Goal: Task Accomplishment & Management: Use online tool/utility

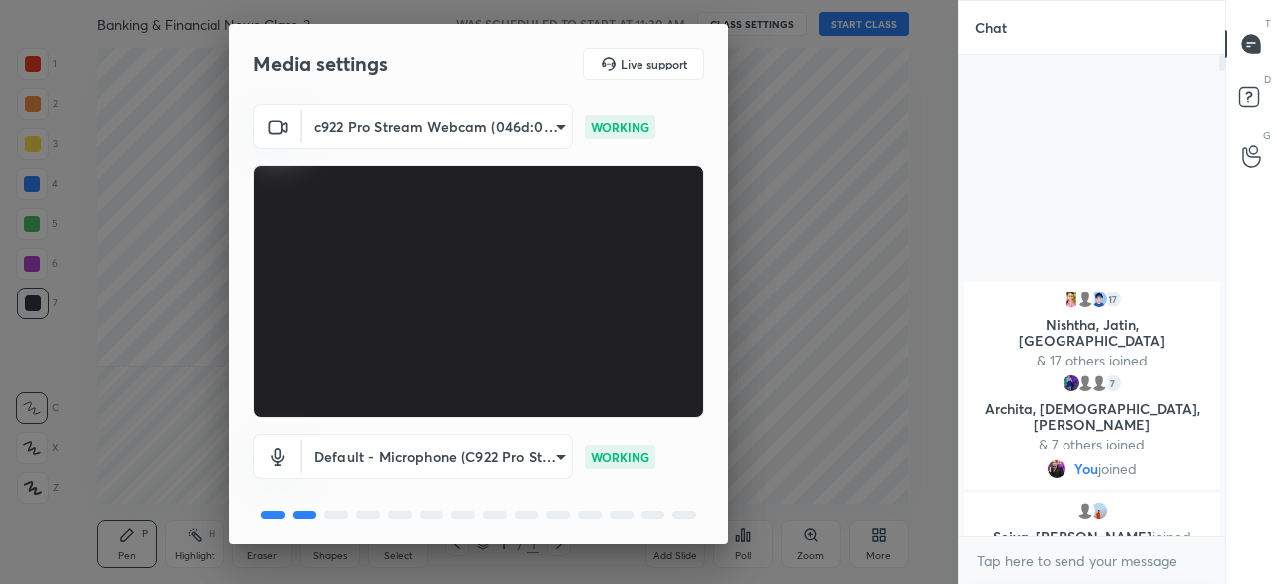
scroll to position [70, 0]
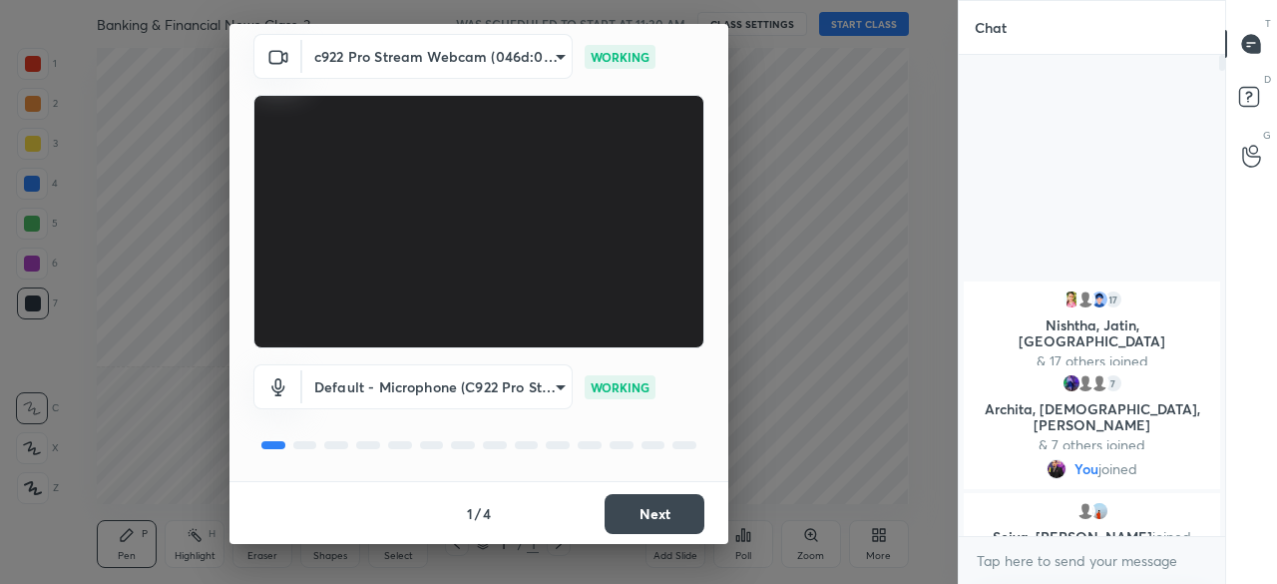
click at [624, 520] on button "Next" at bounding box center [655, 514] width 100 height 40
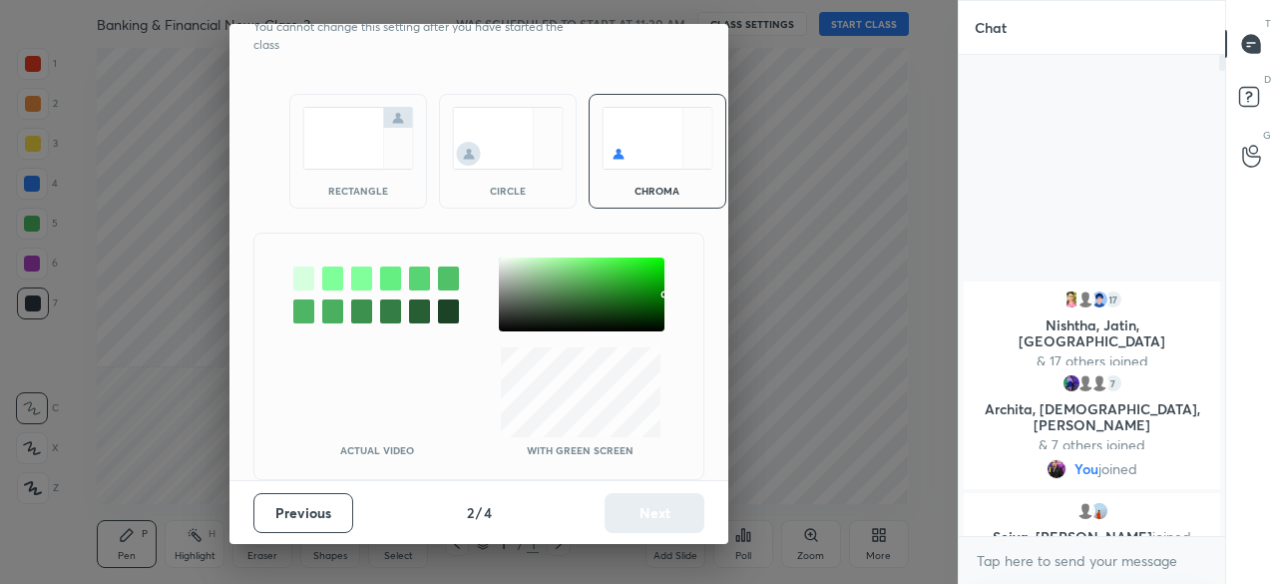
scroll to position [0, 0]
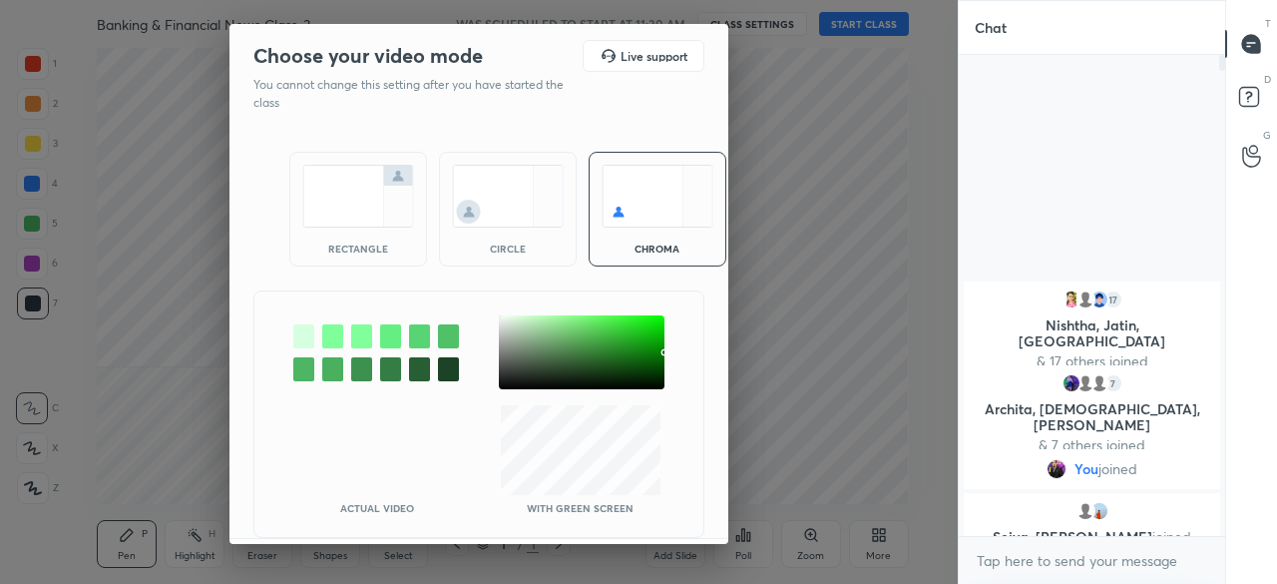
click at [354, 199] on img at bounding box center [358, 196] width 112 height 63
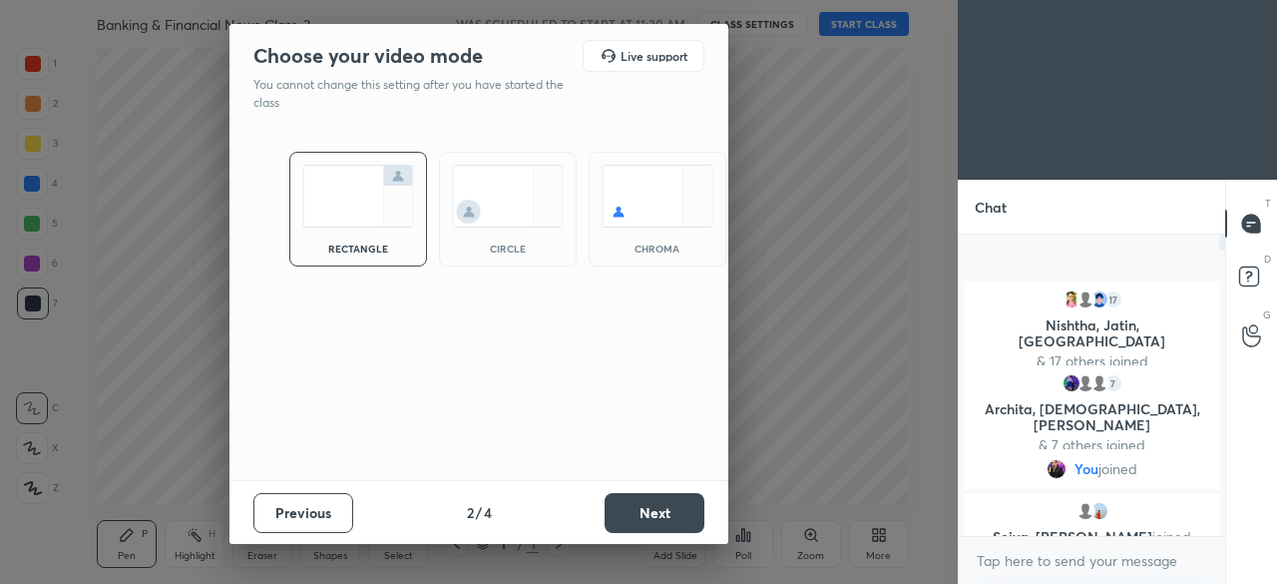
click at [668, 497] on button "Next" at bounding box center [655, 513] width 100 height 40
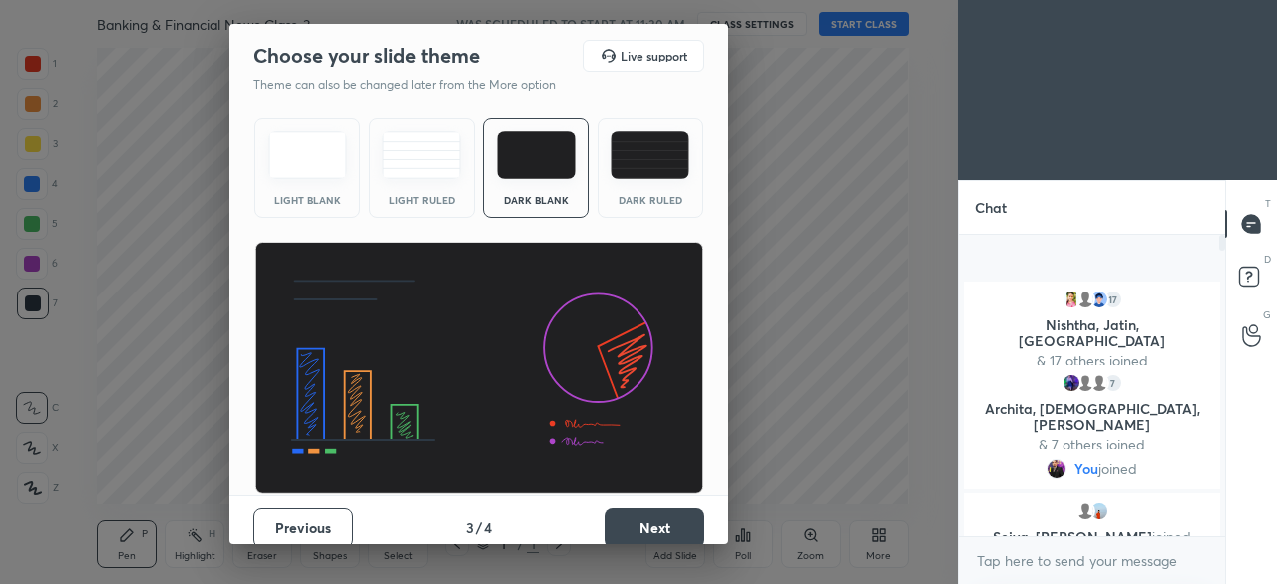
click at [659, 512] on button "Next" at bounding box center [655, 528] width 100 height 40
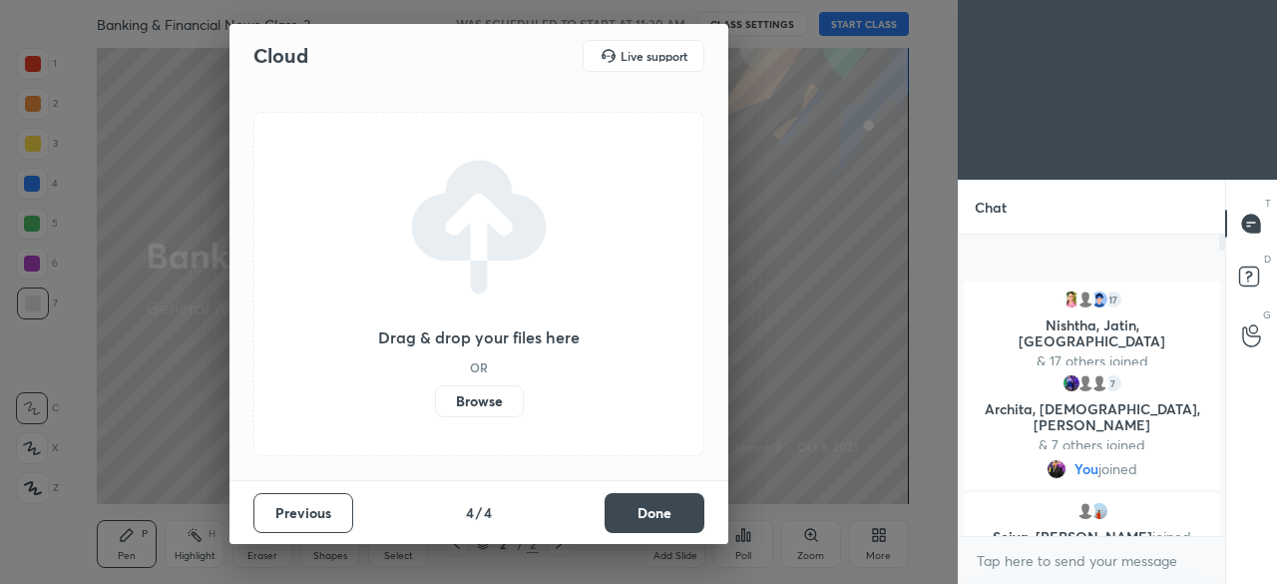
click at [504, 404] on label "Browse" at bounding box center [479, 401] width 89 height 32
click at [435, 404] on input "Browse" at bounding box center [435, 401] width 0 height 32
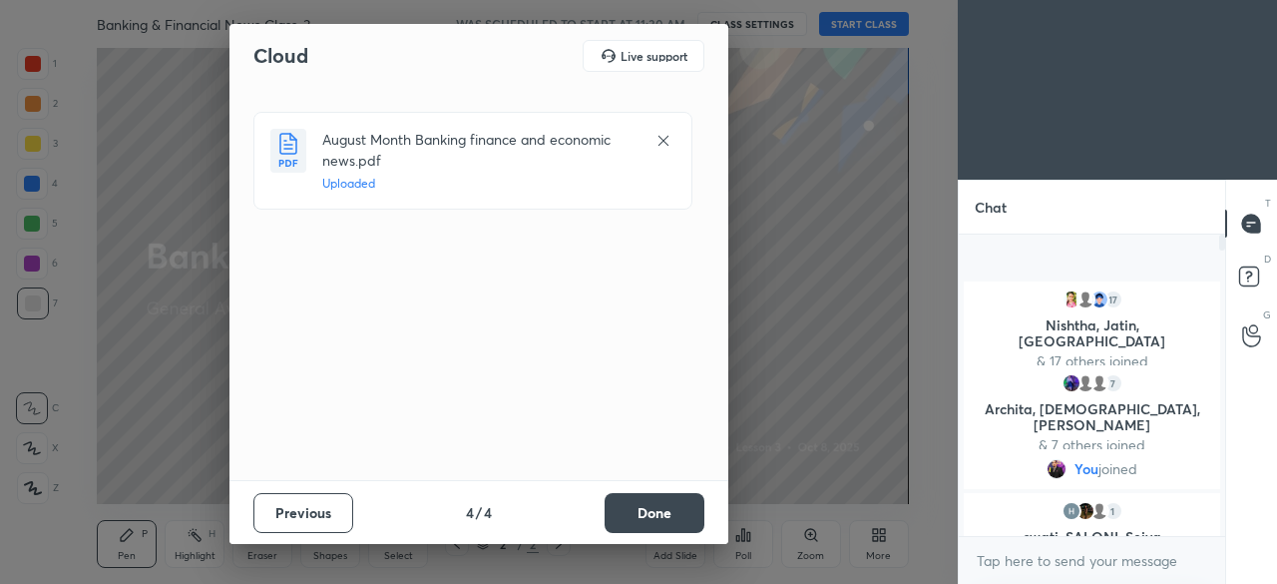
click at [644, 509] on button "Done" at bounding box center [655, 513] width 100 height 40
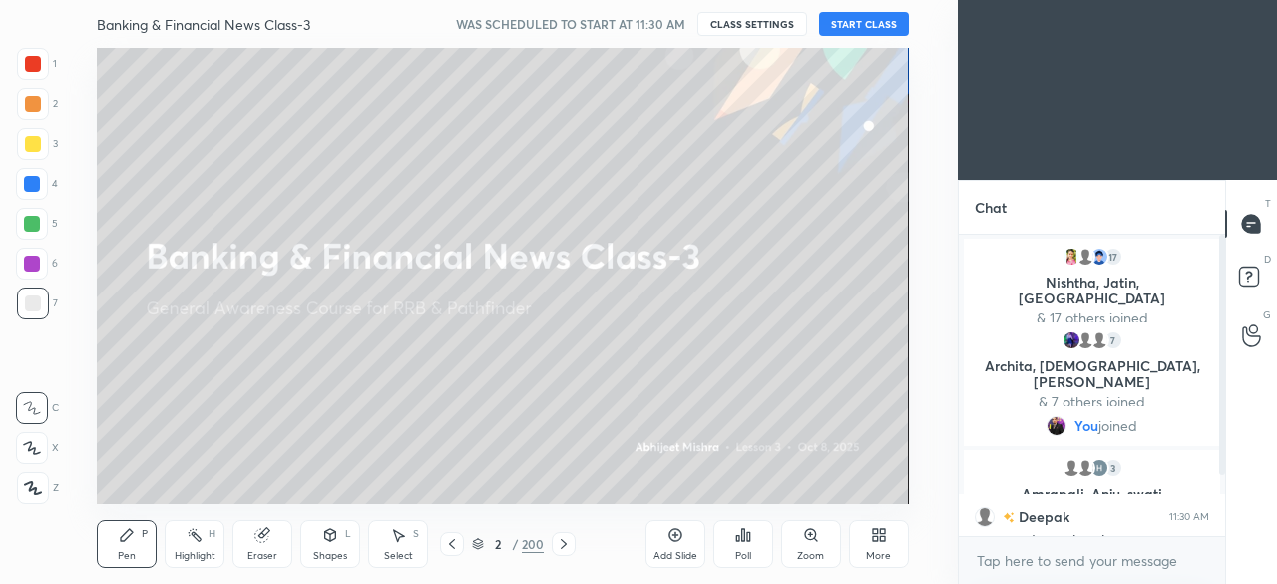
click at [837, 27] on button "START CLASS" at bounding box center [864, 24] width 90 height 24
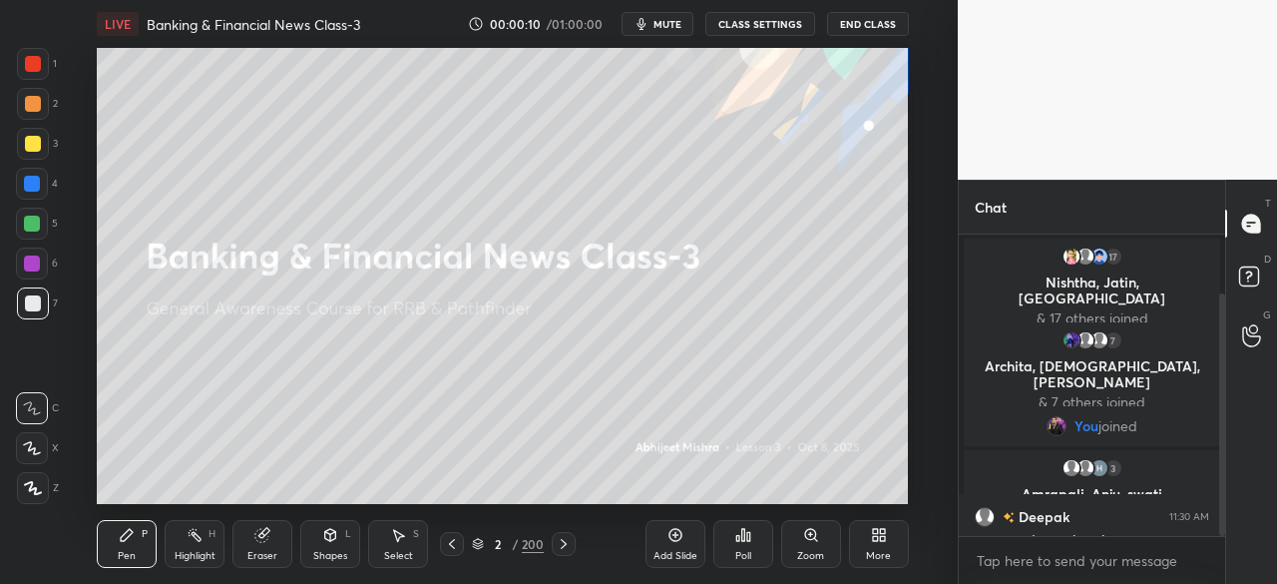
scroll to position [74, 0]
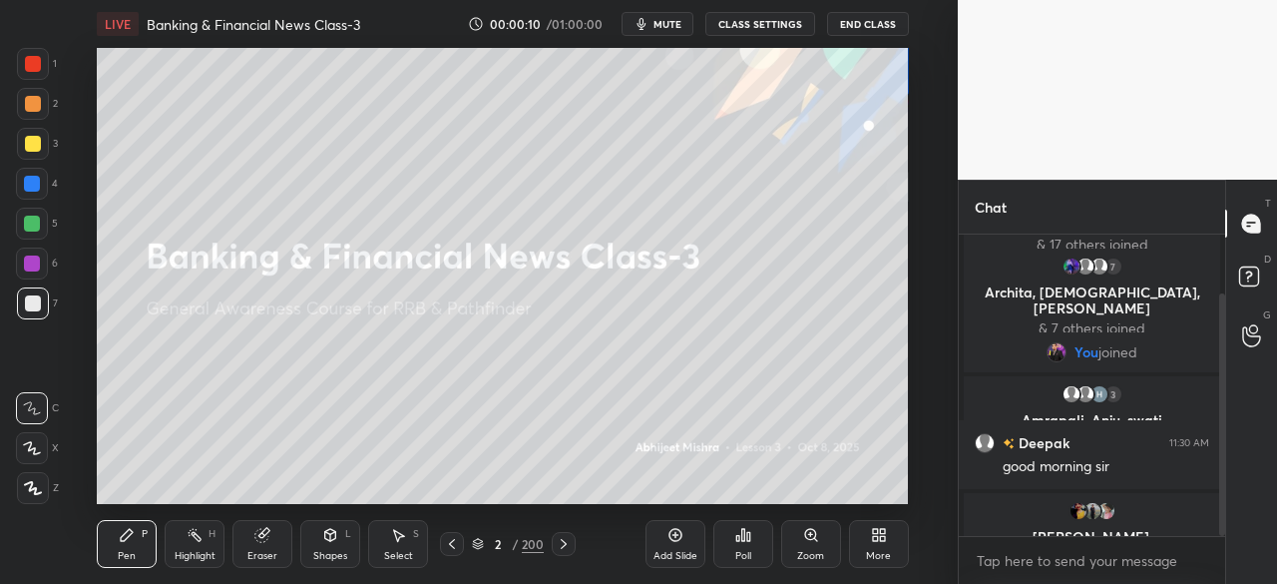
drag, startPoint x: 1223, startPoint y: 375, endPoint x: 1230, endPoint y: 505, distance: 129.9
click at [1230, 505] on div "Chat 17 Nishtha, [PERSON_NAME], [PERSON_NAME] & 17 others joined 7 [PERSON_NAME…" at bounding box center [1117, 382] width 319 height 404
click at [34, 149] on div at bounding box center [33, 144] width 16 height 16
click at [31, 492] on icon at bounding box center [33, 488] width 18 height 14
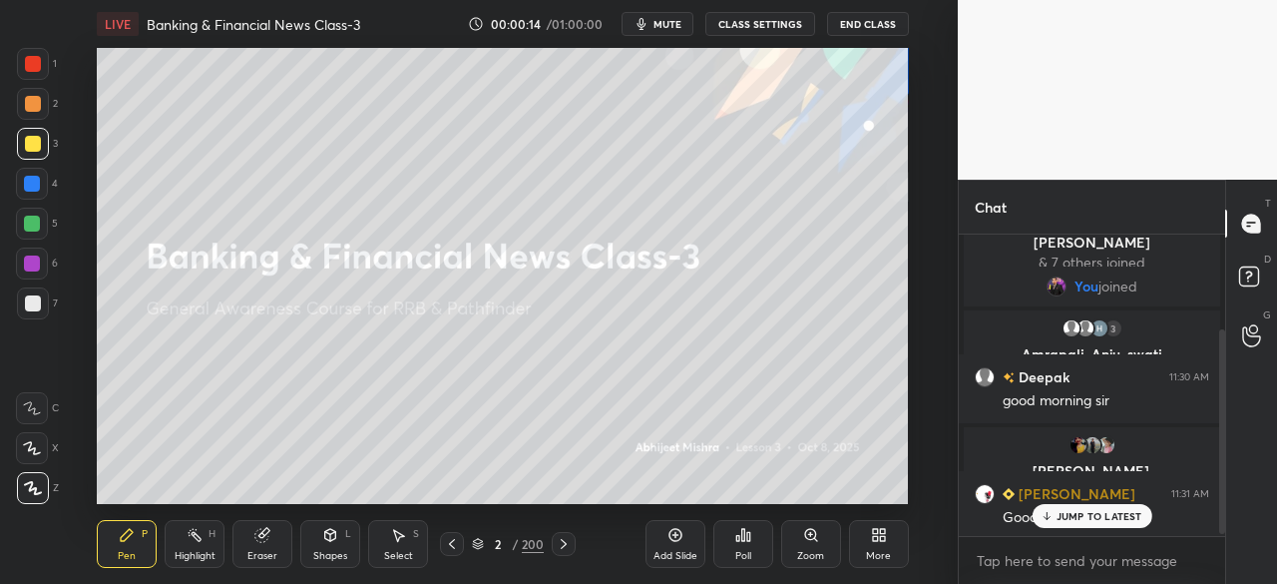
scroll to position [142, 0]
drag, startPoint x: 1222, startPoint y: 469, endPoint x: 1219, endPoint y: 502, distance: 33.1
click at [1221, 501] on div at bounding box center [1222, 431] width 6 height 205
click at [1089, 515] on p "JUMP TO LATEST" at bounding box center [1100, 516] width 86 height 12
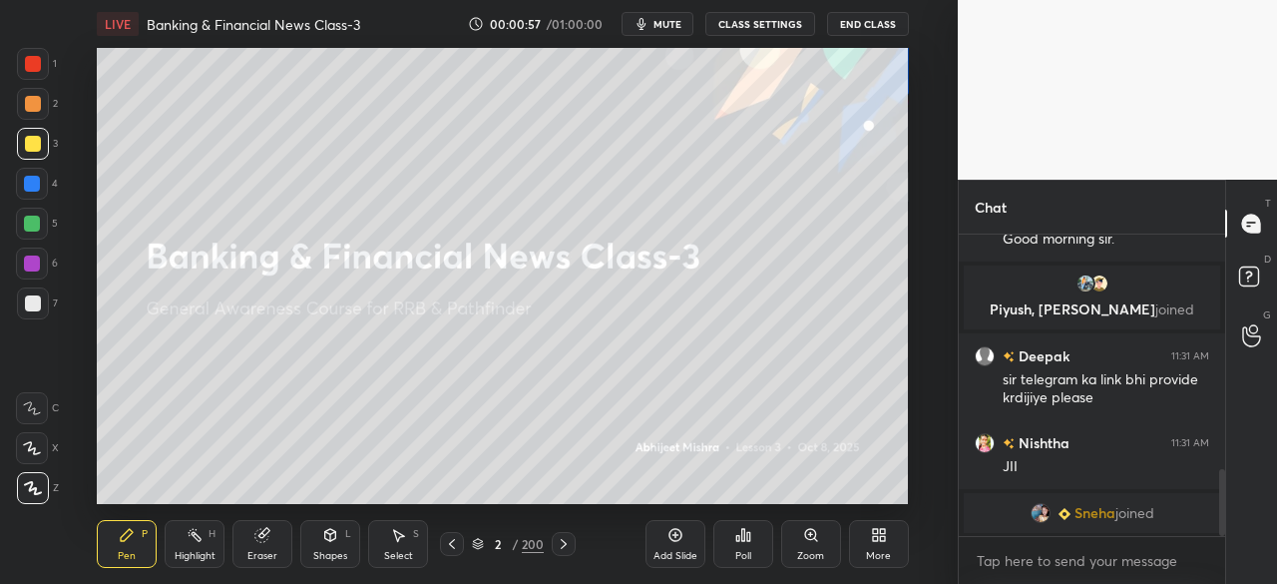
scroll to position [1060, 0]
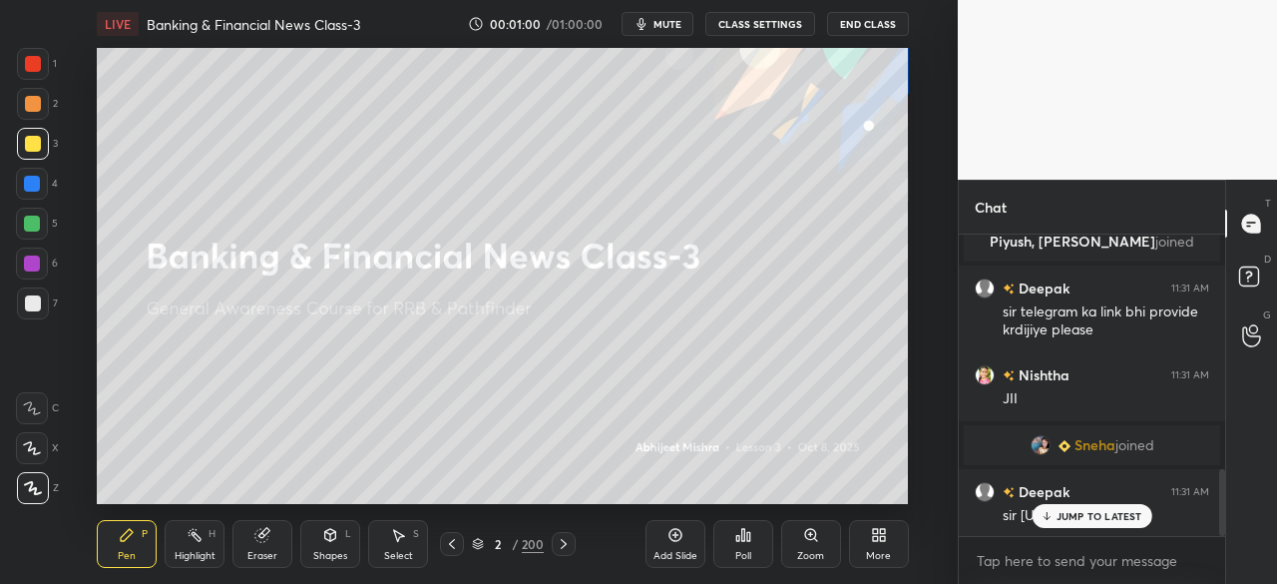
click at [1057, 515] on p "JUMP TO LATEST" at bounding box center [1100, 516] width 86 height 12
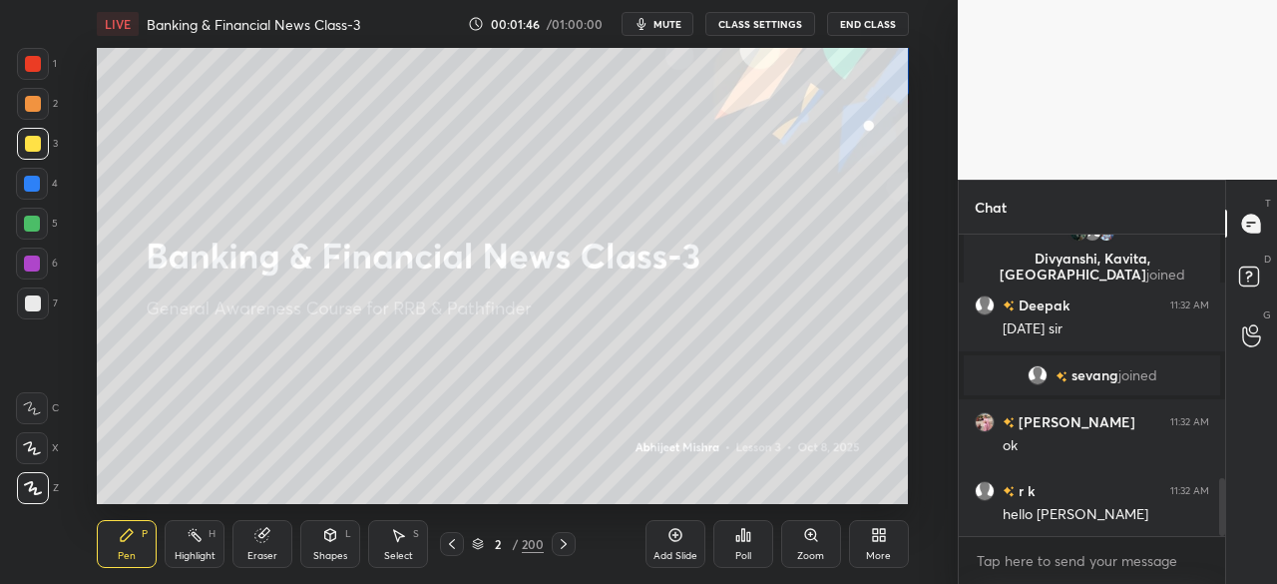
scroll to position [1339, 0]
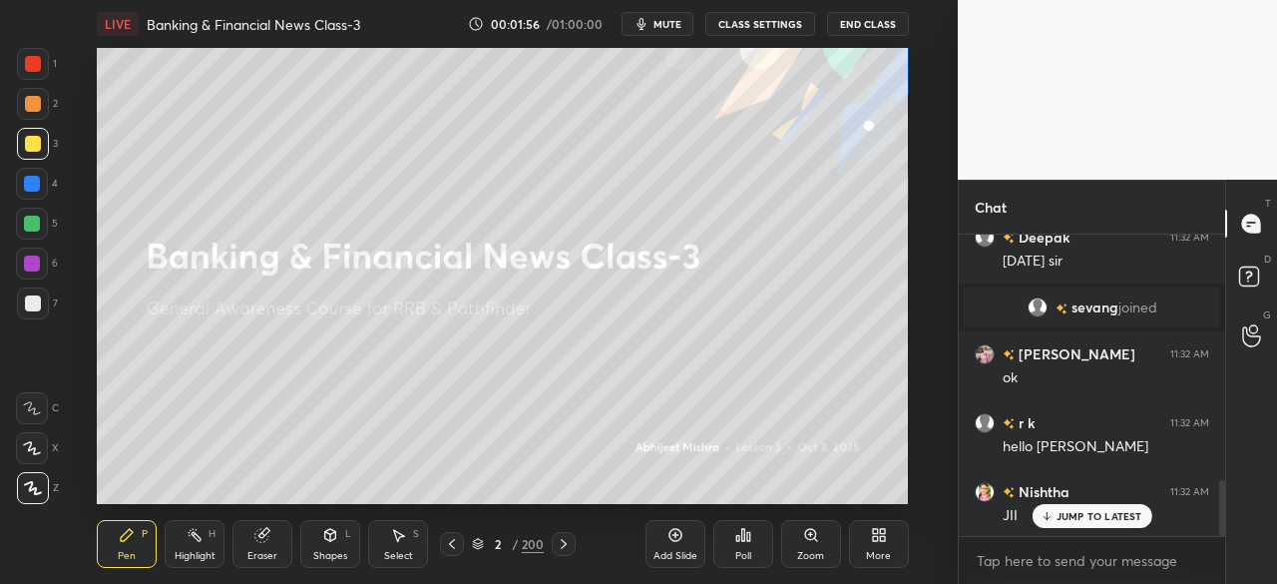
click at [563, 544] on icon at bounding box center [564, 544] width 16 height 16
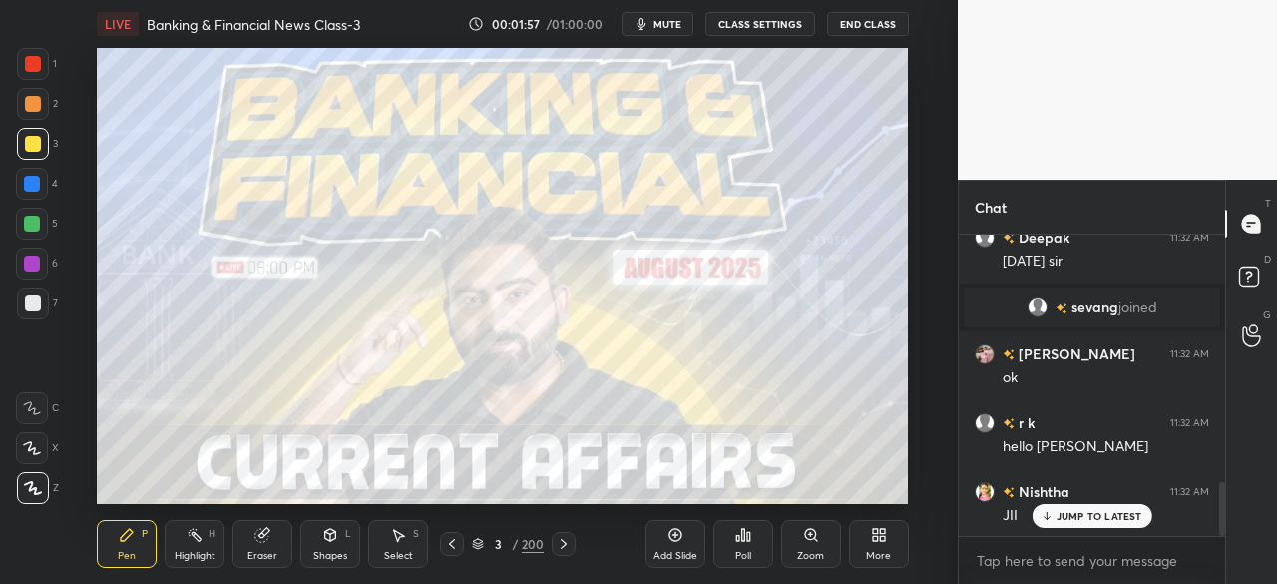
scroll to position [1387, 0]
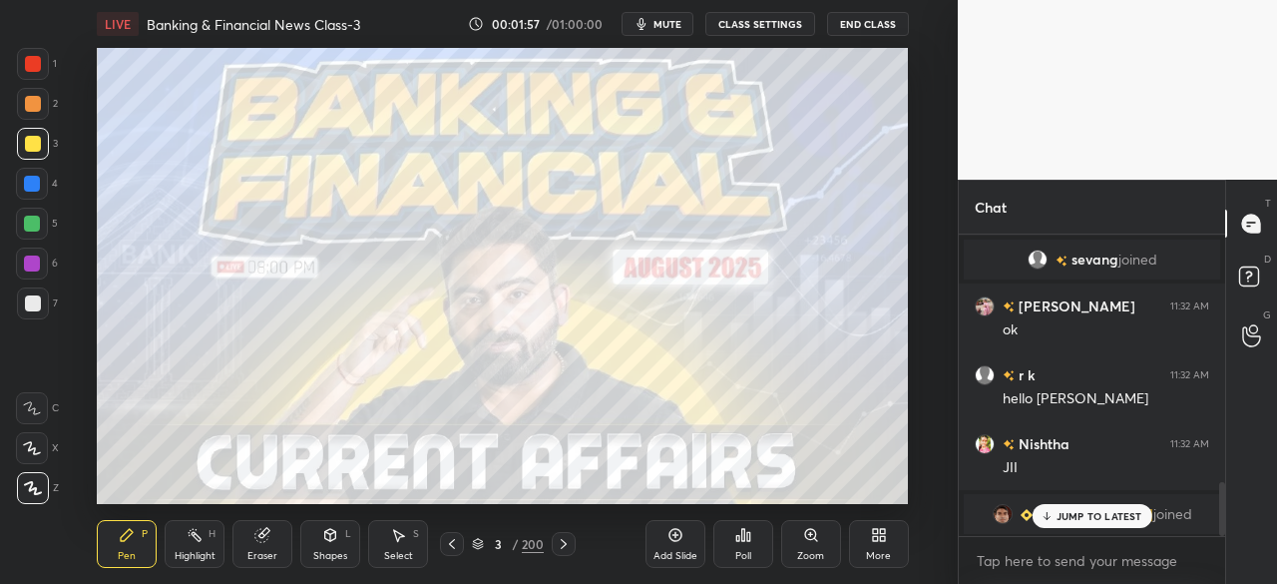
click at [564, 542] on icon at bounding box center [564, 544] width 6 height 10
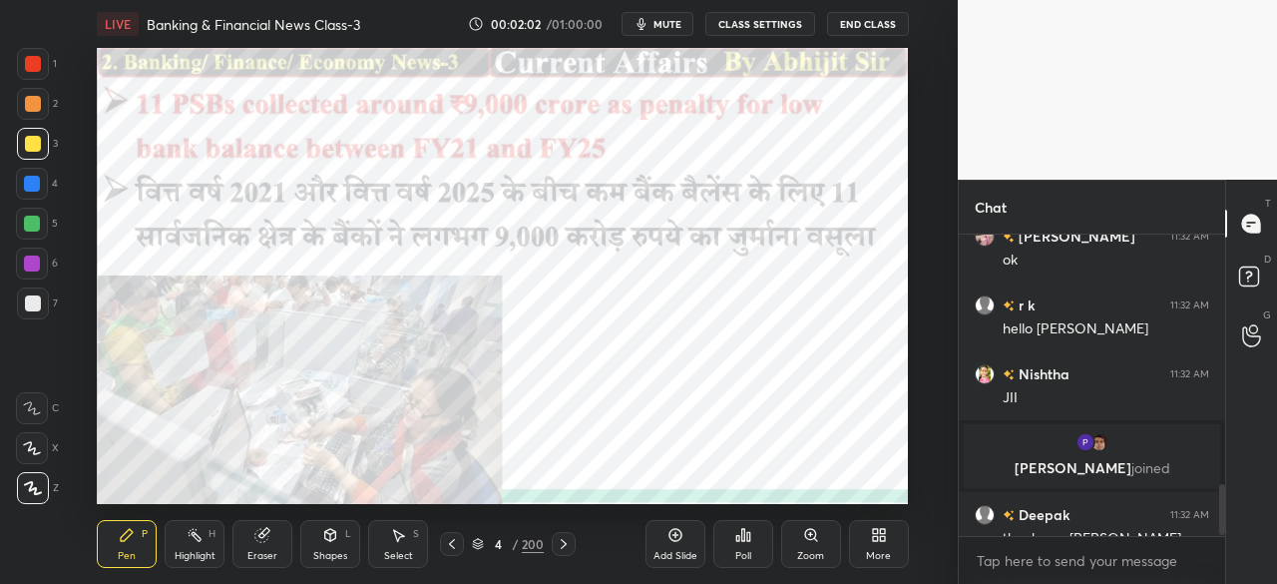
scroll to position [1528, 0]
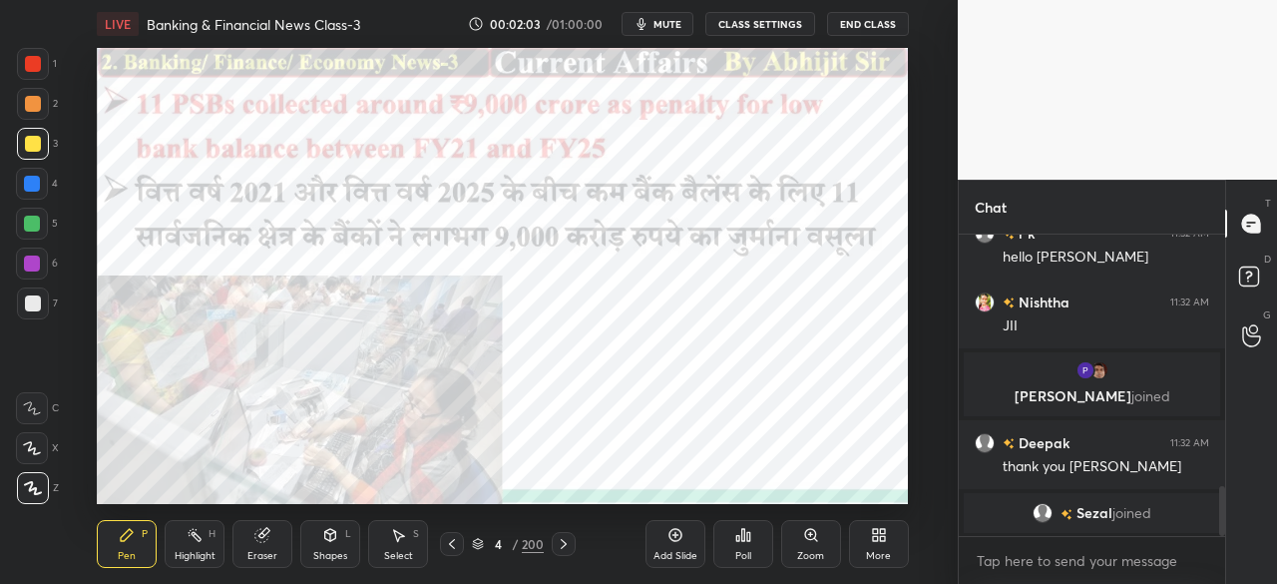
click at [30, 177] on div at bounding box center [32, 184] width 16 height 16
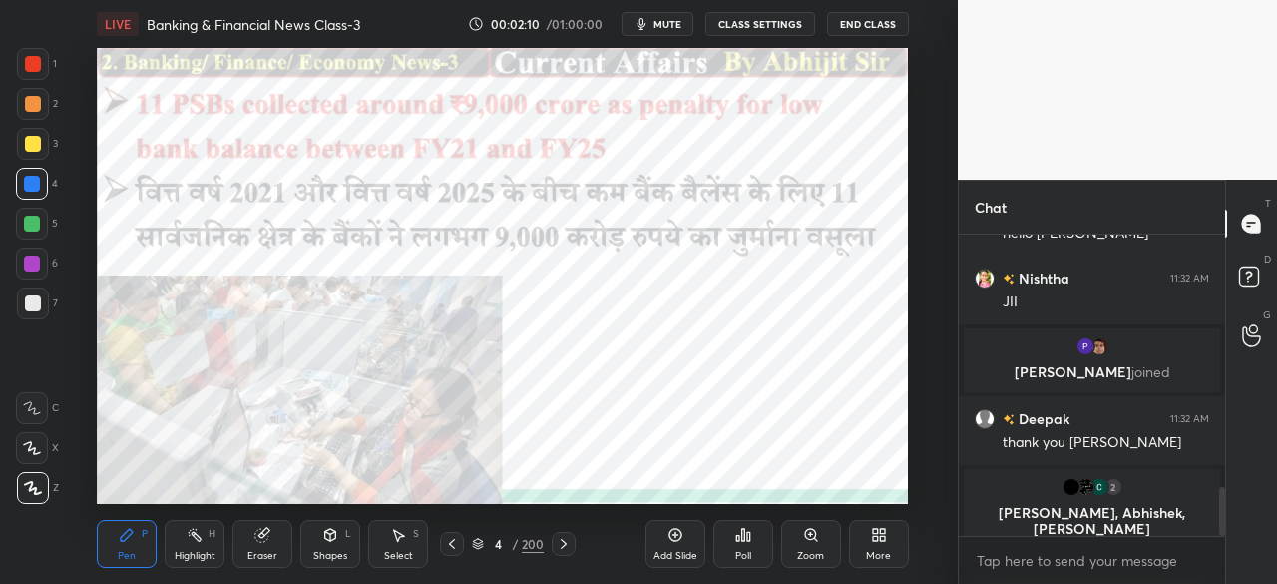
scroll to position [1568, 0]
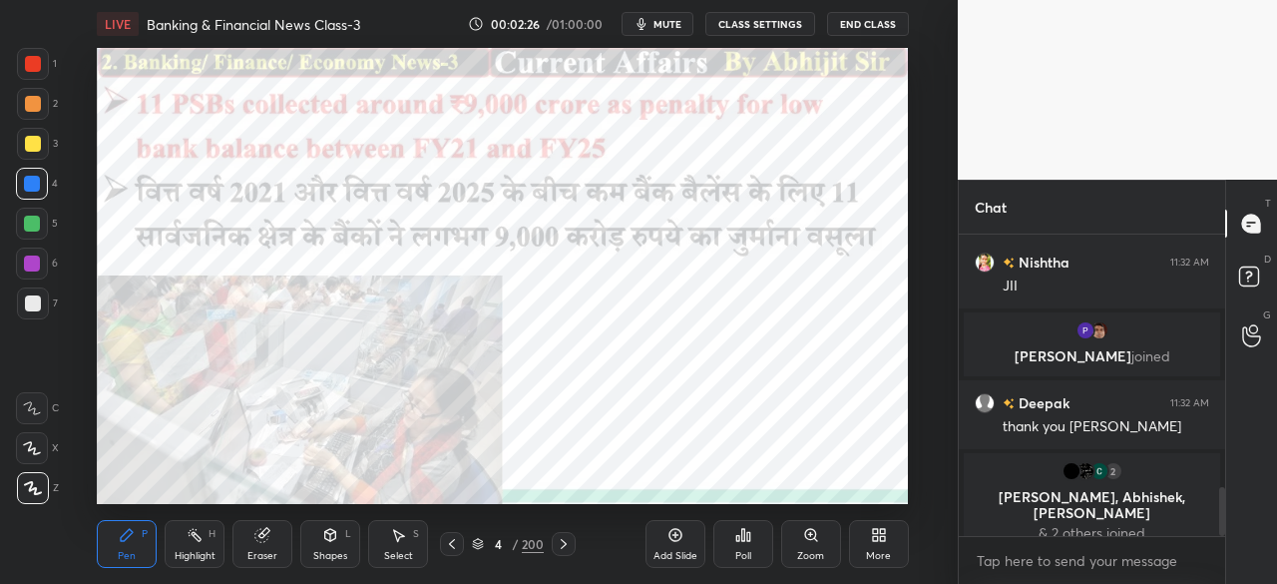
click at [562, 542] on icon at bounding box center [564, 544] width 16 height 16
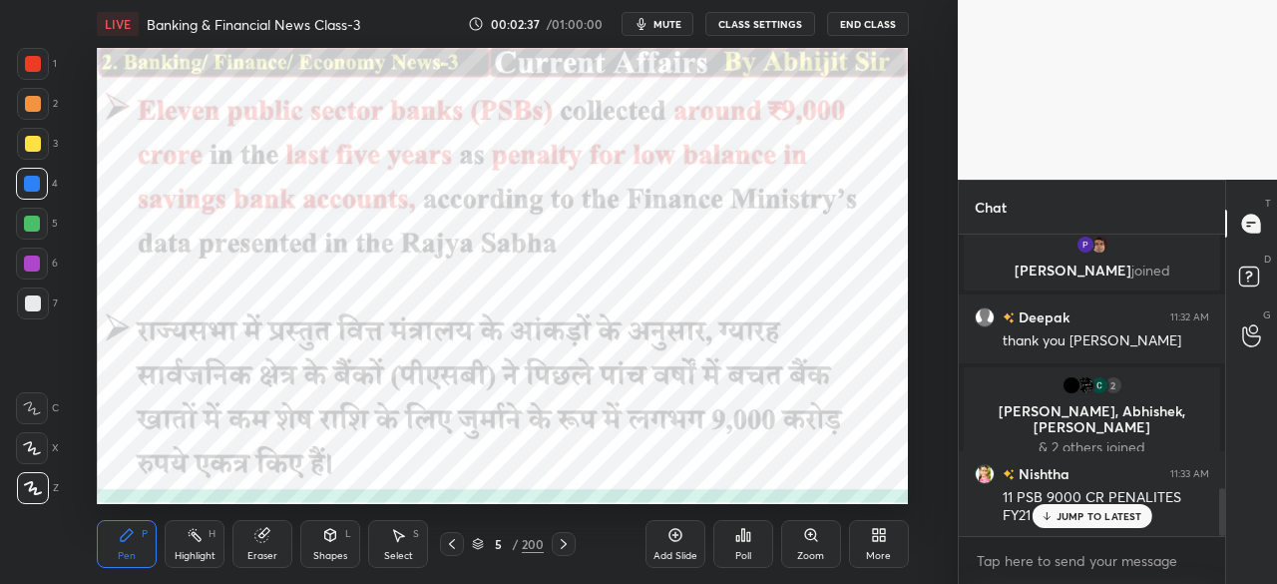
scroll to position [1604, 0]
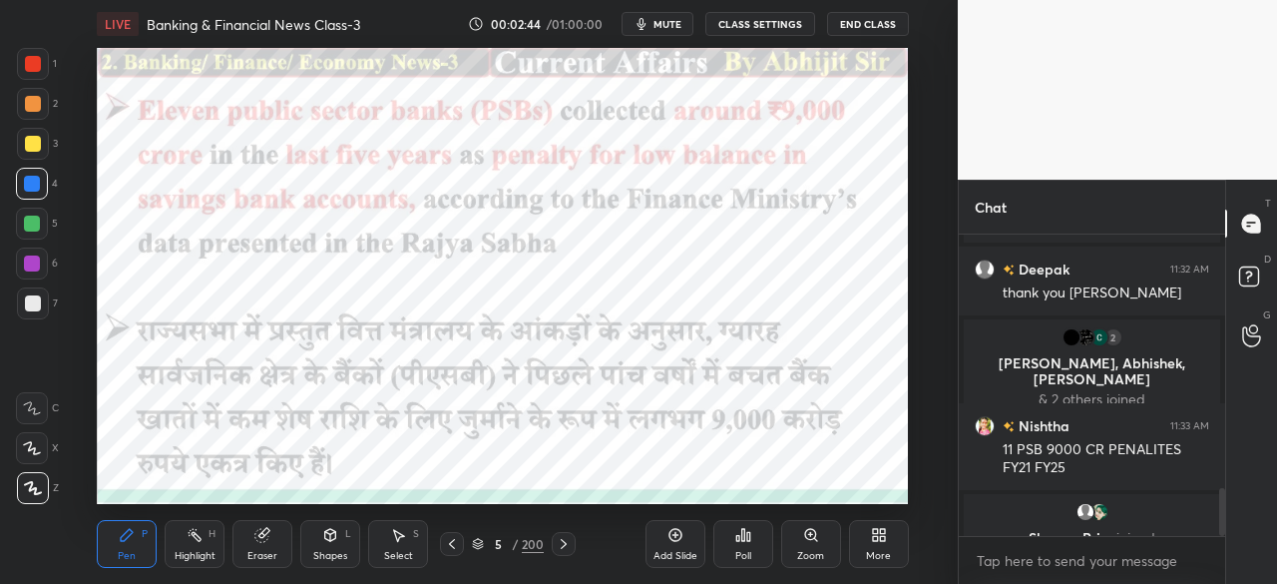
click at [566, 544] on icon at bounding box center [564, 544] width 6 height 10
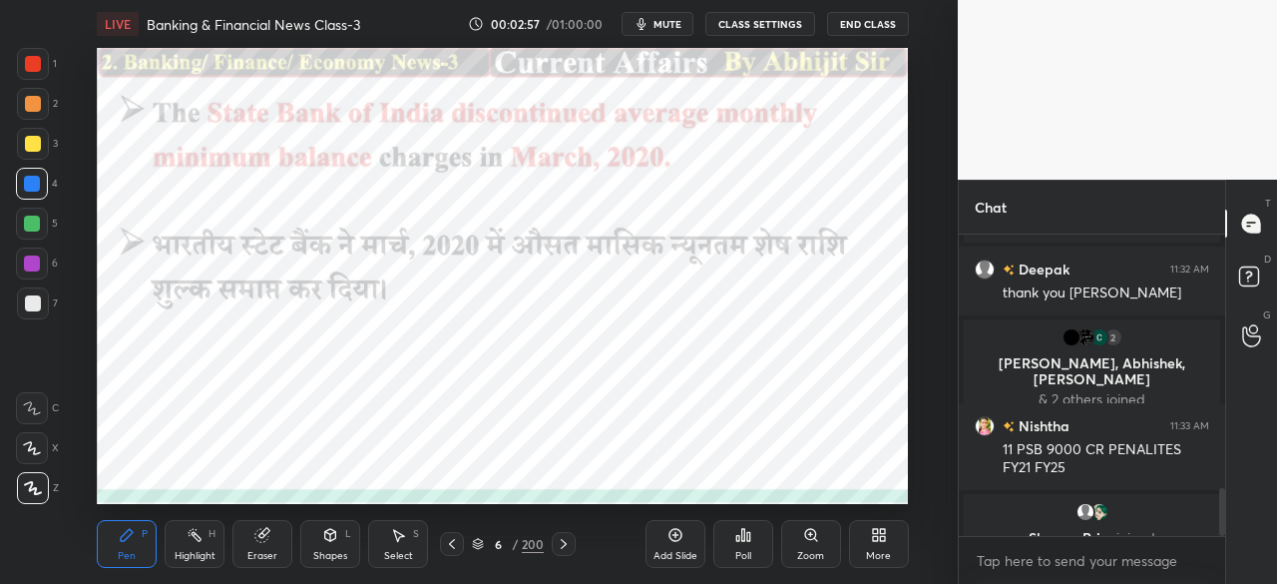
click at [565, 538] on icon at bounding box center [564, 544] width 16 height 16
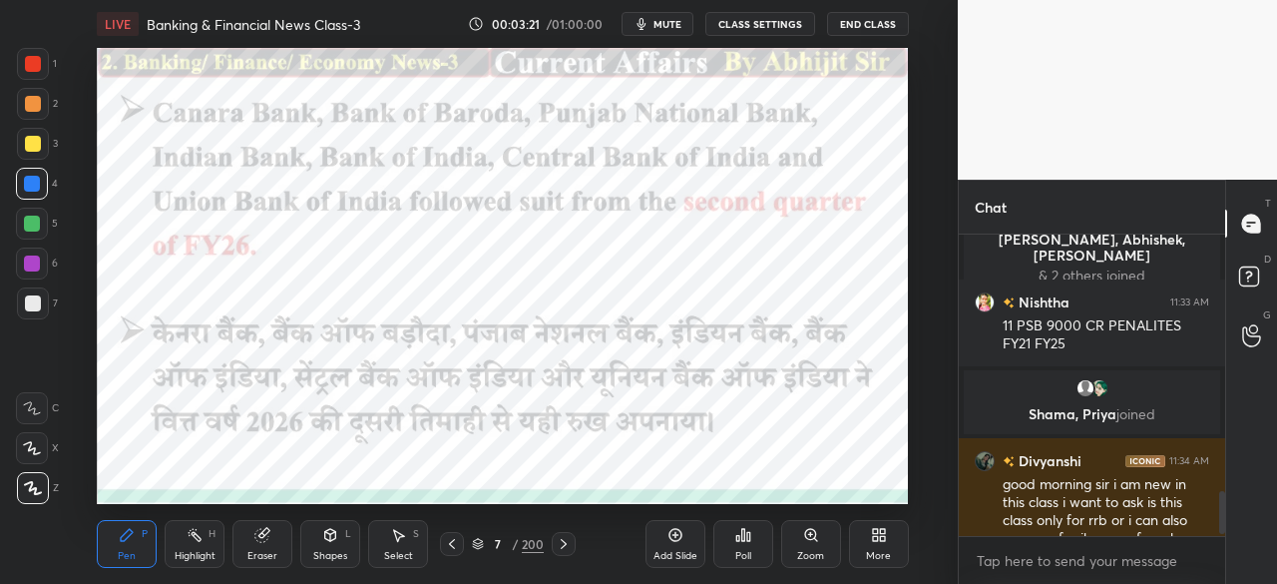
scroll to position [1800, 0]
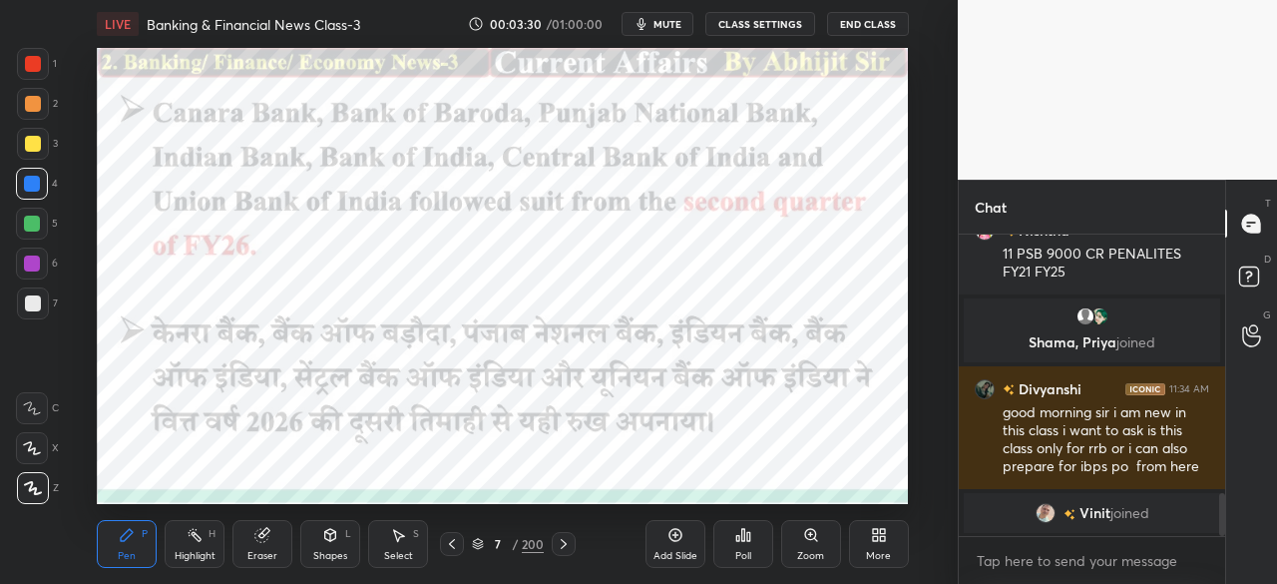
click at [557, 540] on icon at bounding box center [564, 544] width 16 height 16
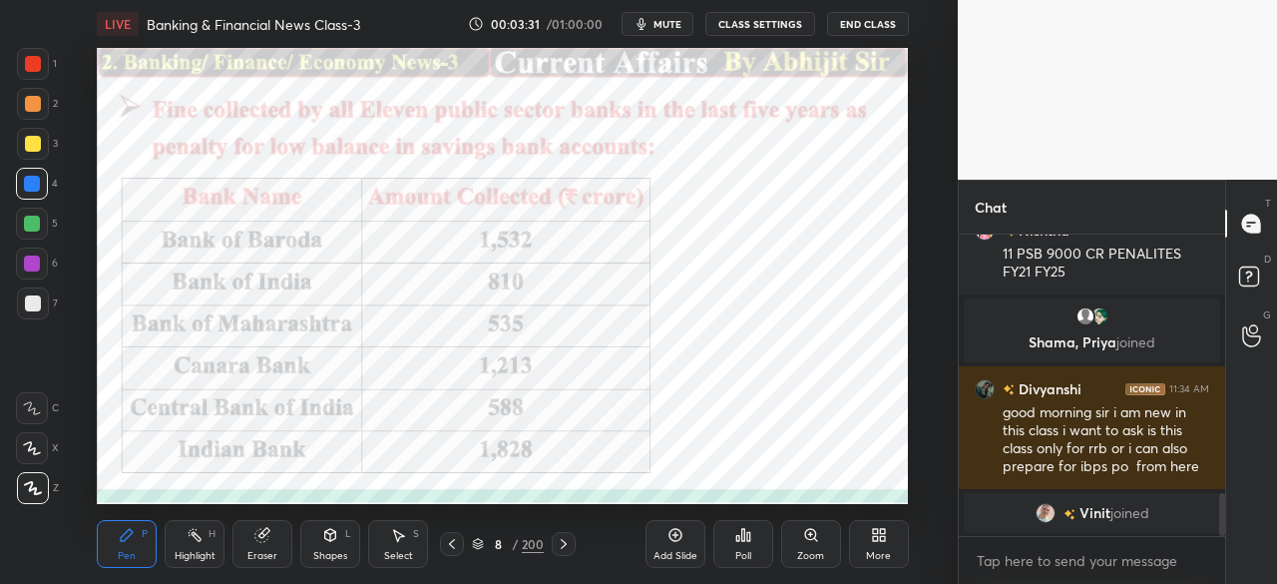
scroll to position [1734, 0]
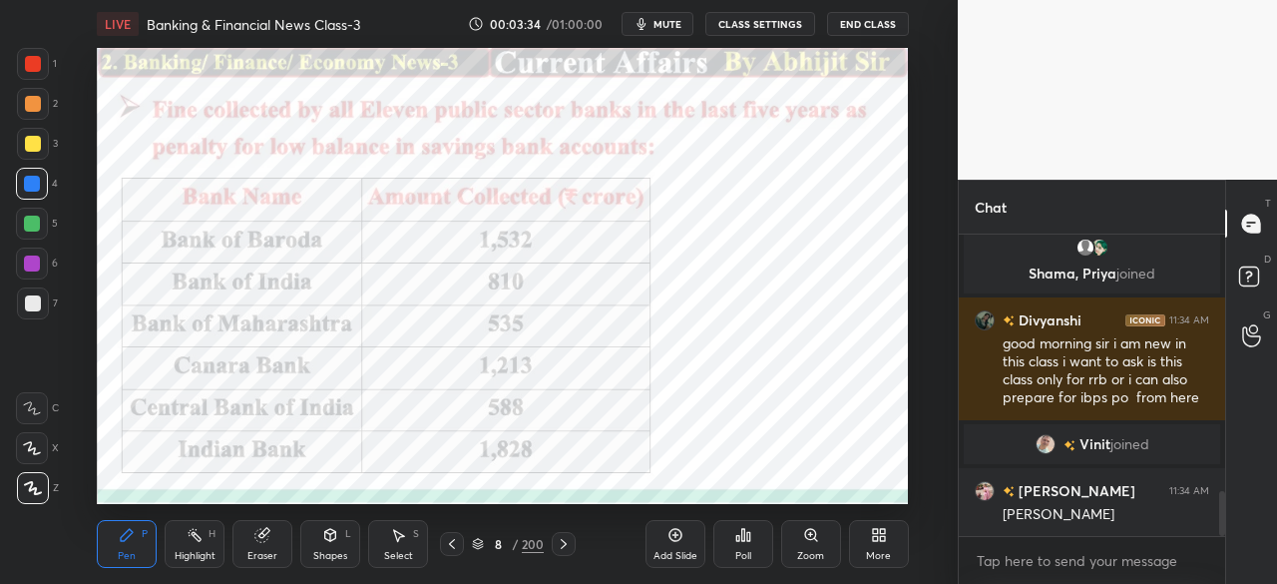
click at [559, 547] on icon at bounding box center [564, 544] width 16 height 16
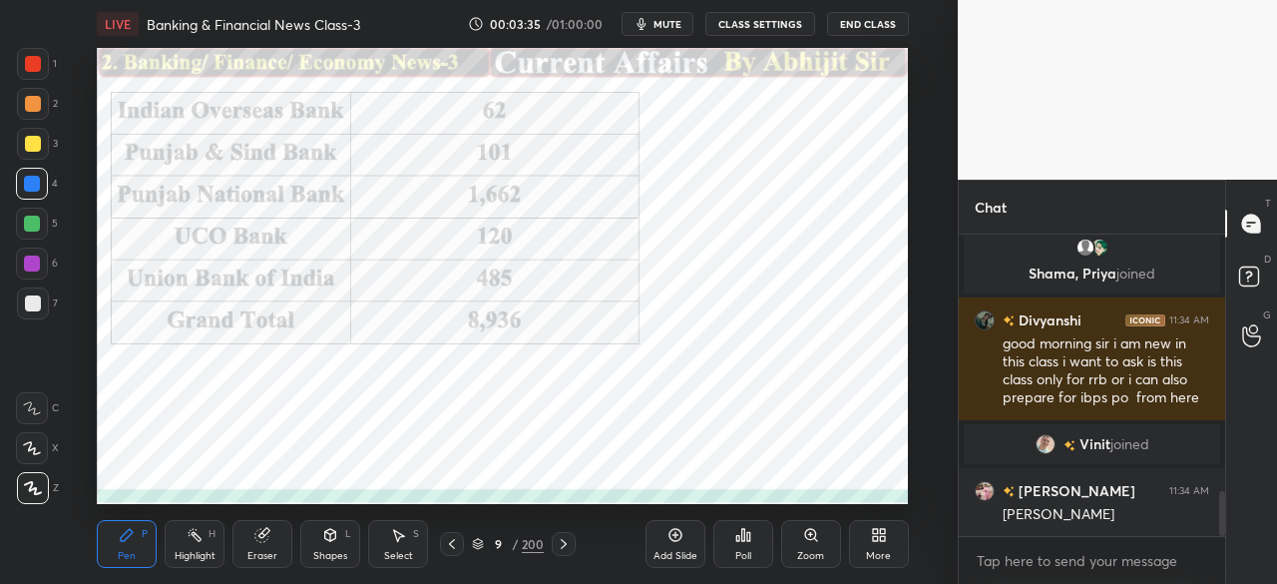
click at [564, 549] on icon at bounding box center [564, 544] width 16 height 16
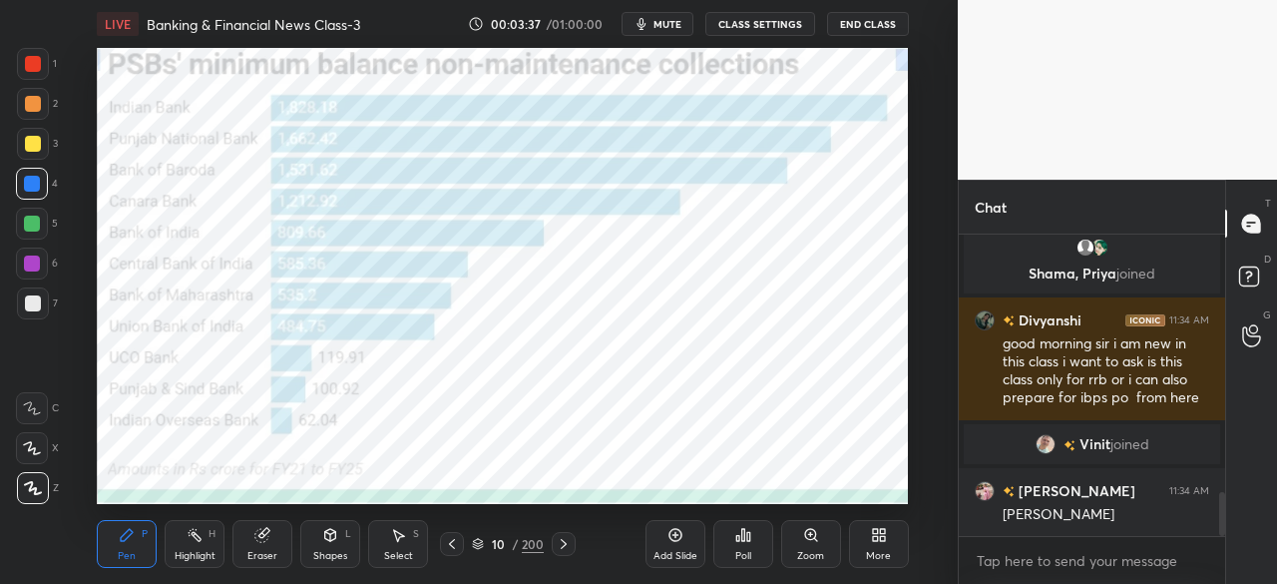
scroll to position [1782, 0]
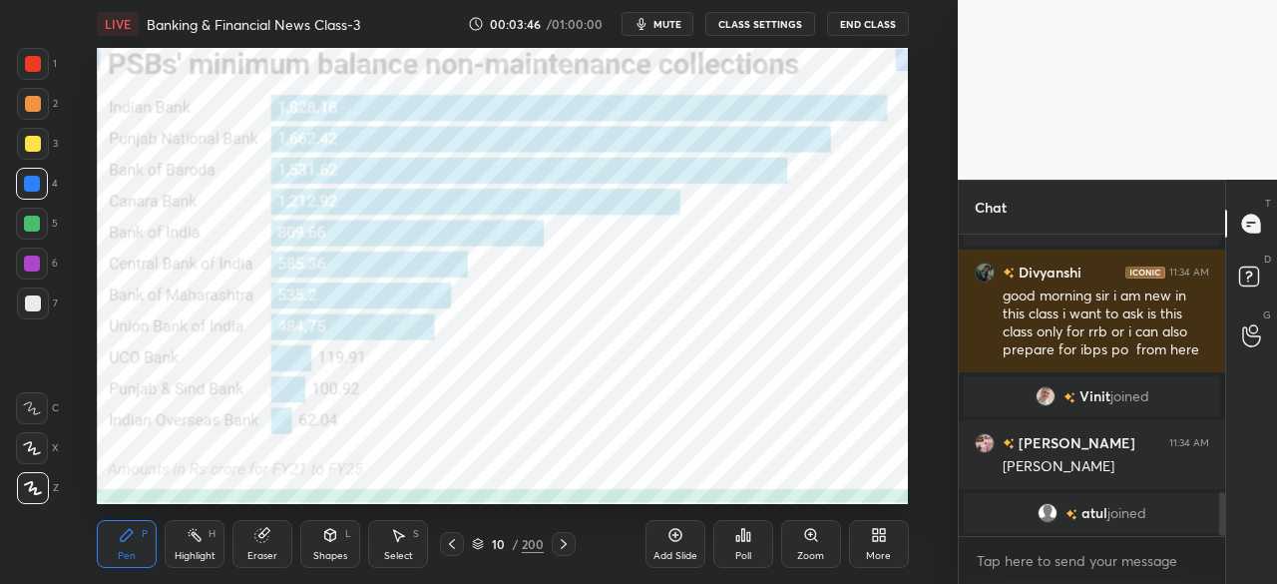
click at [96, 115] on div "Setting up your live class Poll for secs No correct answer Start poll" at bounding box center [503, 276] width 878 height 456
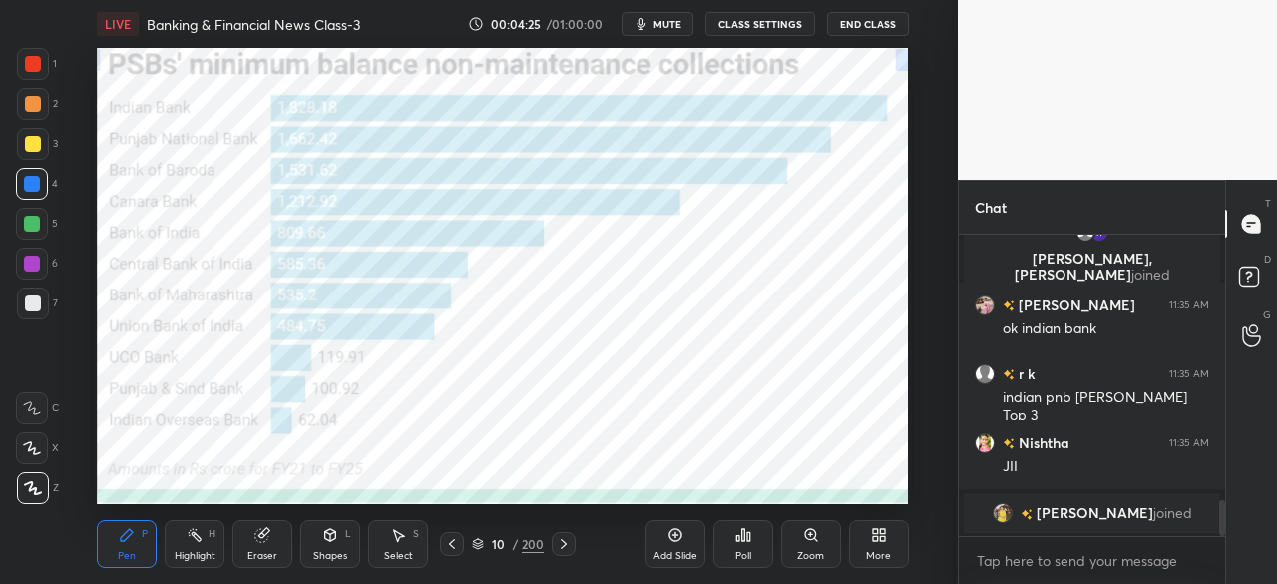
scroll to position [2271, 0]
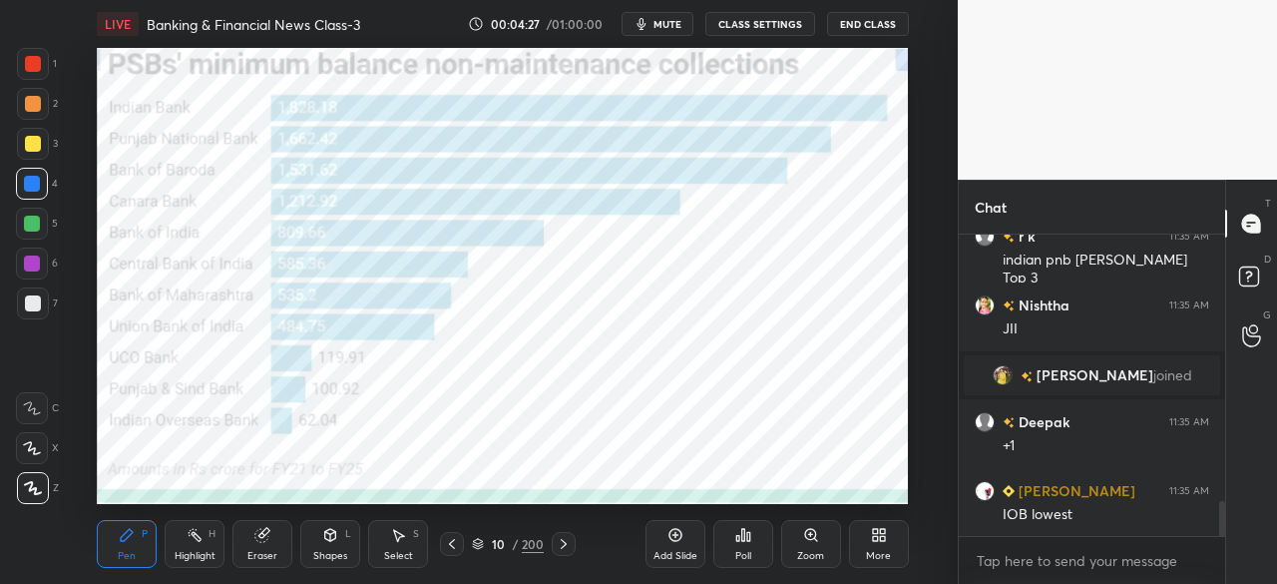
click at [563, 544] on icon at bounding box center [564, 544] width 16 height 16
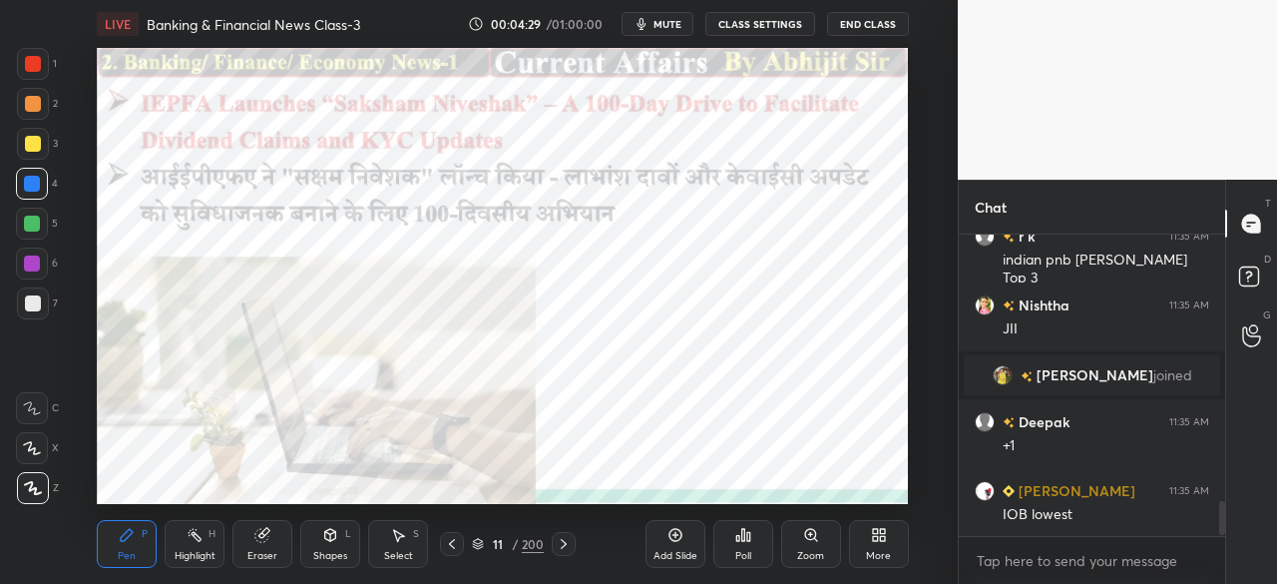
scroll to position [2339, 0]
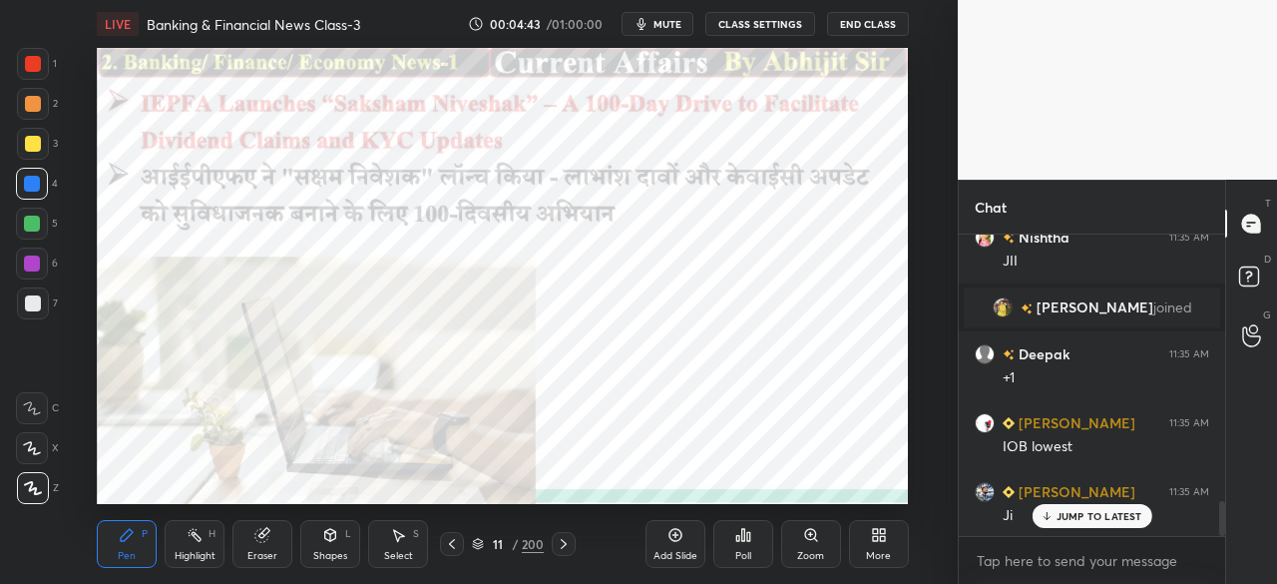
click at [554, 540] on div at bounding box center [564, 544] width 24 height 24
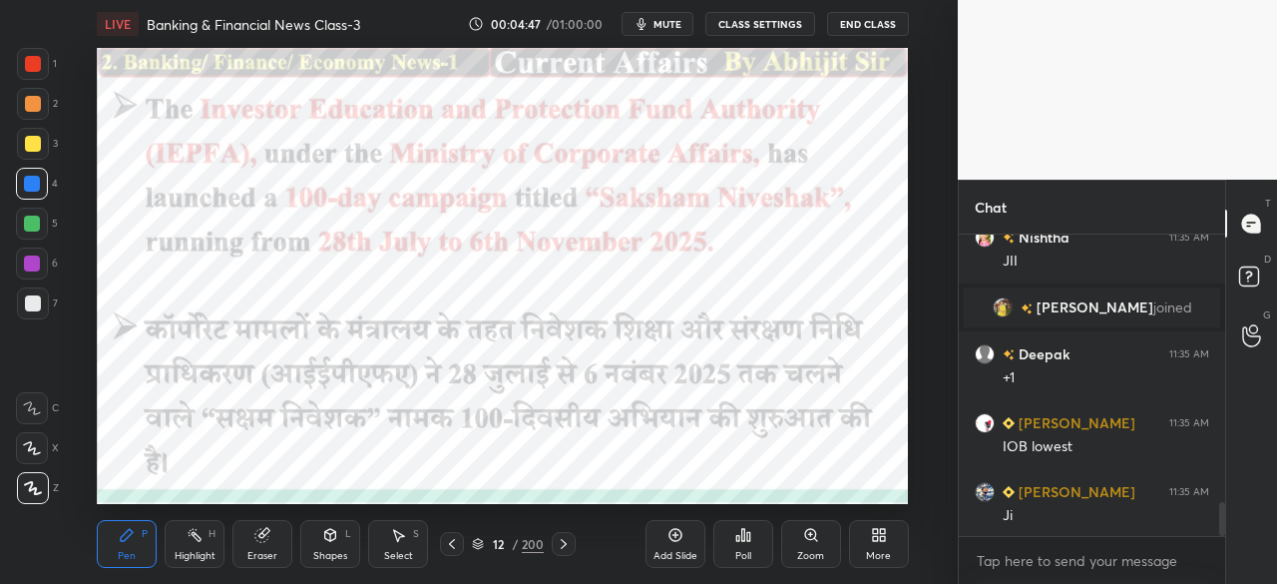
scroll to position [2408, 0]
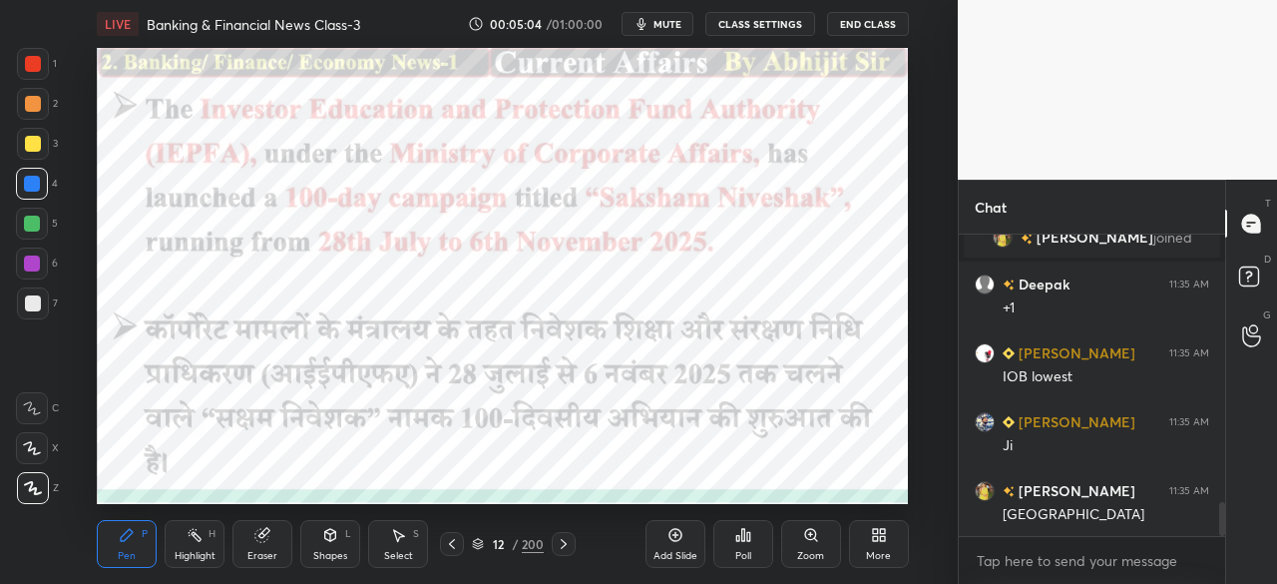
click at [571, 542] on icon at bounding box center [564, 544] width 16 height 16
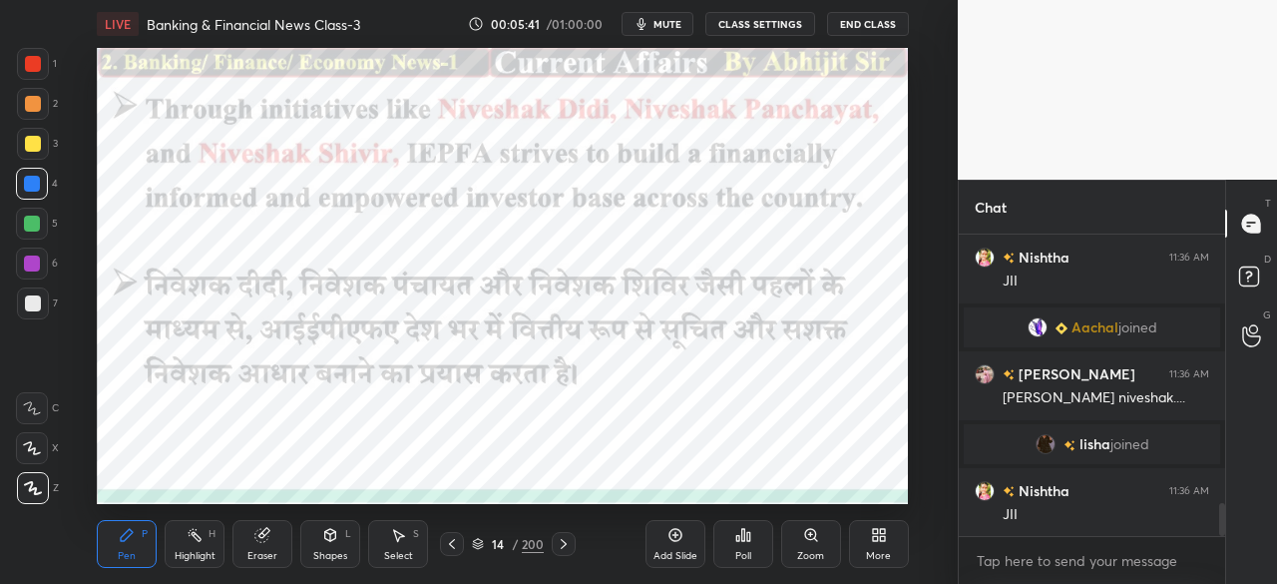
scroll to position [2482, 0]
click at [451, 540] on icon at bounding box center [452, 544] width 16 height 16
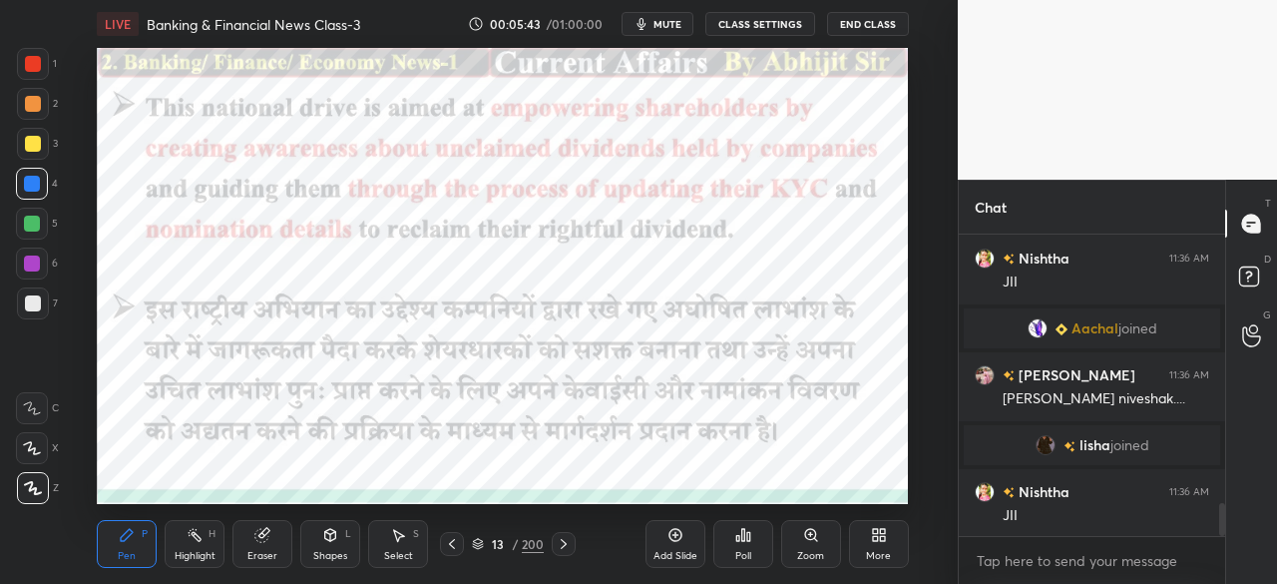
click at [458, 538] on icon at bounding box center [452, 544] width 16 height 16
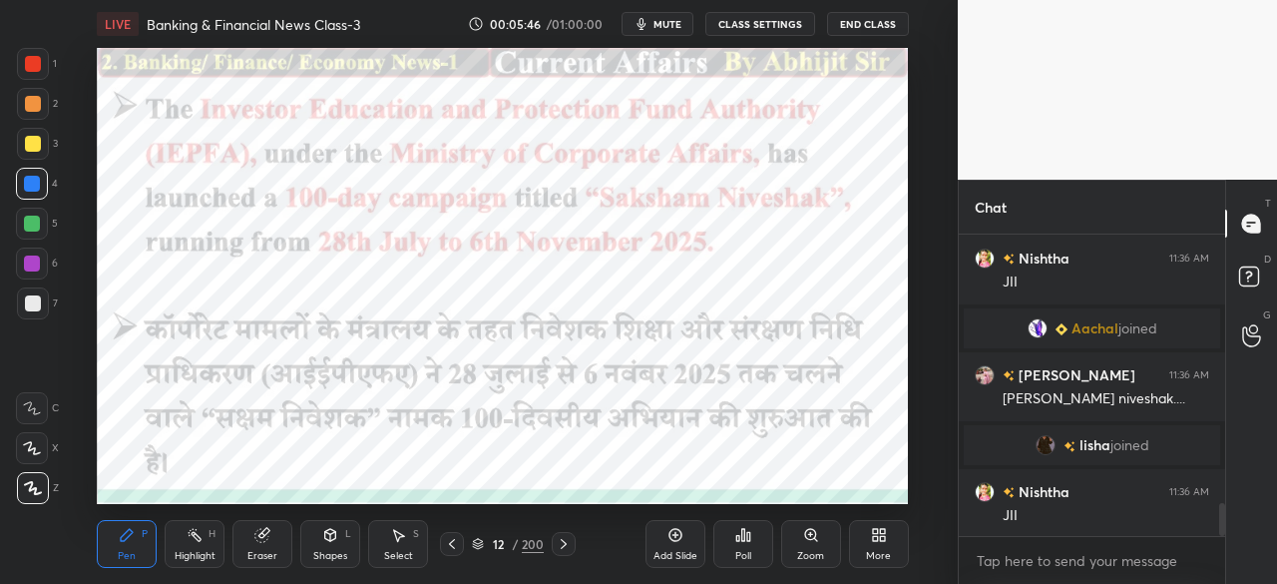
click at [569, 545] on icon at bounding box center [564, 544] width 16 height 16
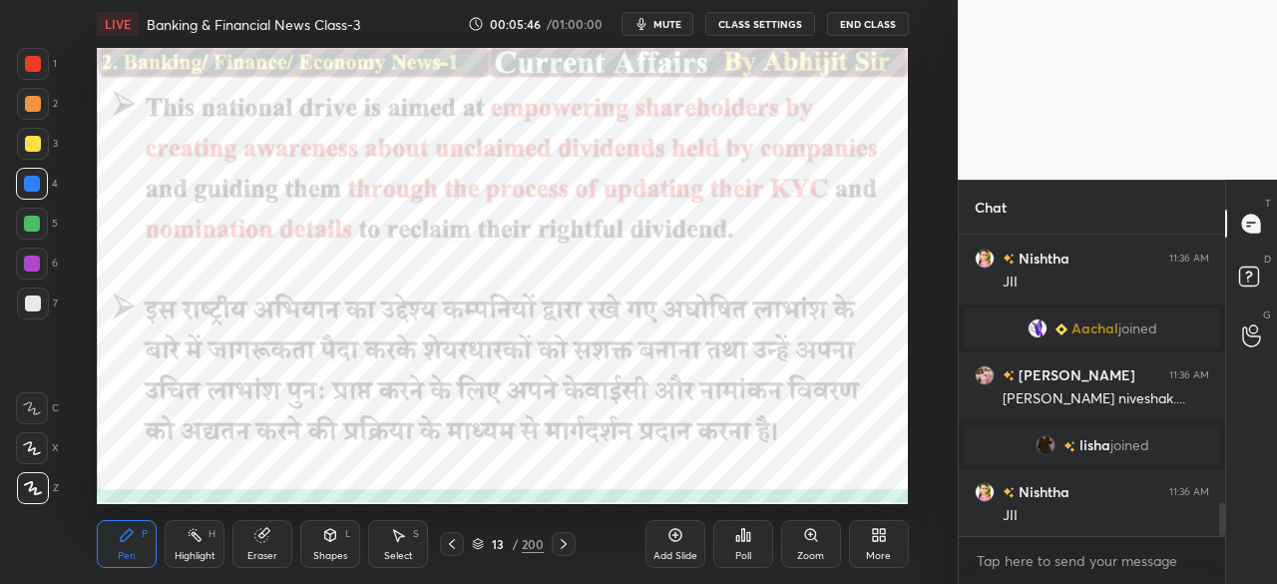
click at [571, 542] on icon at bounding box center [564, 544] width 16 height 16
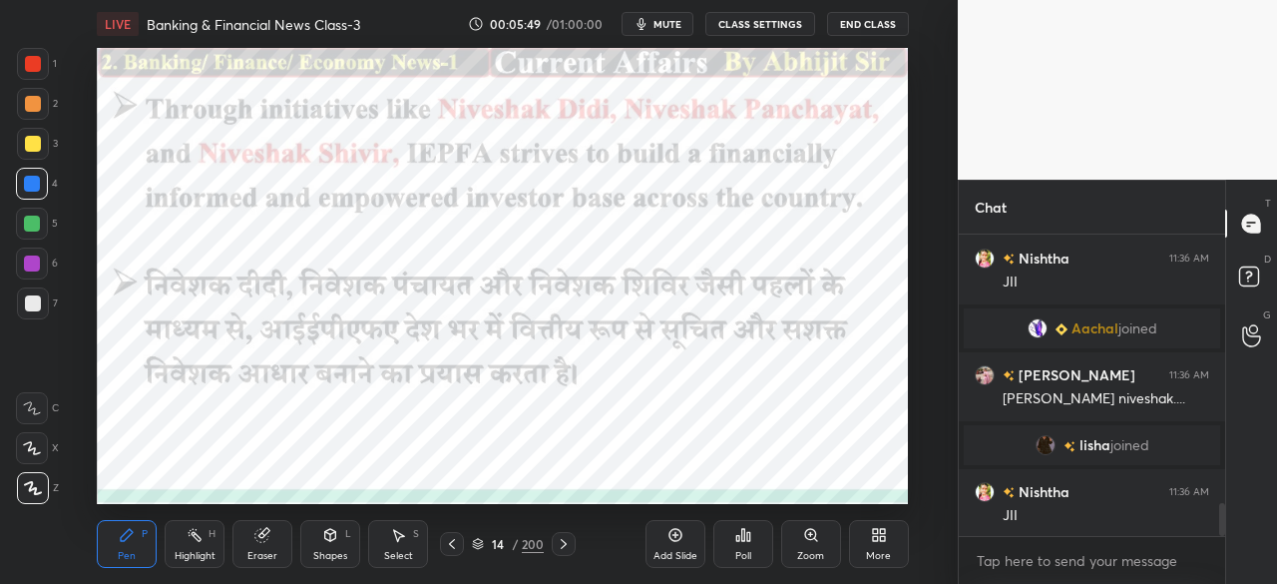
click at [563, 538] on icon at bounding box center [564, 544] width 16 height 16
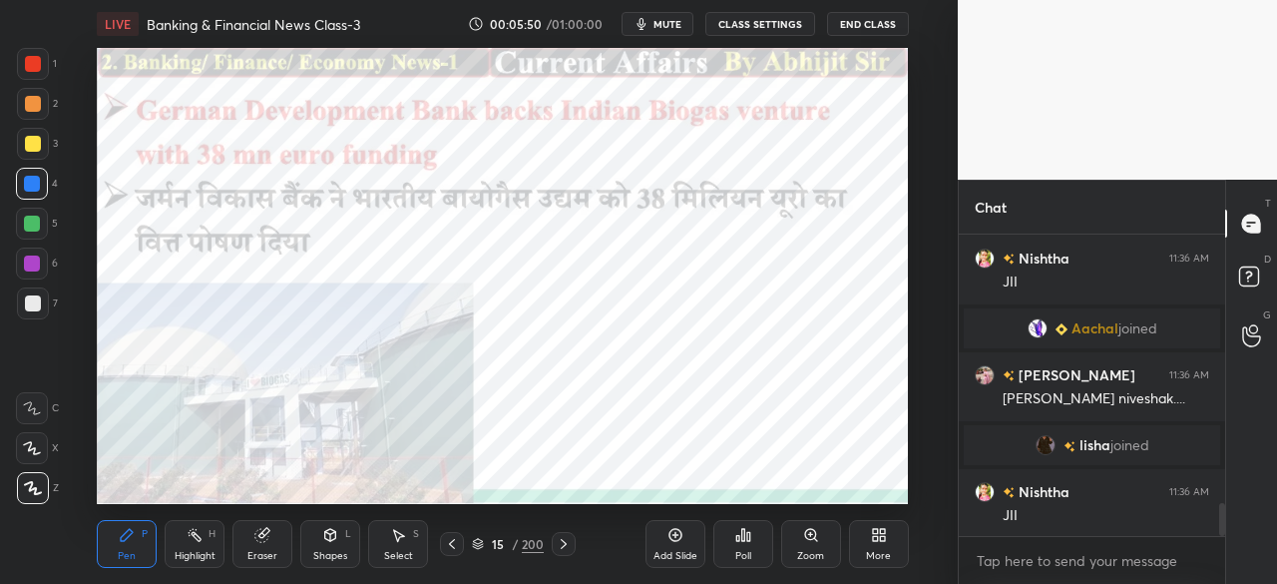
click at [451, 538] on icon at bounding box center [452, 544] width 16 height 16
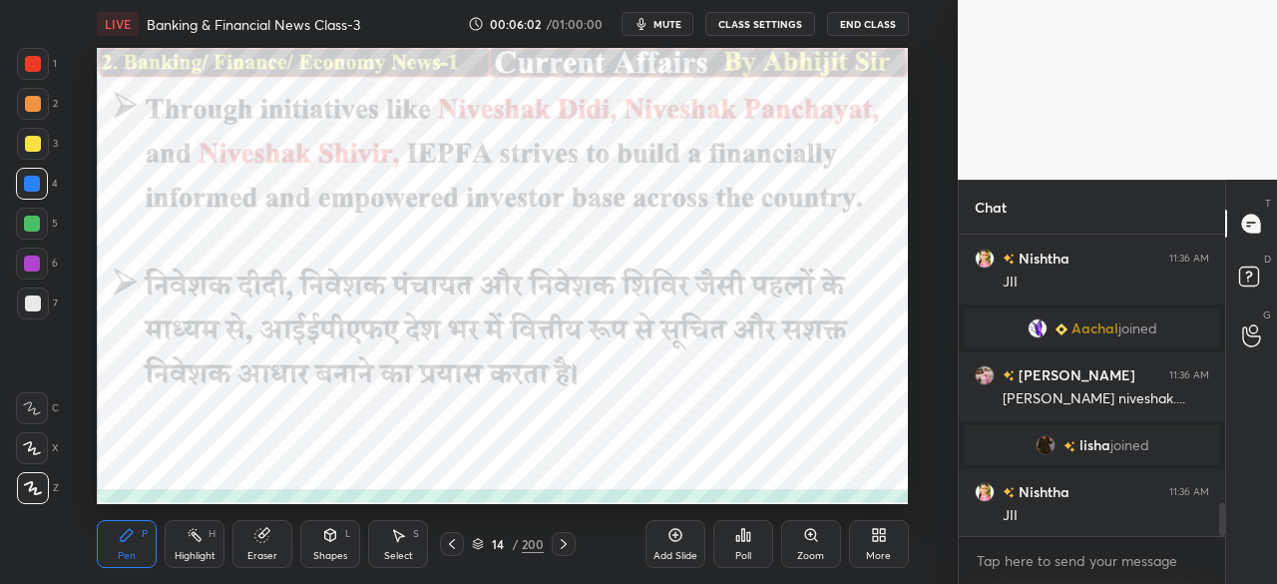
click at [559, 544] on icon at bounding box center [564, 544] width 16 height 16
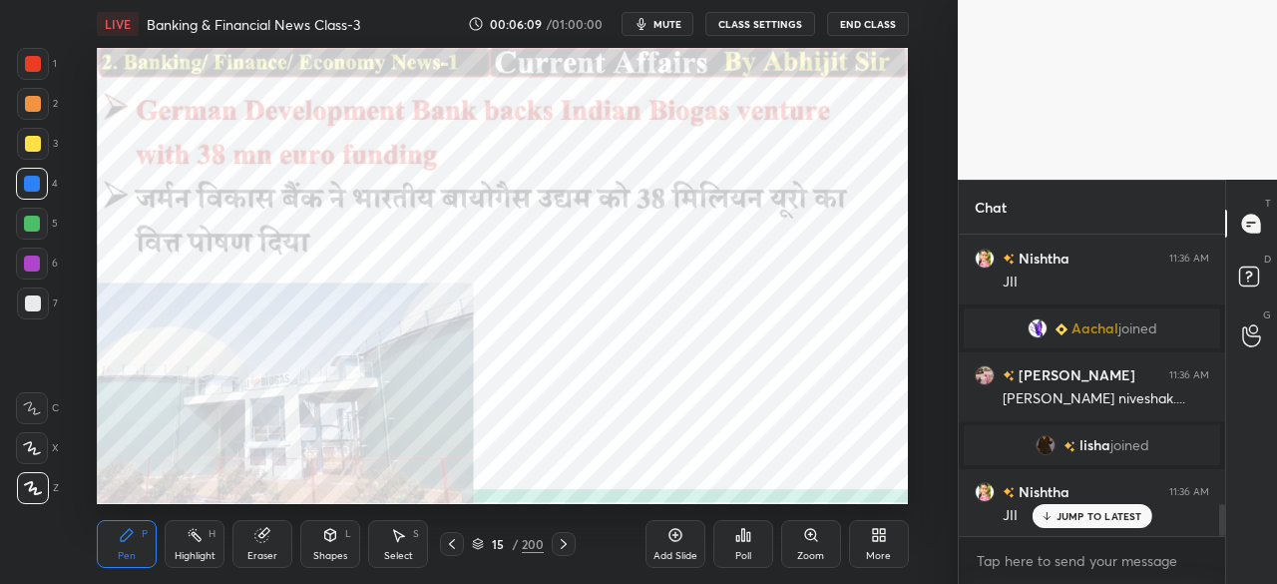
scroll to position [2530, 0]
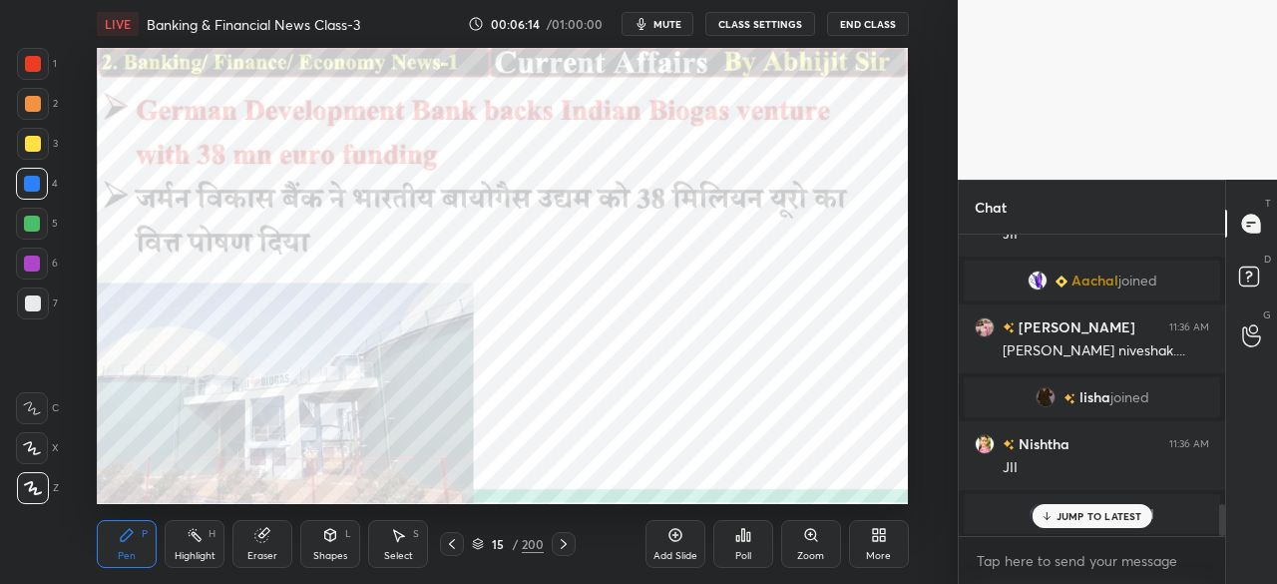
click at [567, 543] on icon at bounding box center [564, 544] width 16 height 16
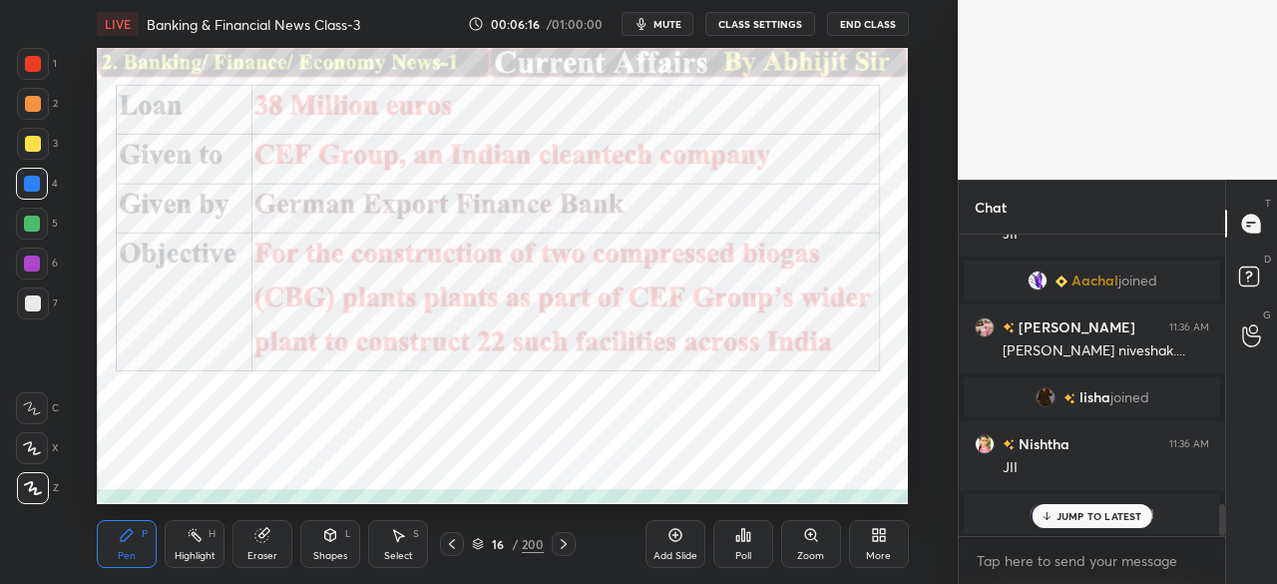
click at [32, 183] on div at bounding box center [32, 184] width 16 height 16
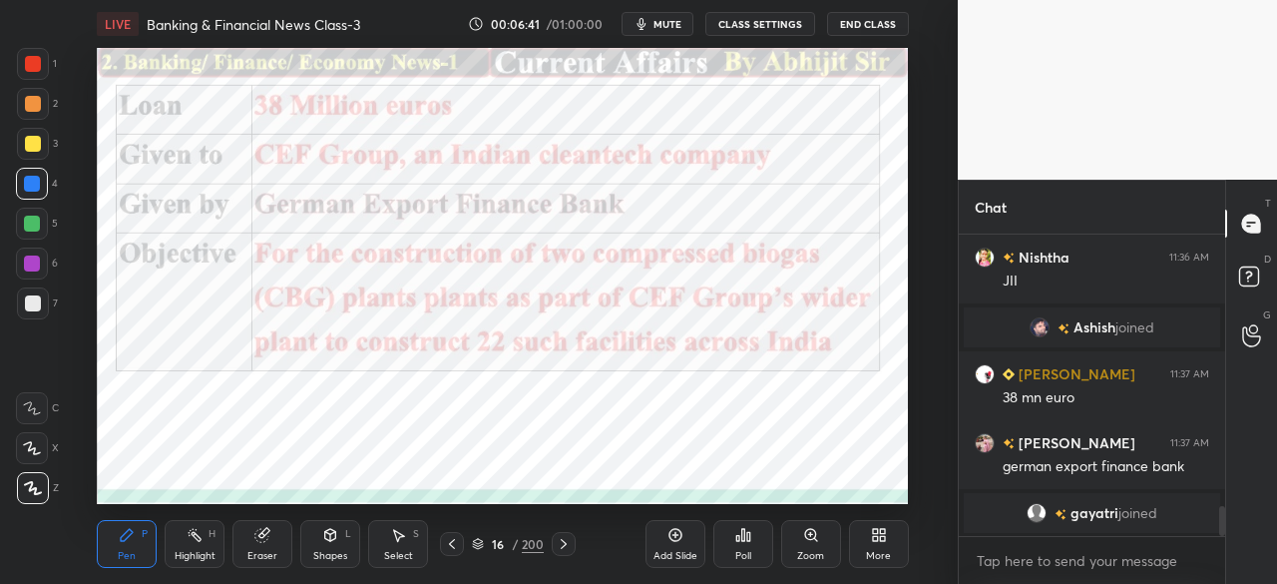
scroll to position [2724, 0]
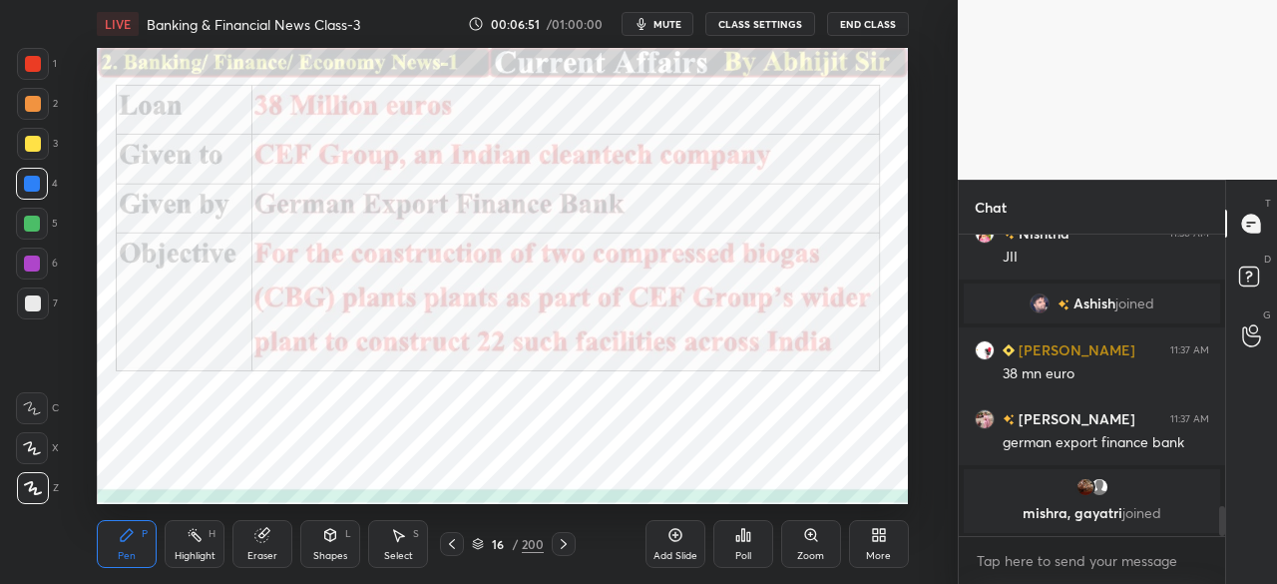
click at [557, 546] on icon at bounding box center [564, 544] width 16 height 16
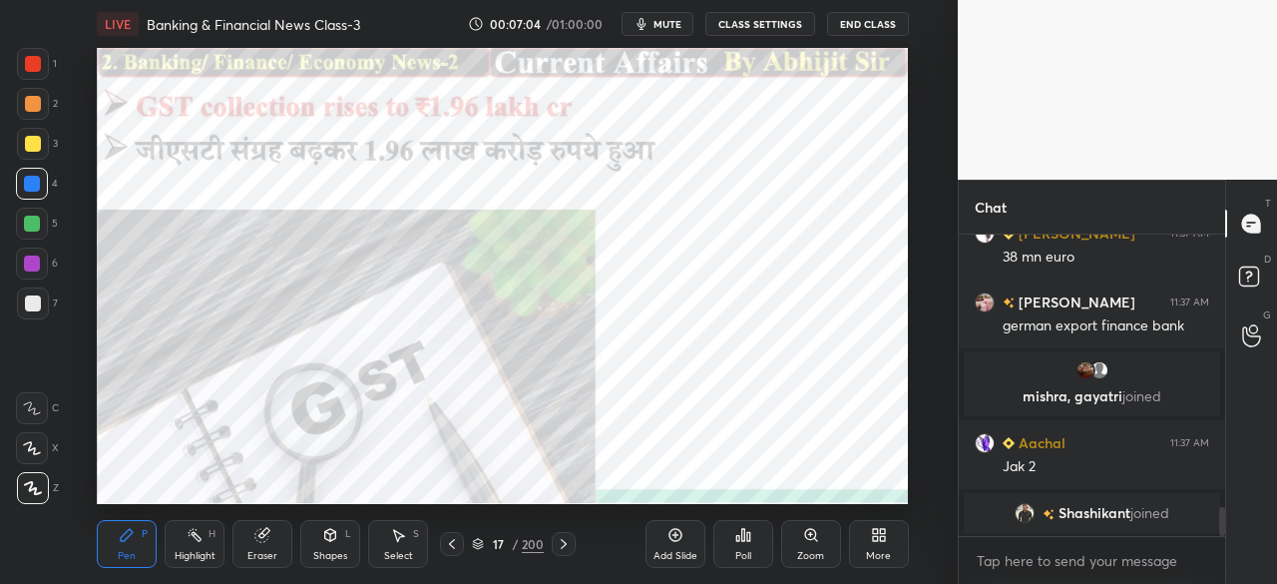
scroll to position [2823, 0]
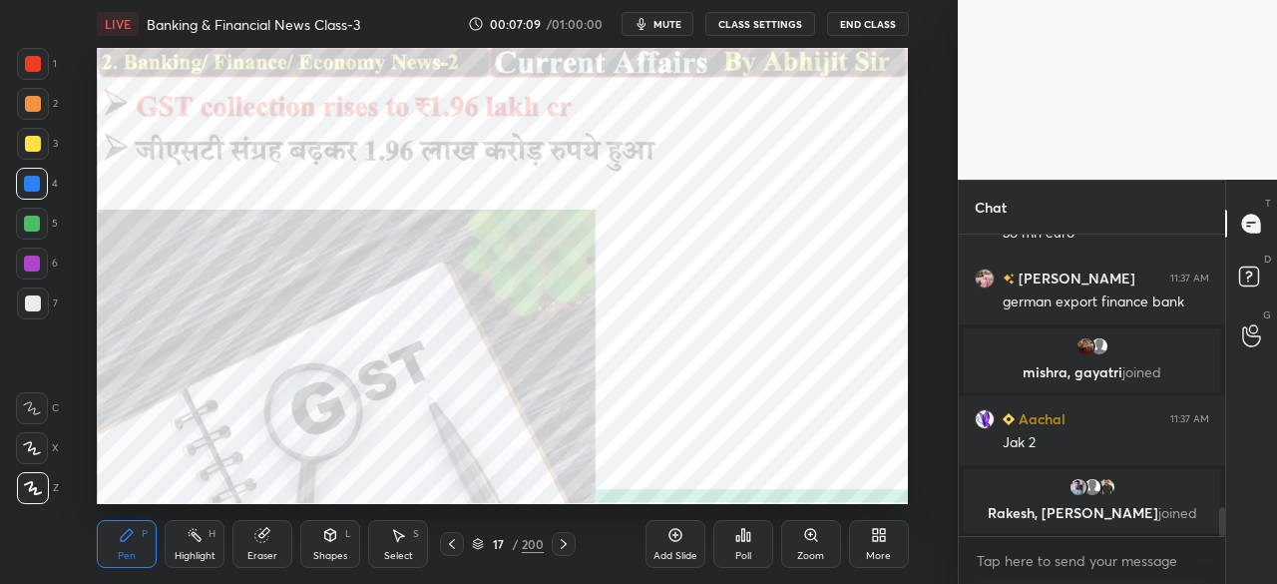
click at [567, 544] on icon at bounding box center [564, 544] width 16 height 16
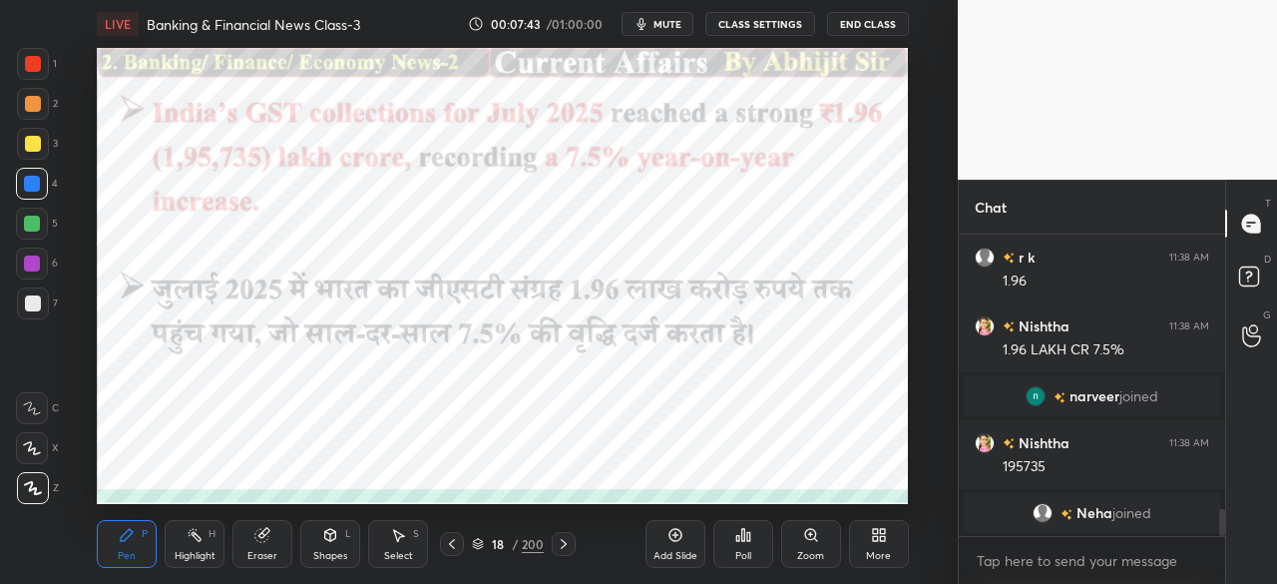
scroll to position [3079, 0]
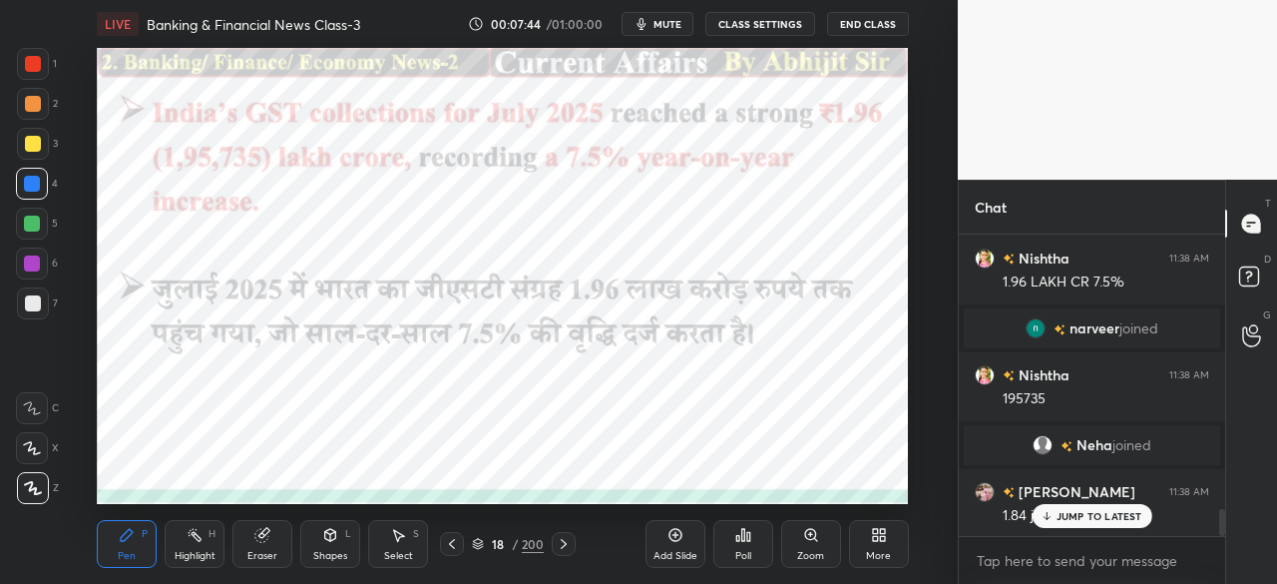
click at [565, 536] on icon at bounding box center [564, 544] width 16 height 16
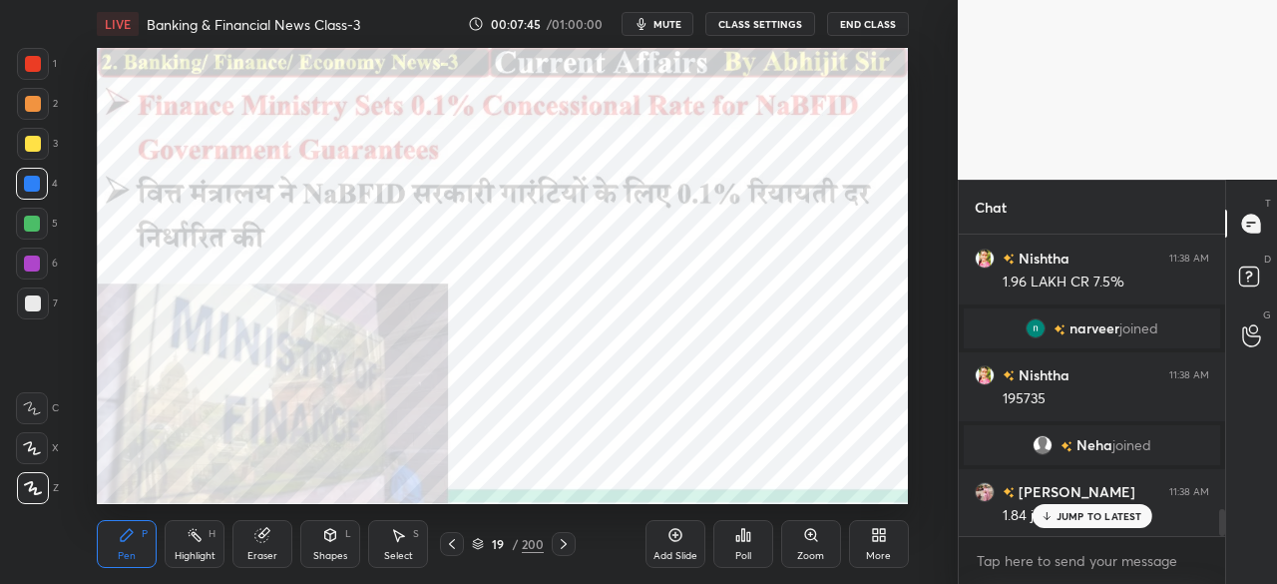
click at [461, 532] on div at bounding box center [452, 544] width 24 height 24
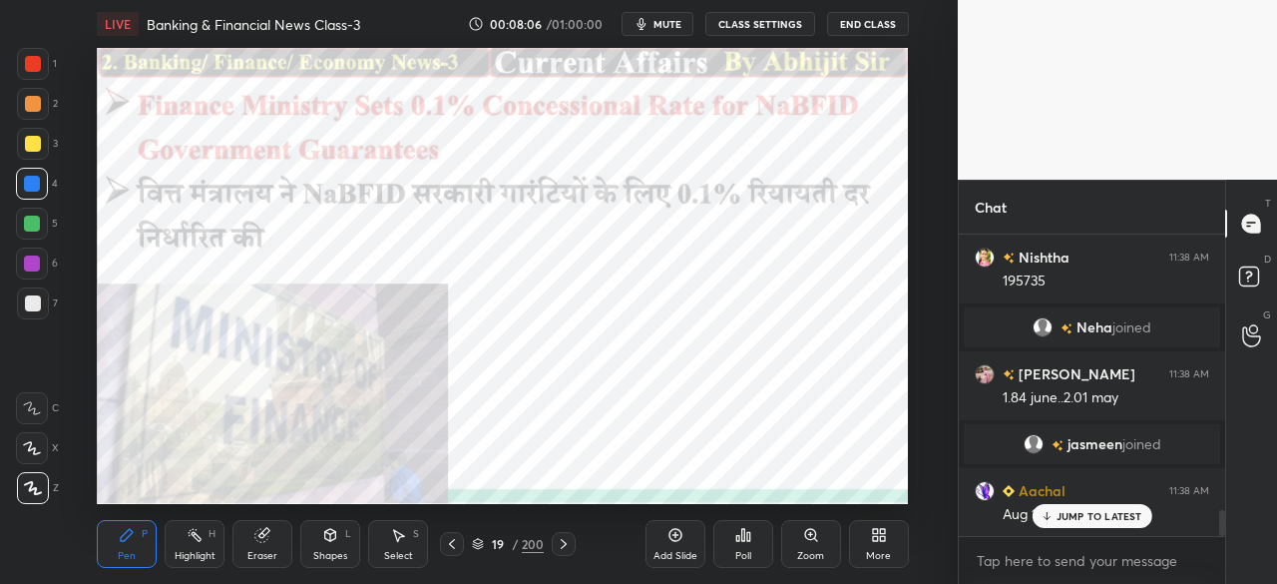
scroll to position [3264, 0]
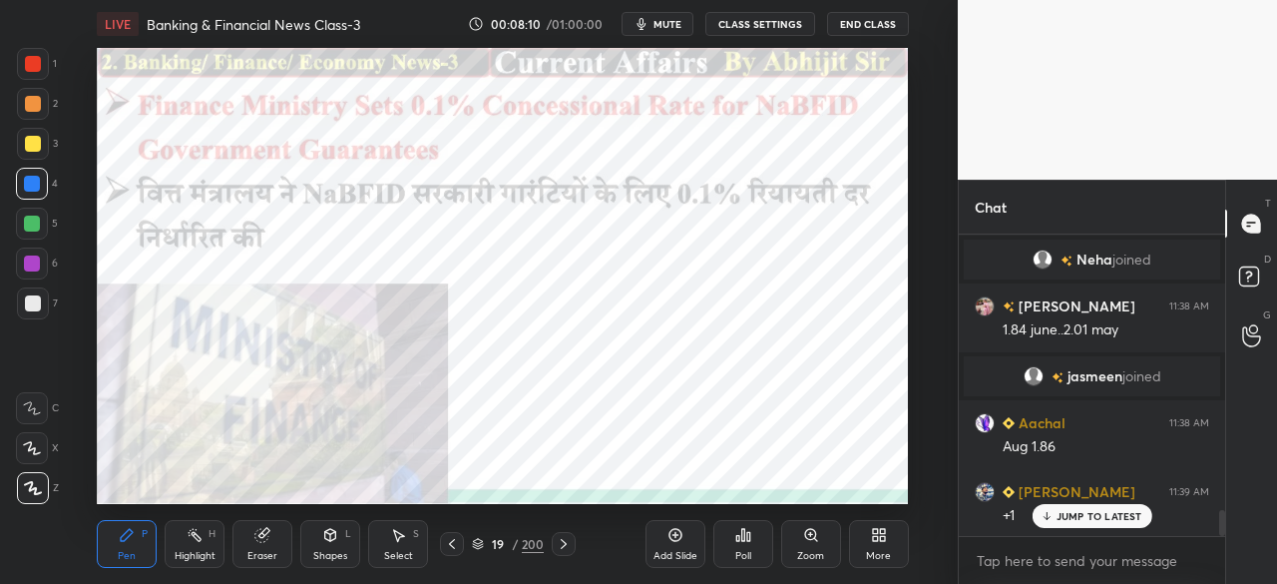
click at [565, 547] on icon at bounding box center [564, 544] width 16 height 16
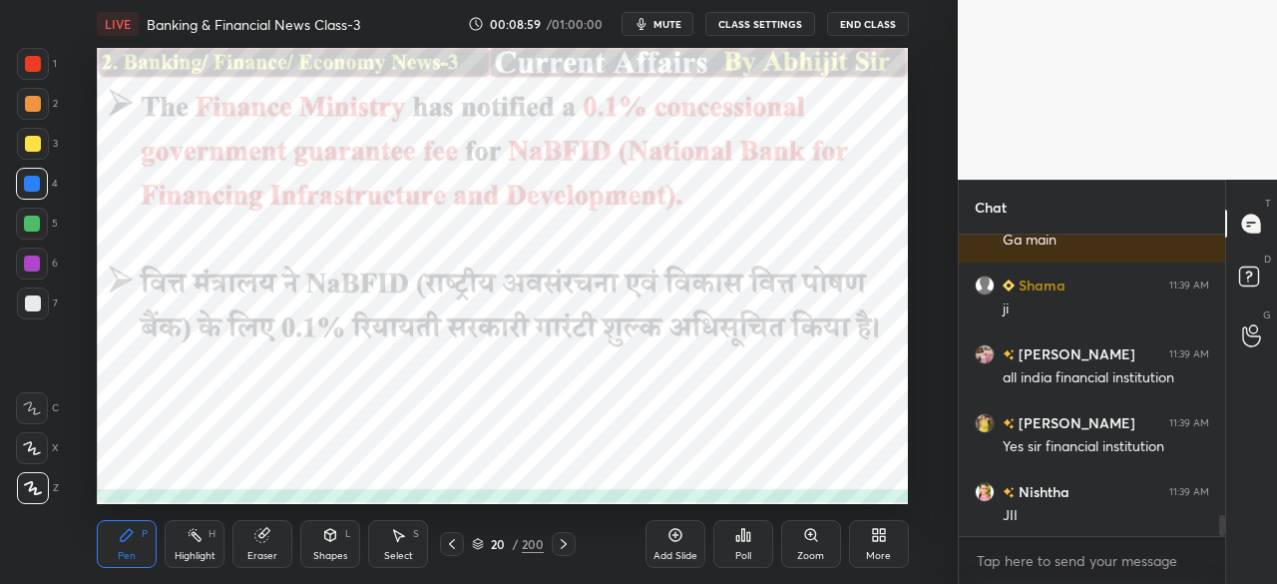
scroll to position [4023, 0]
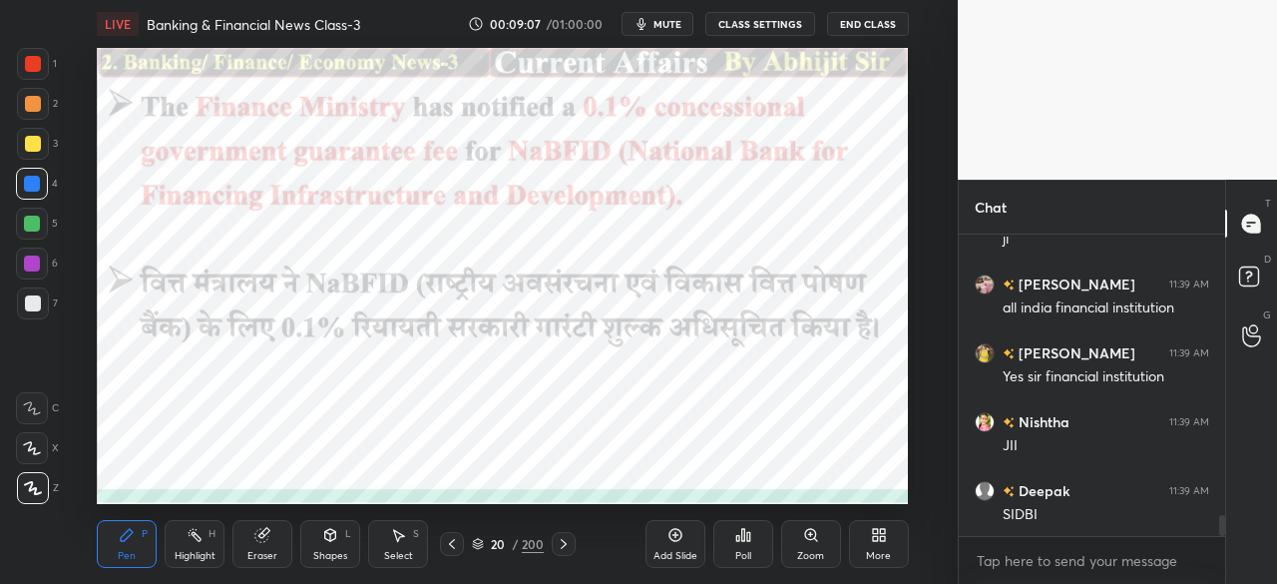
click at [567, 550] on icon at bounding box center [564, 544] width 16 height 16
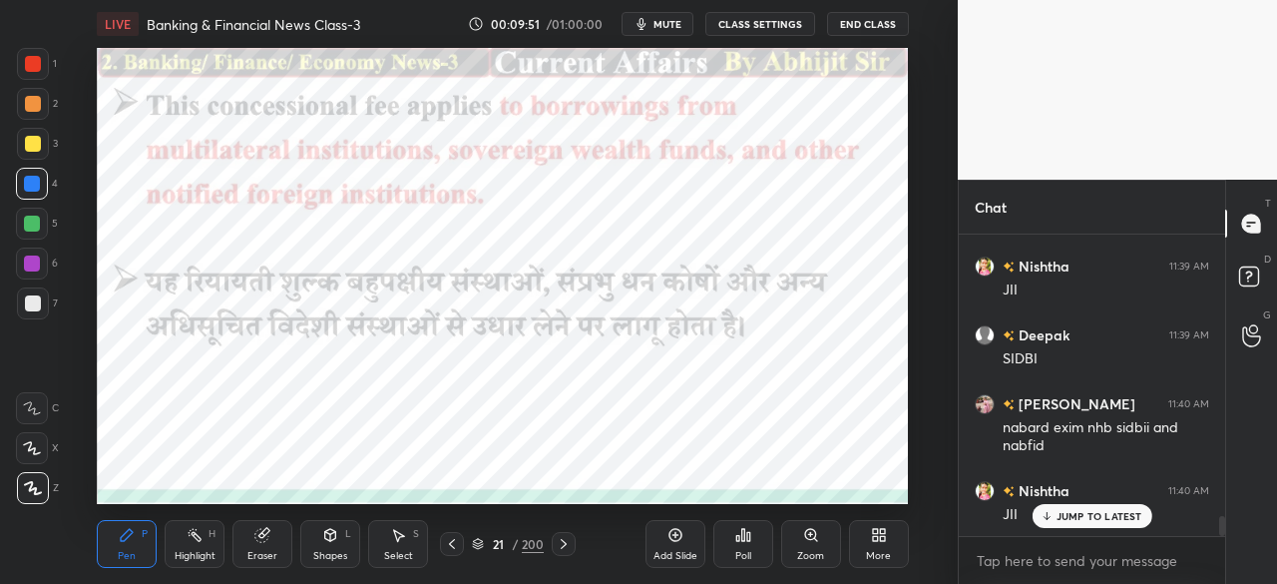
scroll to position [4246, 0]
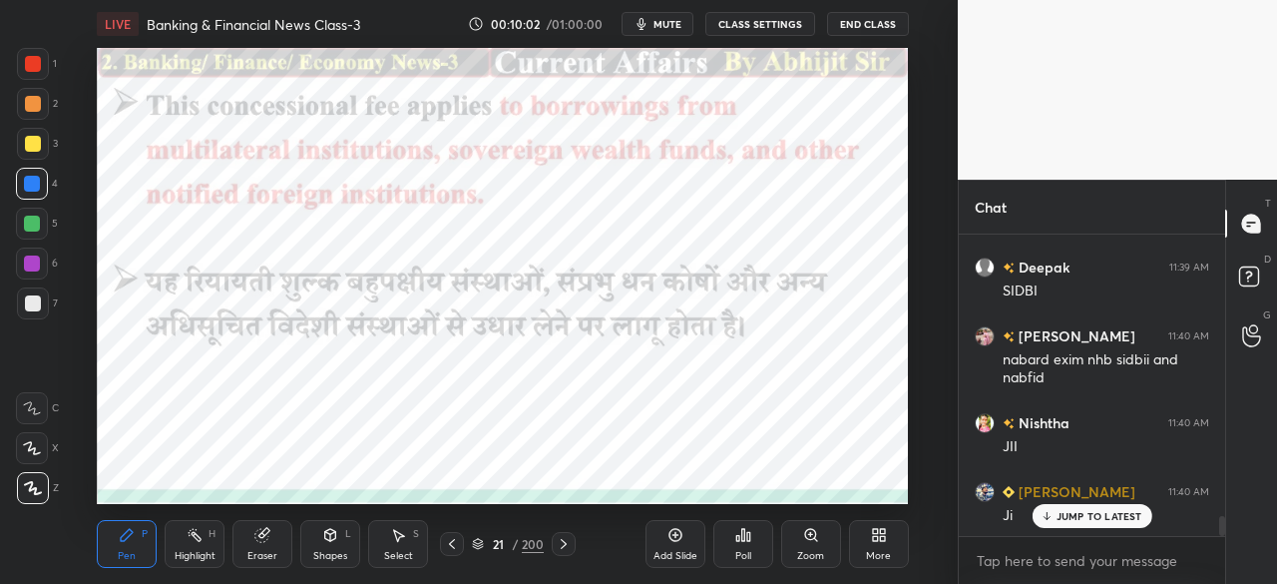
click at [451, 542] on icon at bounding box center [452, 544] width 6 height 10
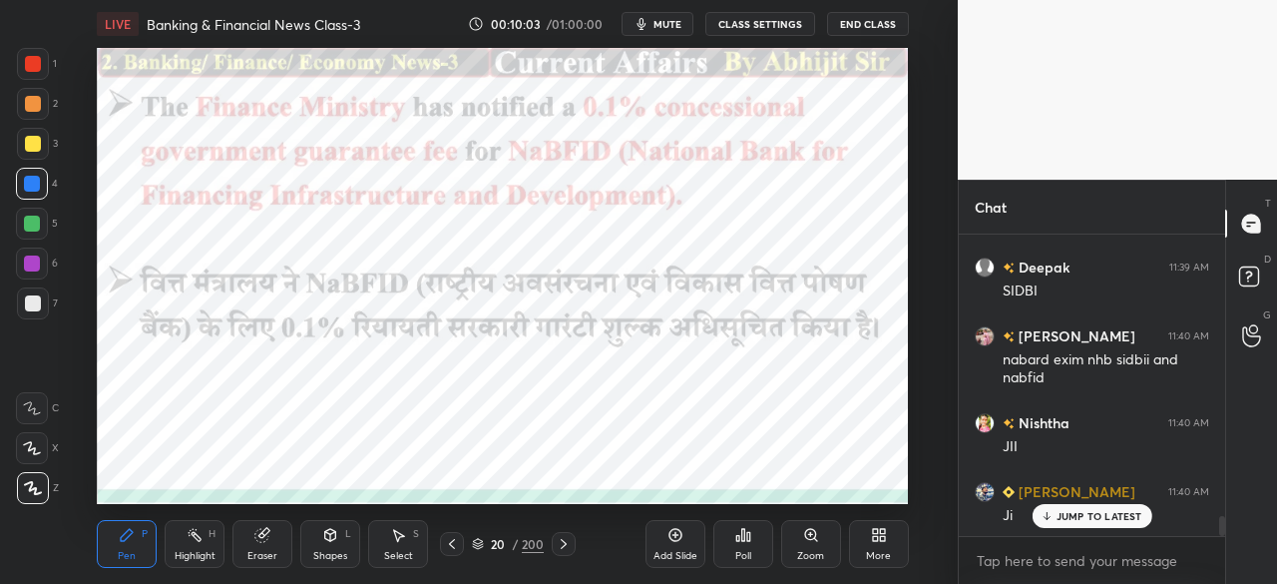
click at [568, 546] on icon at bounding box center [564, 544] width 16 height 16
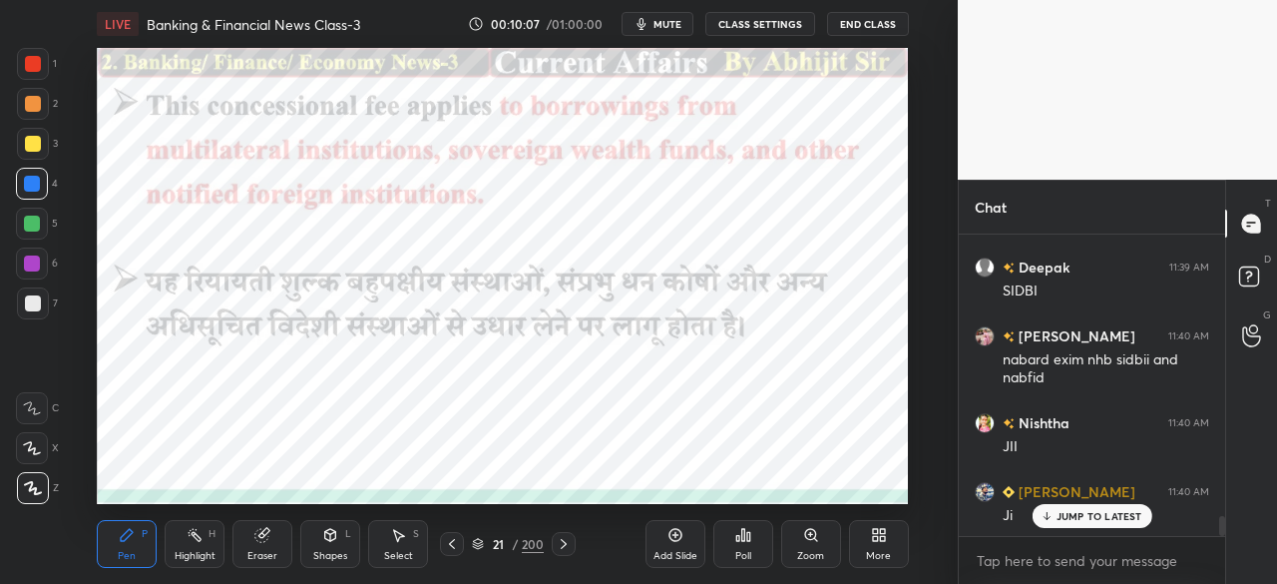
click at [567, 540] on icon at bounding box center [564, 544] width 16 height 16
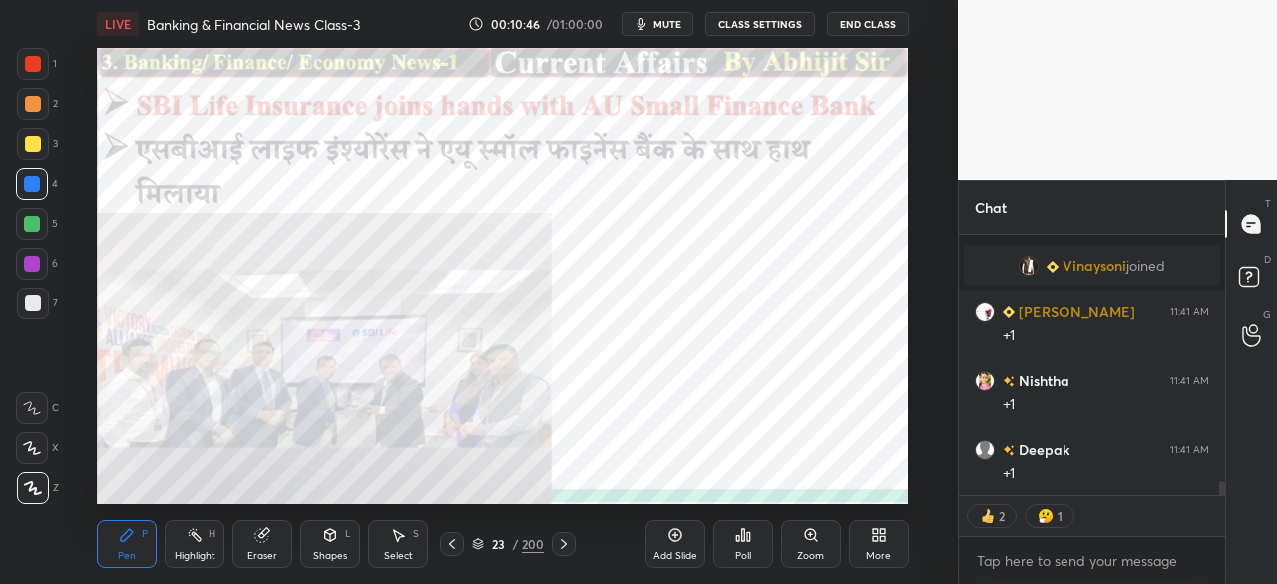
scroll to position [4474, 0]
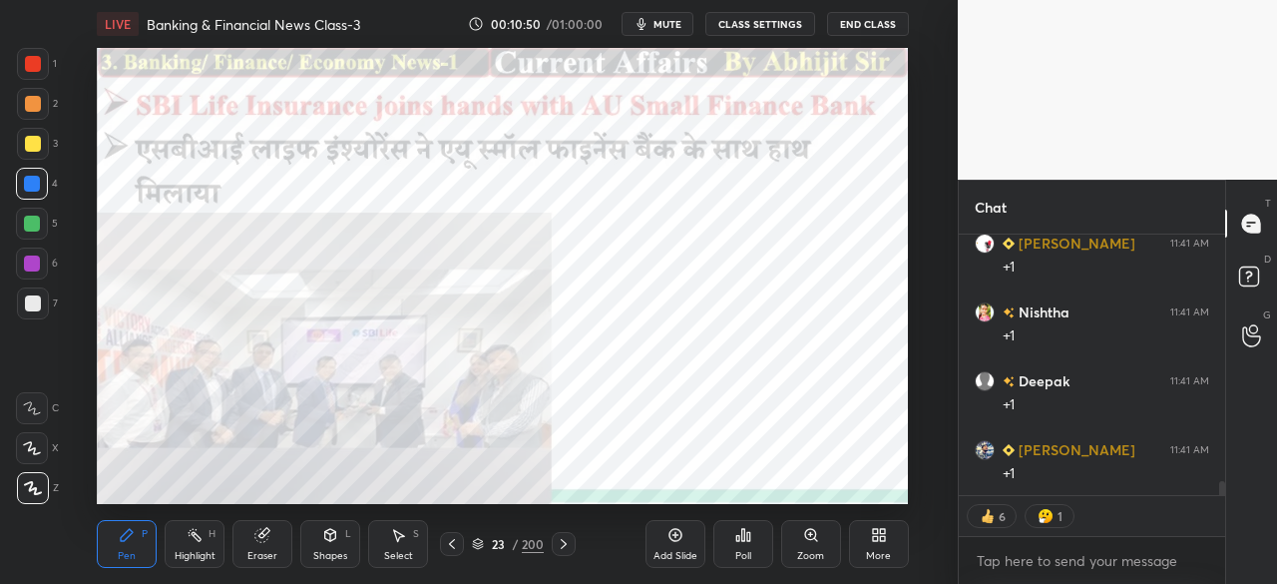
click at [566, 545] on icon at bounding box center [564, 544] width 16 height 16
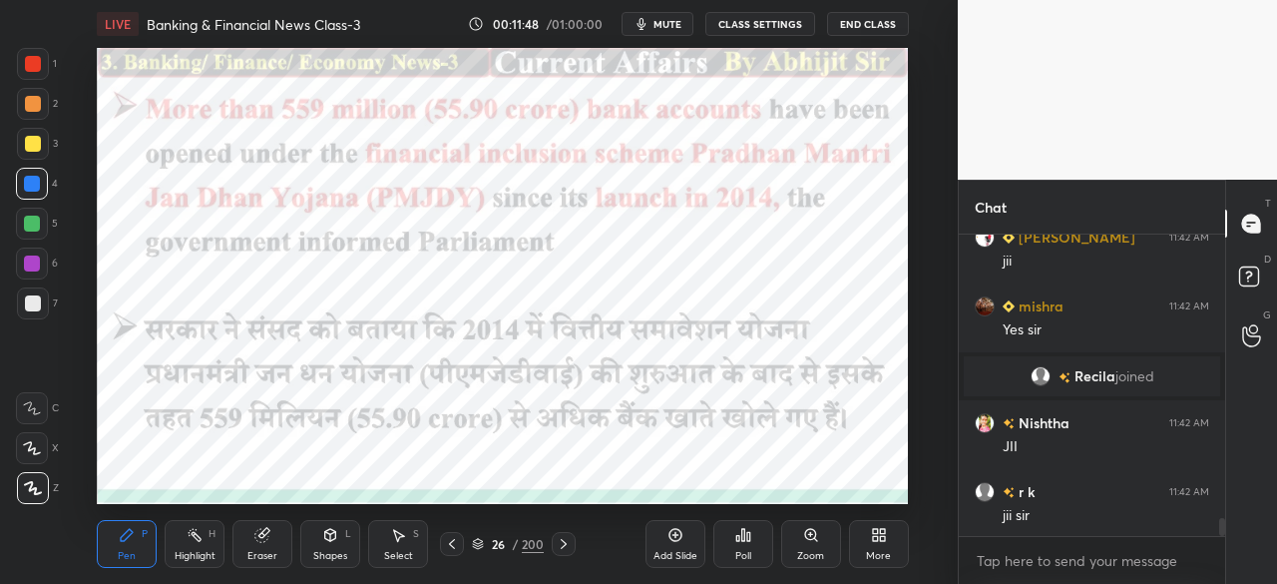
scroll to position [4861, 0]
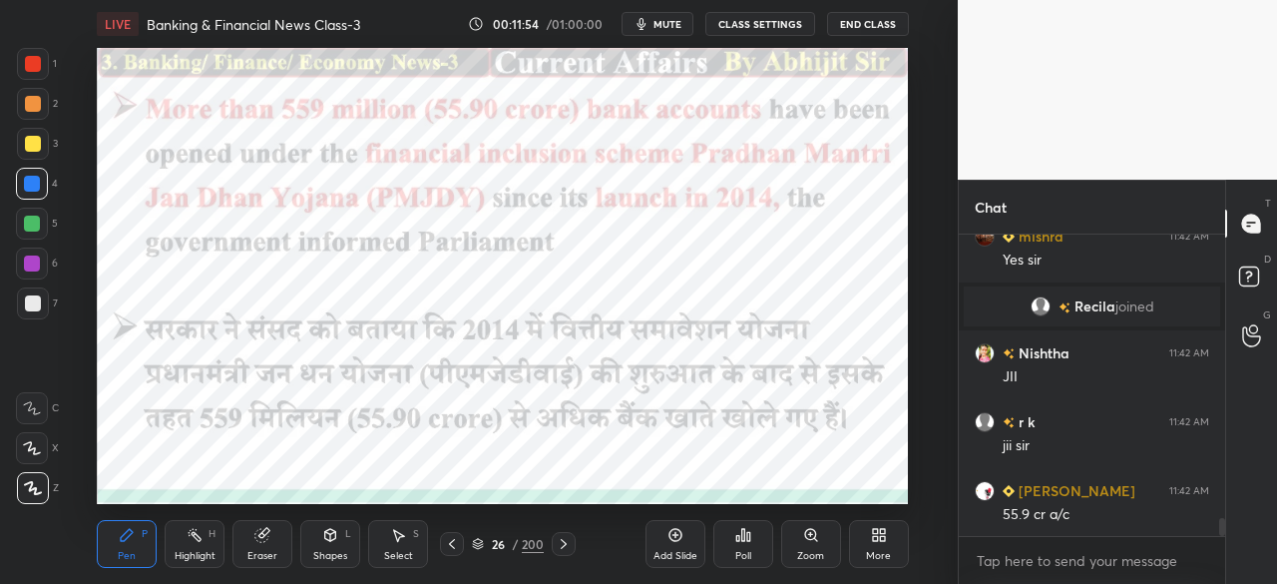
click at [566, 548] on icon at bounding box center [564, 544] width 16 height 16
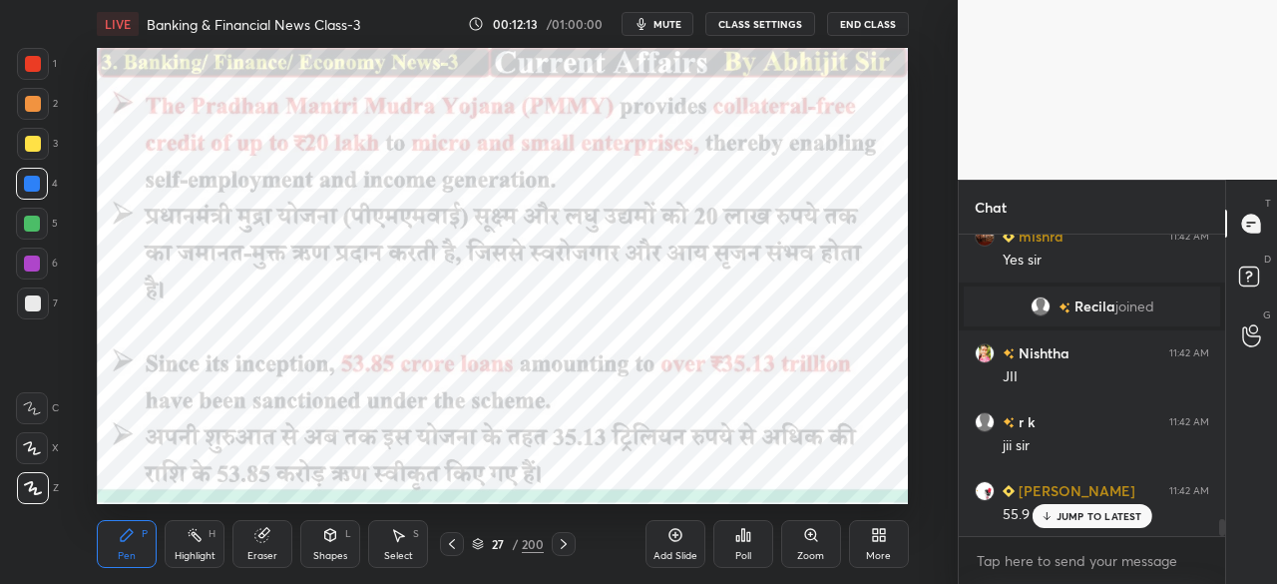
scroll to position [4929, 0]
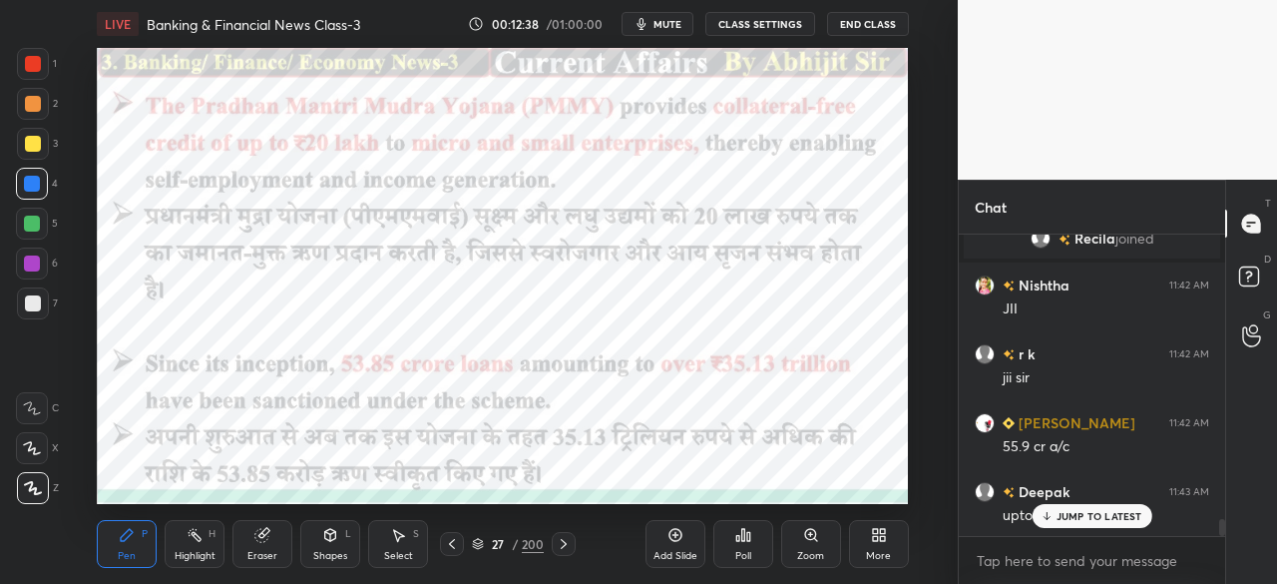
click at [571, 546] on icon at bounding box center [564, 544] width 16 height 16
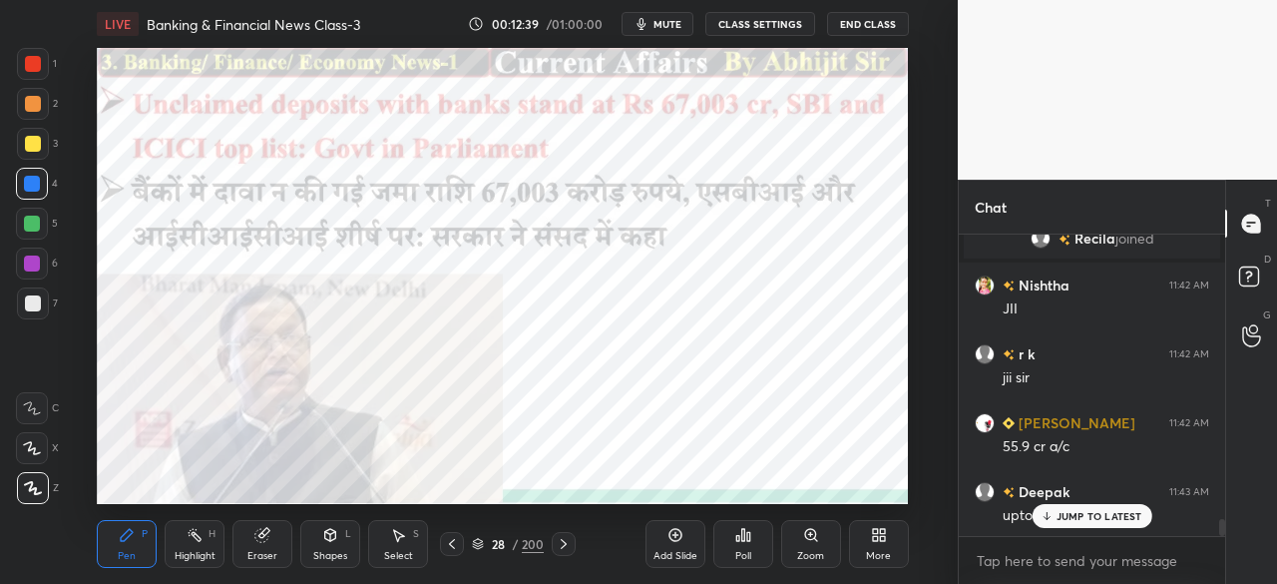
click at [462, 540] on div at bounding box center [452, 544] width 24 height 24
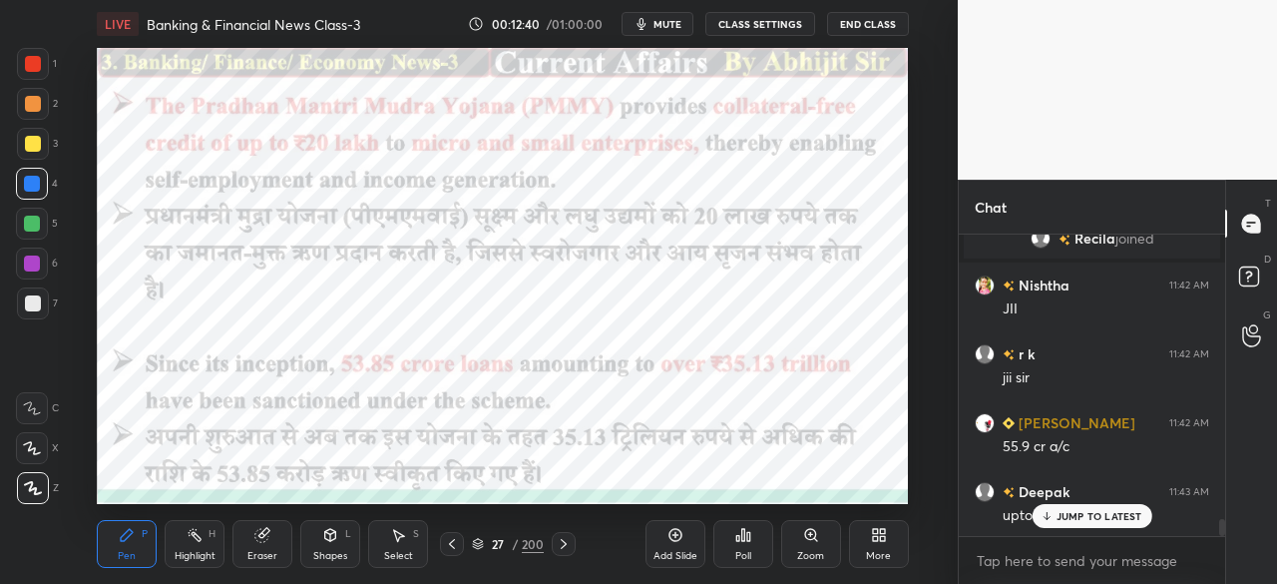
click at [673, 544] on div "Add Slide" at bounding box center [676, 544] width 60 height 48
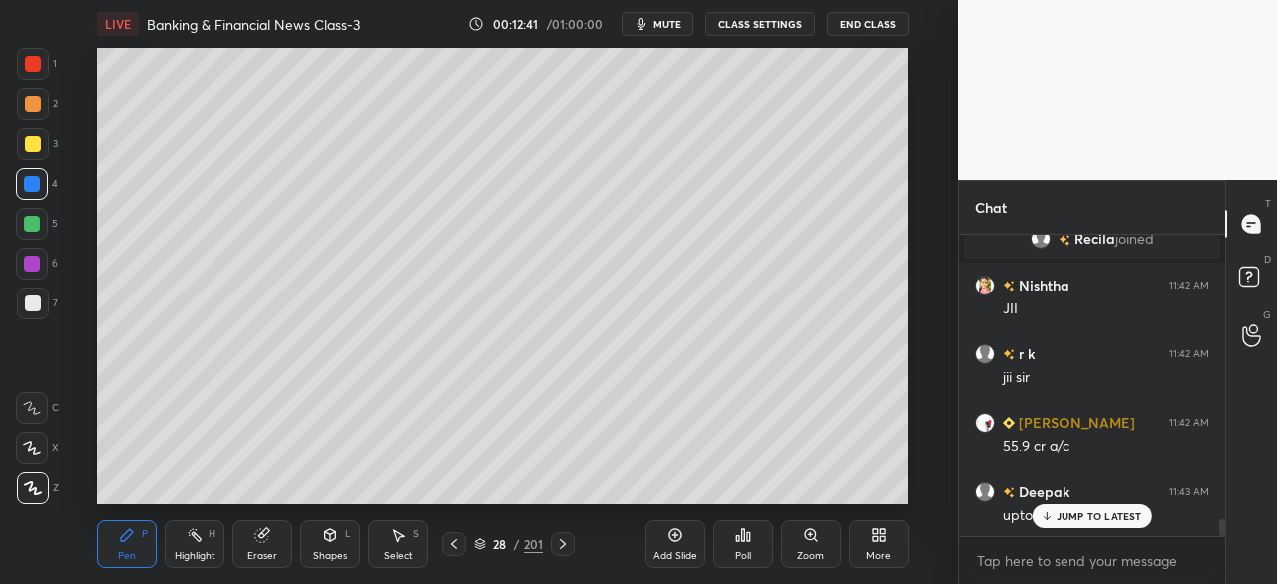
click at [28, 138] on div at bounding box center [33, 144] width 16 height 16
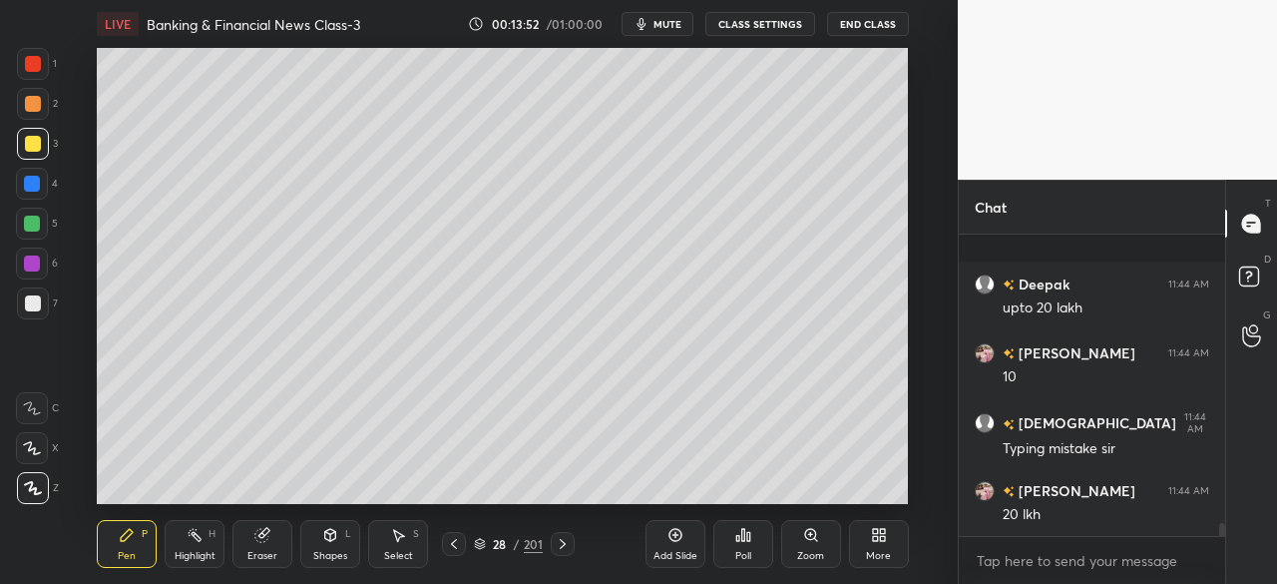
scroll to position [6892, 0]
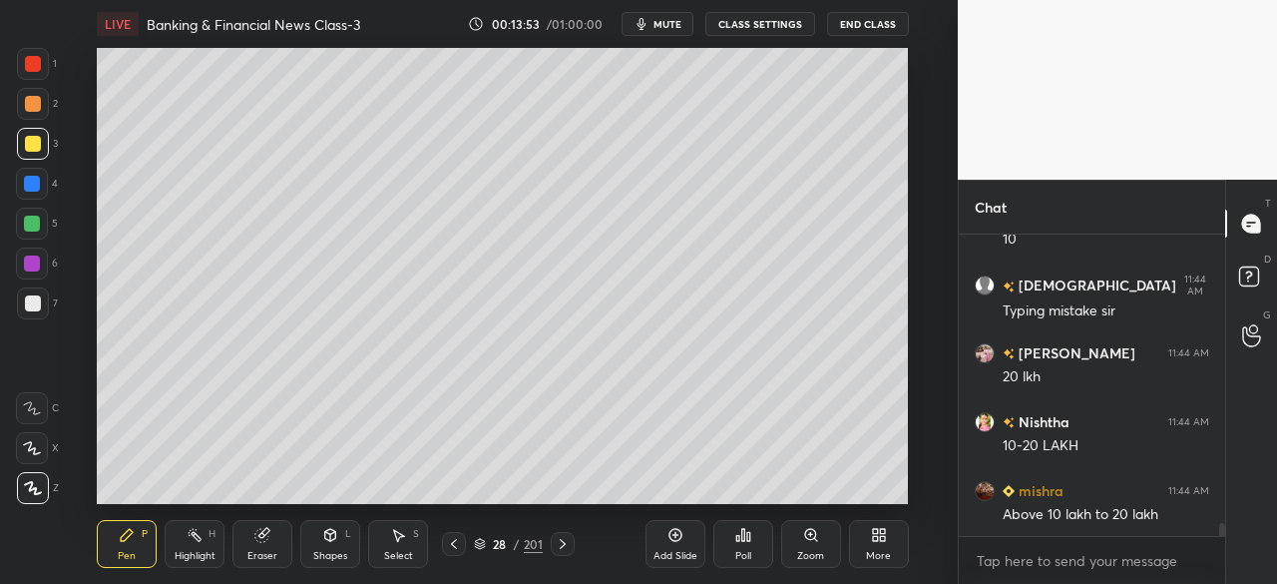
click at [557, 546] on icon at bounding box center [563, 544] width 16 height 16
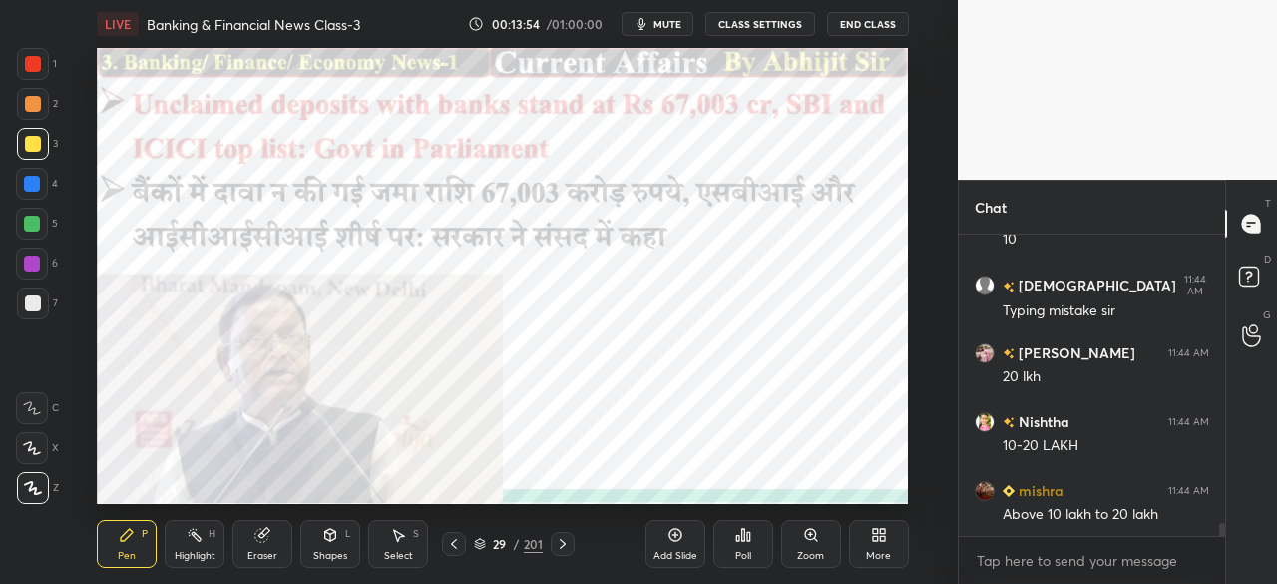
click at [39, 71] on div at bounding box center [33, 64] width 32 height 32
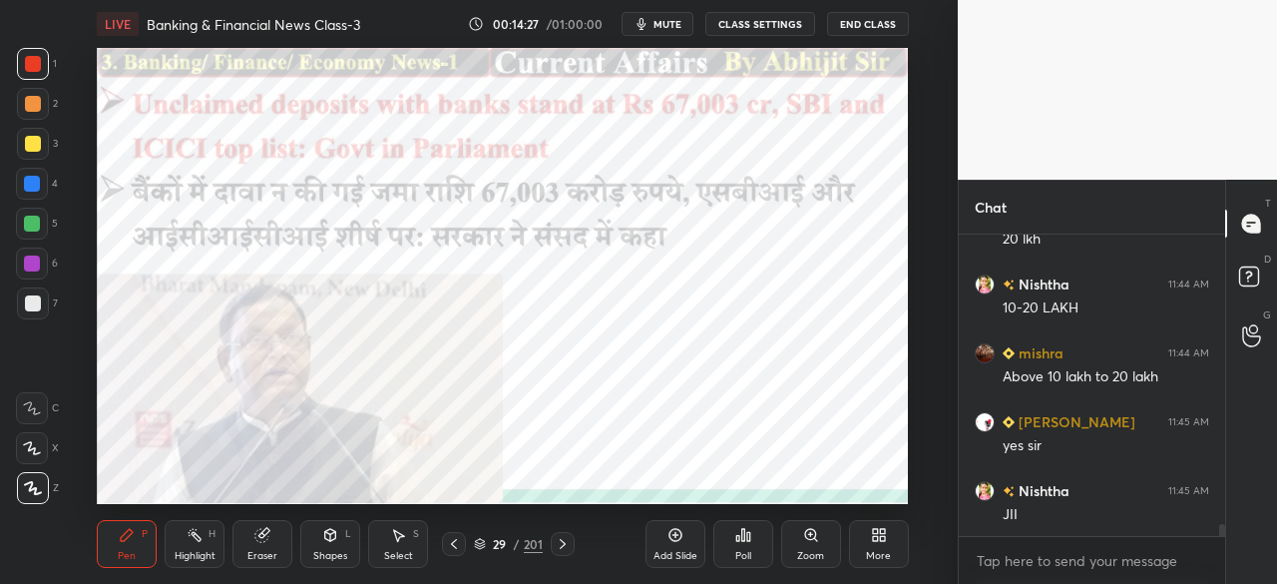
scroll to position [7098, 0]
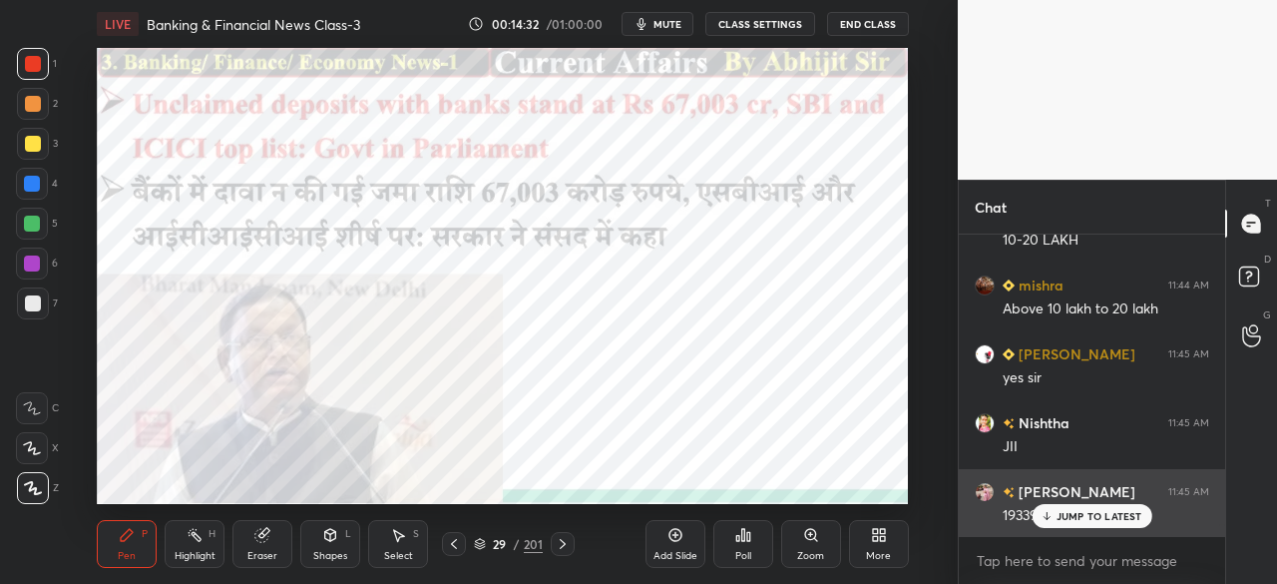
click at [1051, 512] on icon at bounding box center [1046, 516] width 13 height 12
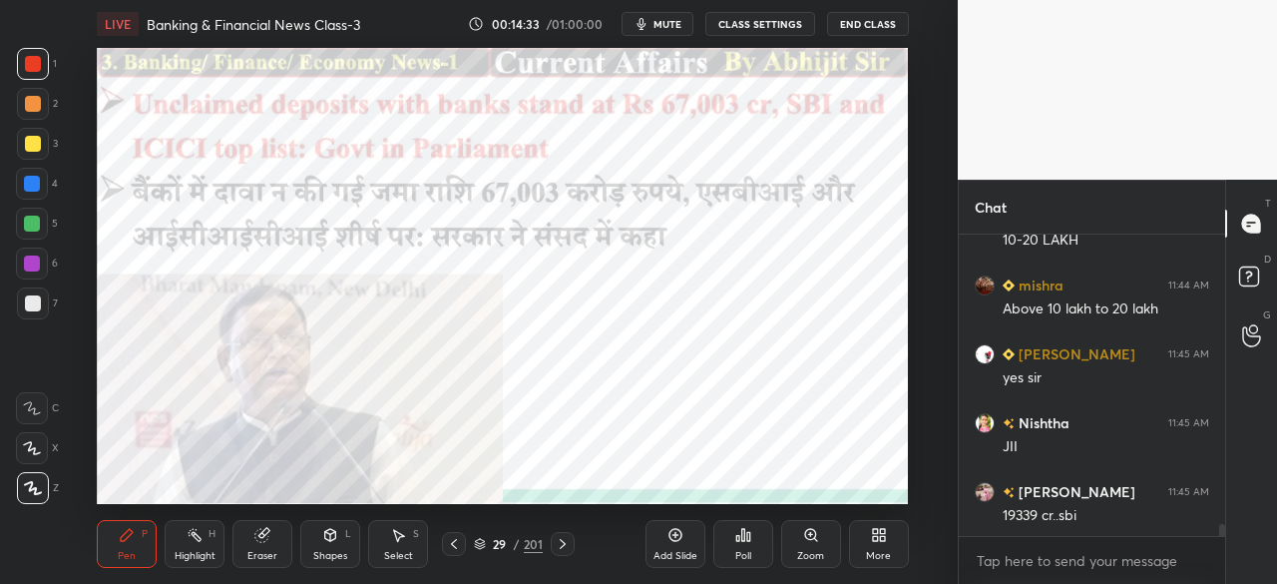
click at [561, 544] on icon at bounding box center [563, 544] width 16 height 16
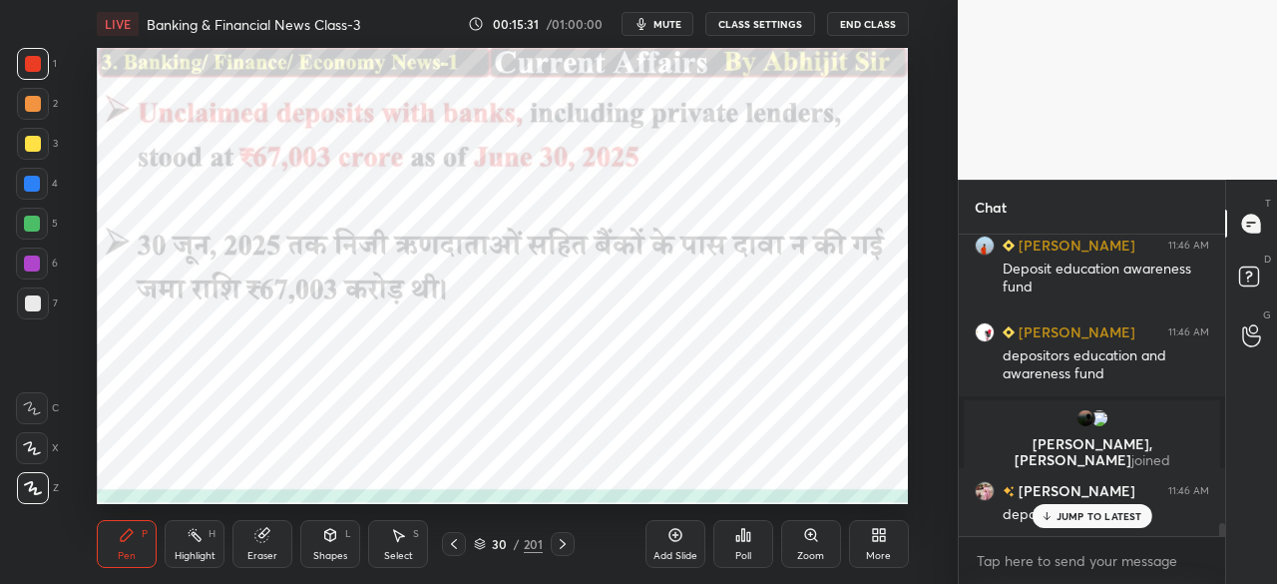
scroll to position [6830, 0]
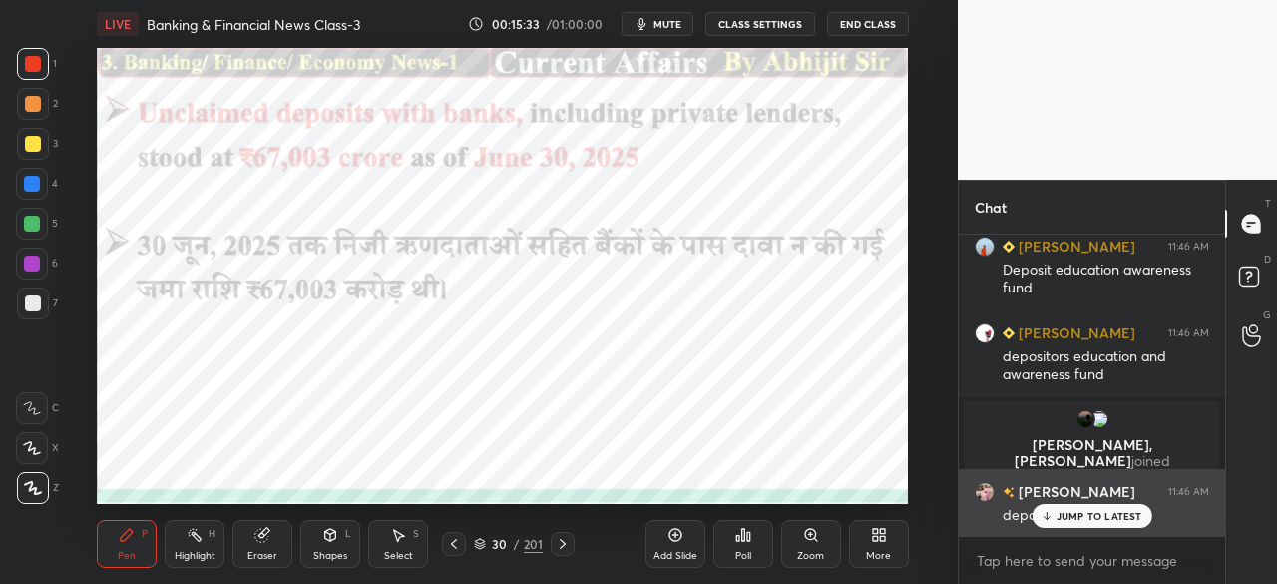
click at [1056, 514] on div "JUMP TO LATEST" at bounding box center [1092, 516] width 120 height 24
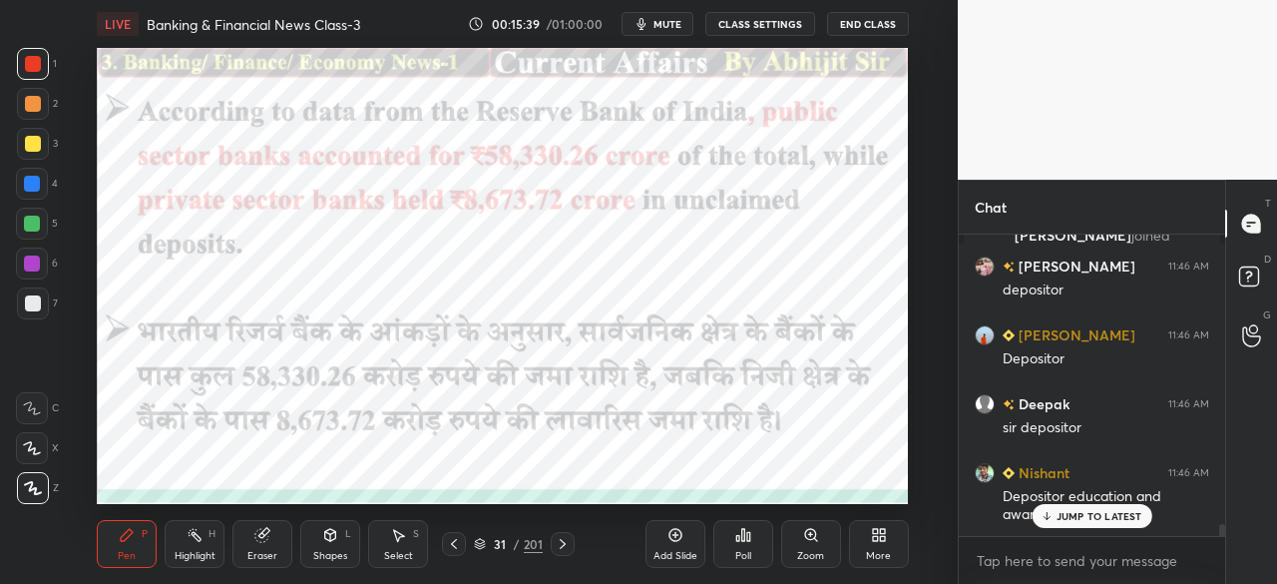
scroll to position [7124, 0]
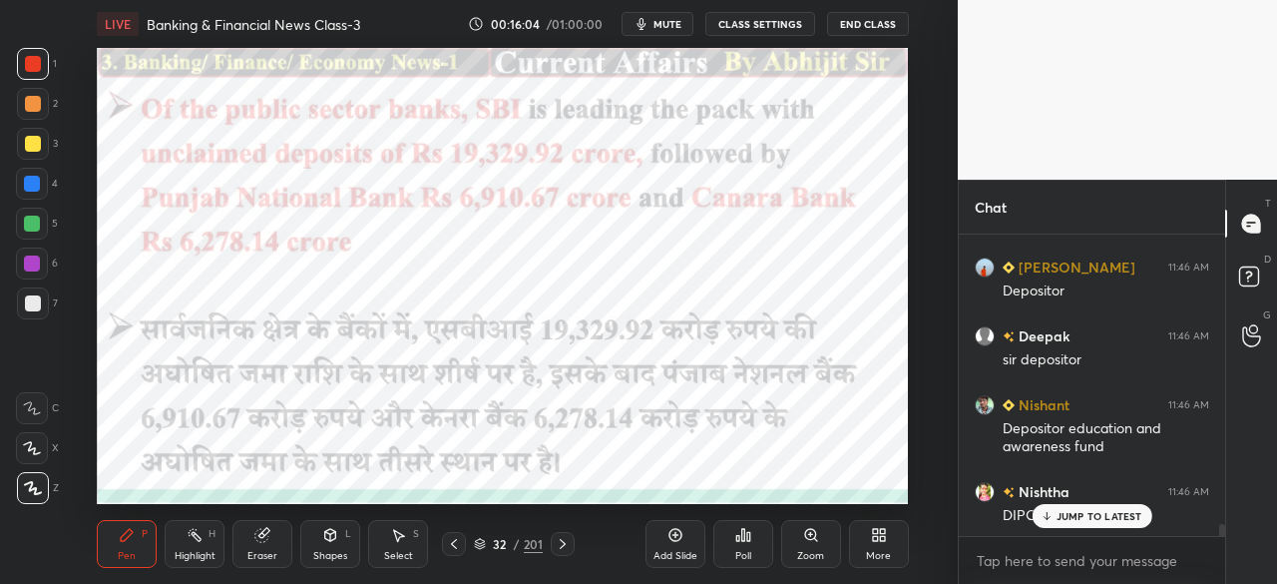
click at [38, 178] on div at bounding box center [32, 184] width 16 height 16
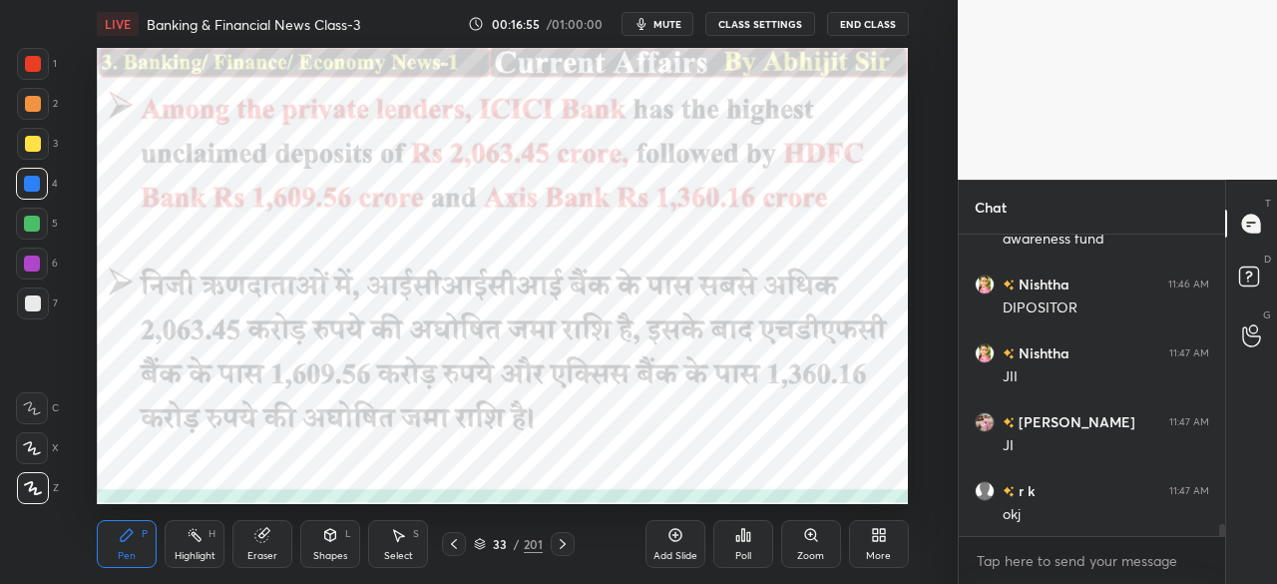
scroll to position [7399, 0]
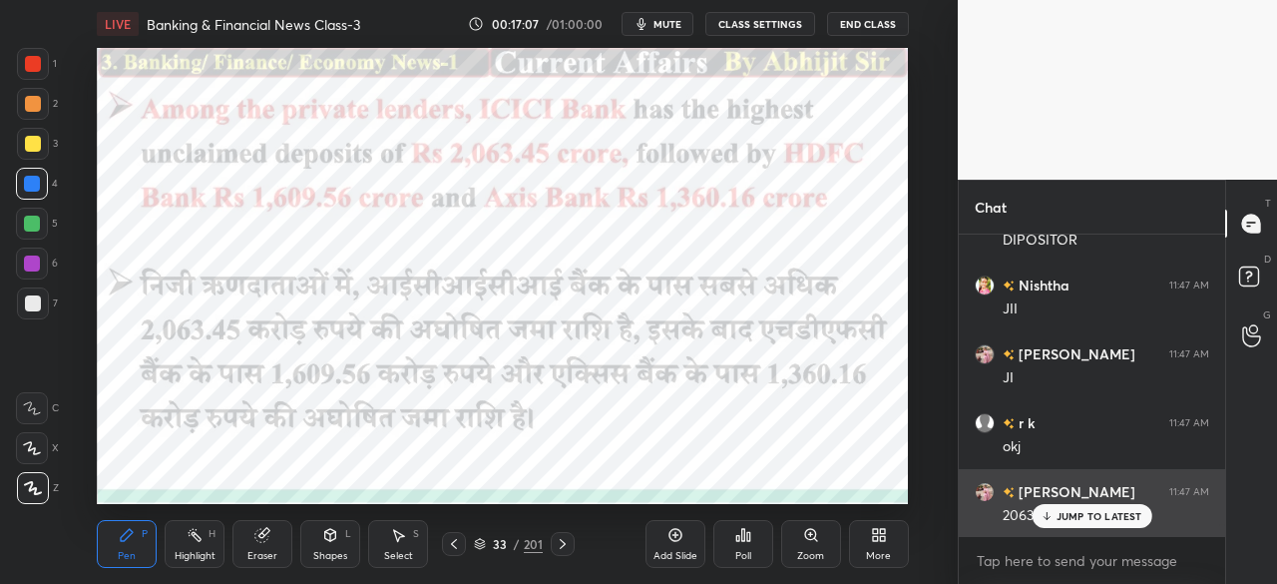
click at [1049, 518] on icon at bounding box center [1046, 516] width 13 height 12
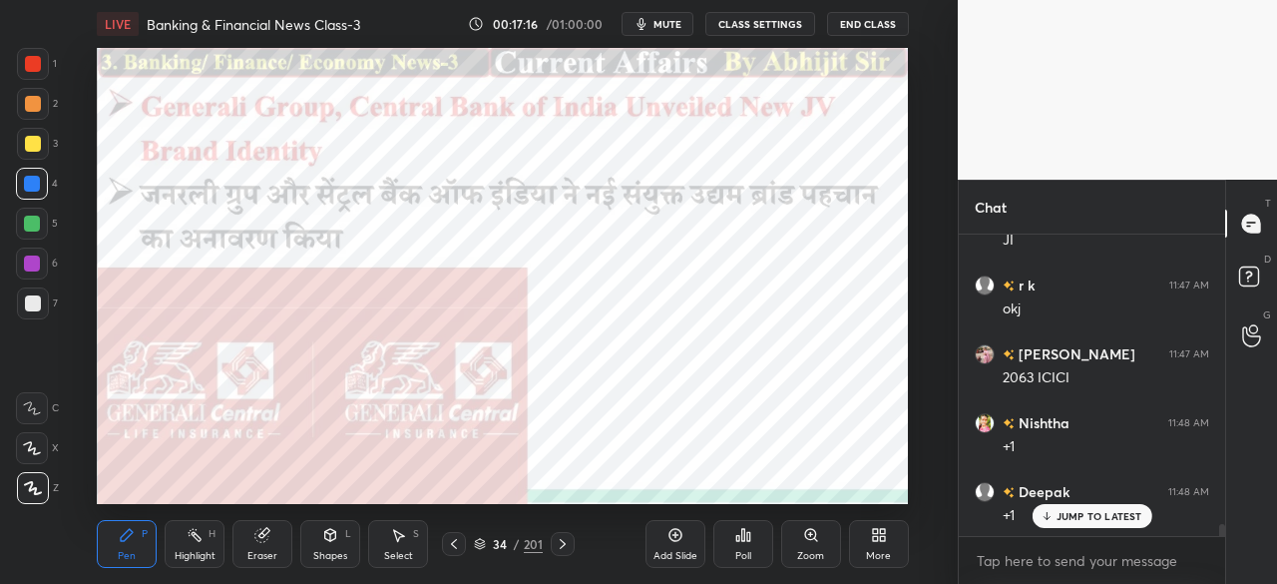
scroll to position [7606, 0]
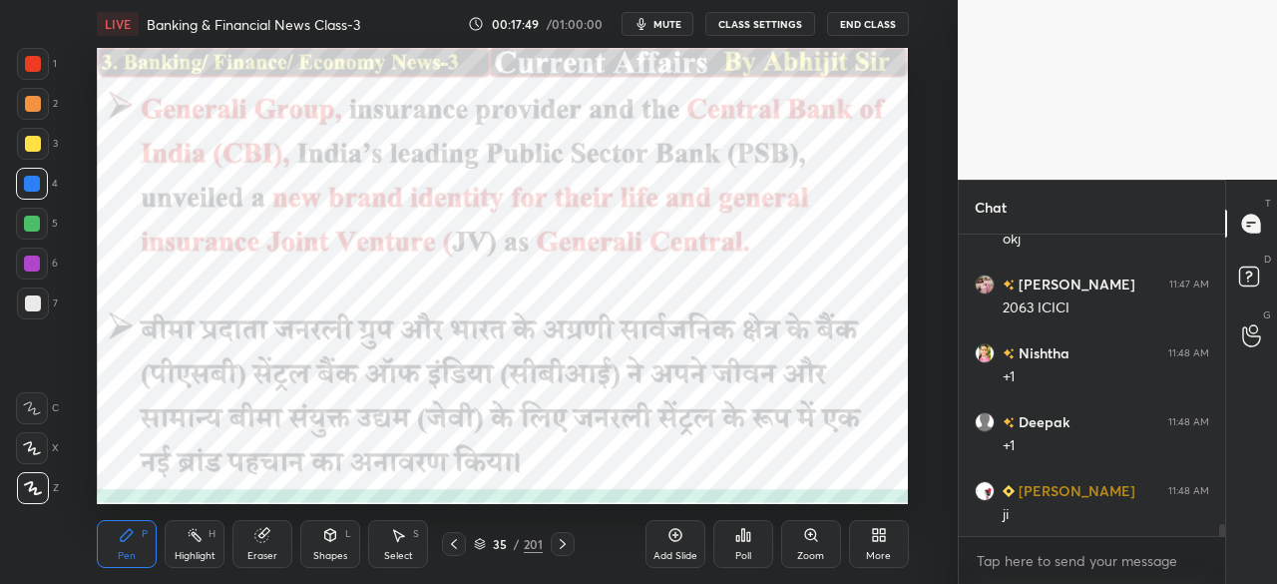
click at [559, 538] on icon at bounding box center [563, 544] width 16 height 16
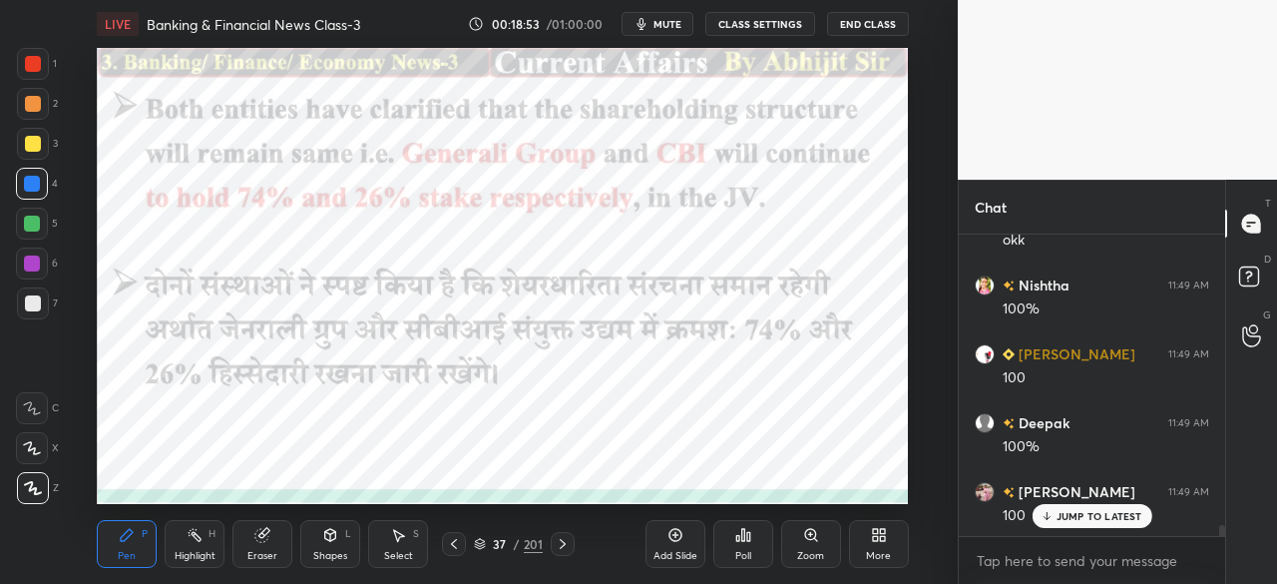
scroll to position [8019, 0]
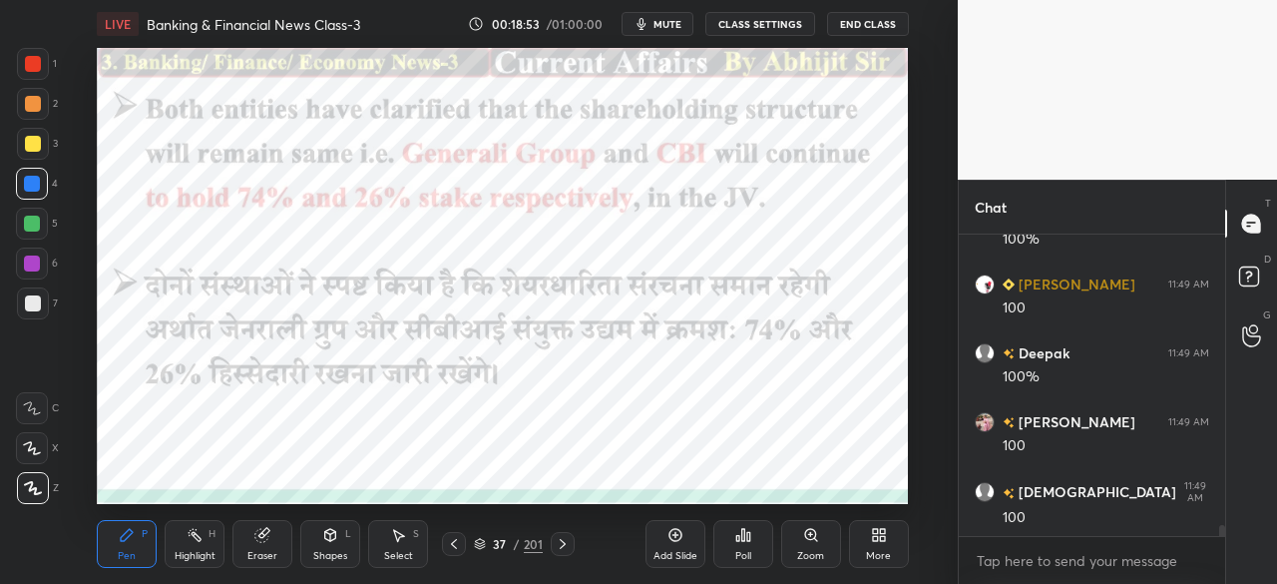
click at [568, 546] on icon at bounding box center [563, 544] width 16 height 16
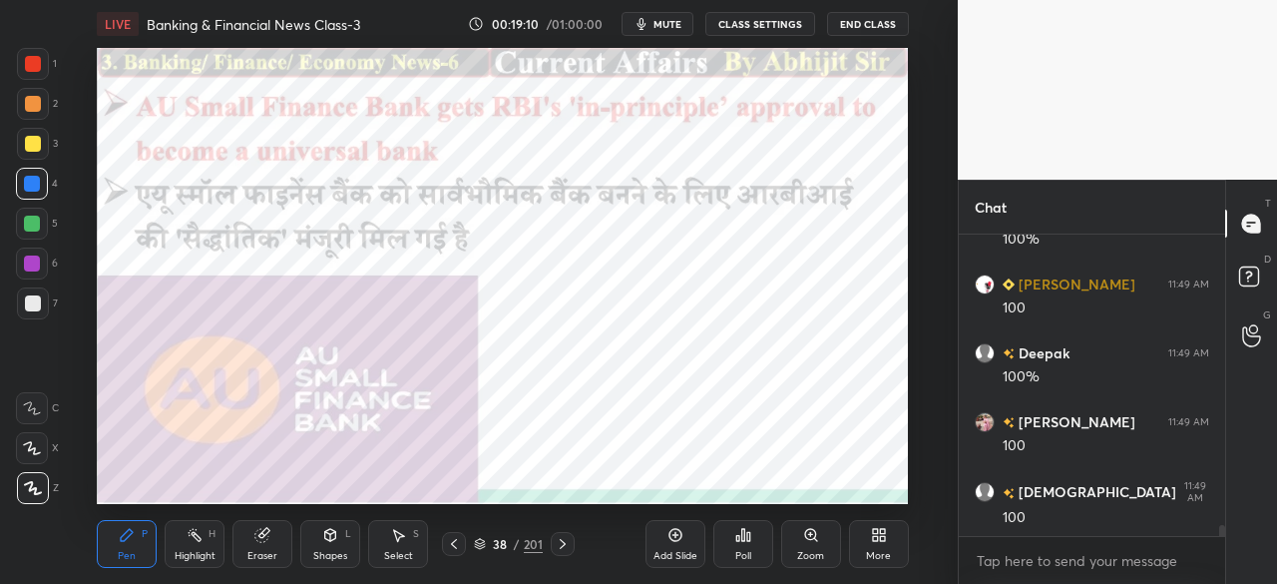
click at [558, 544] on icon at bounding box center [563, 544] width 16 height 16
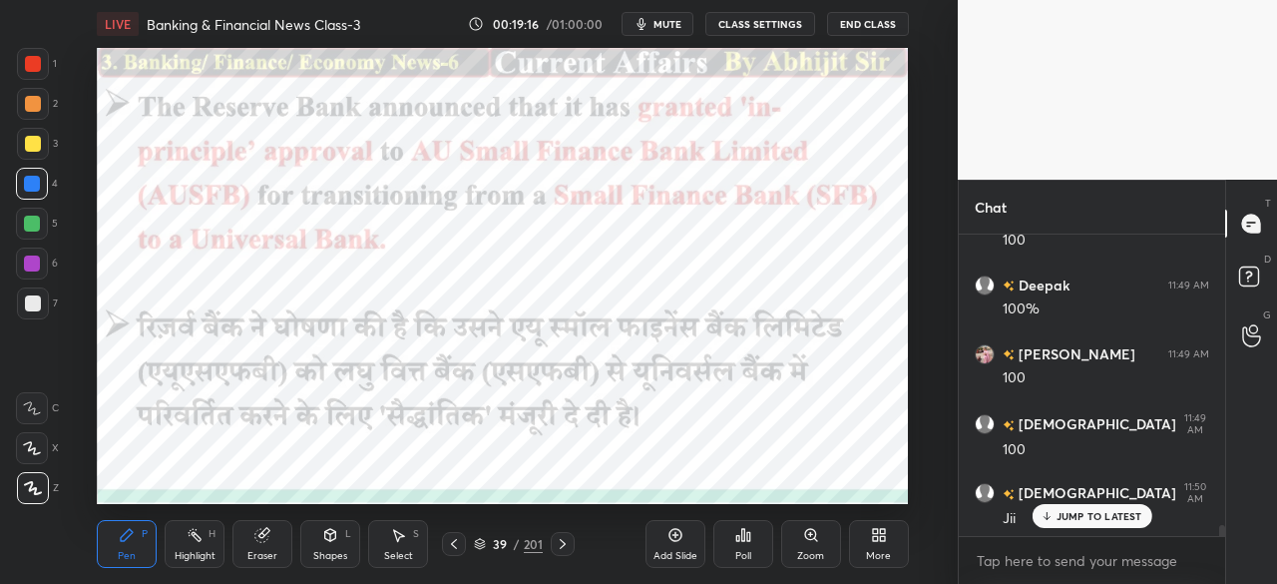
scroll to position [8157, 0]
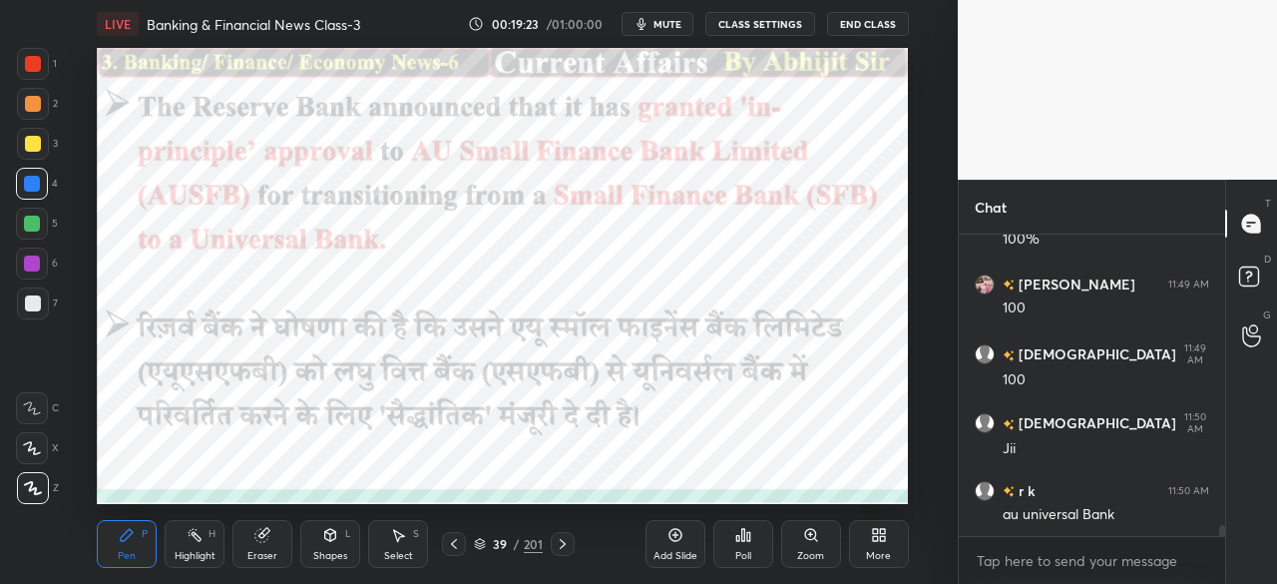
click at [558, 545] on icon at bounding box center [563, 544] width 16 height 16
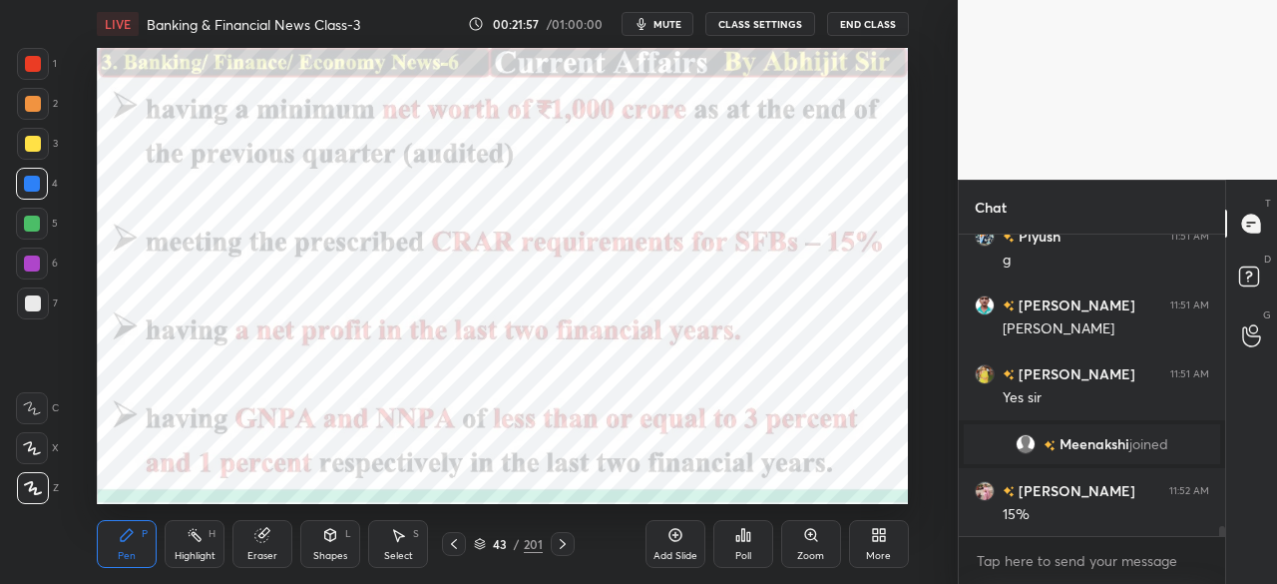
scroll to position [8714, 0]
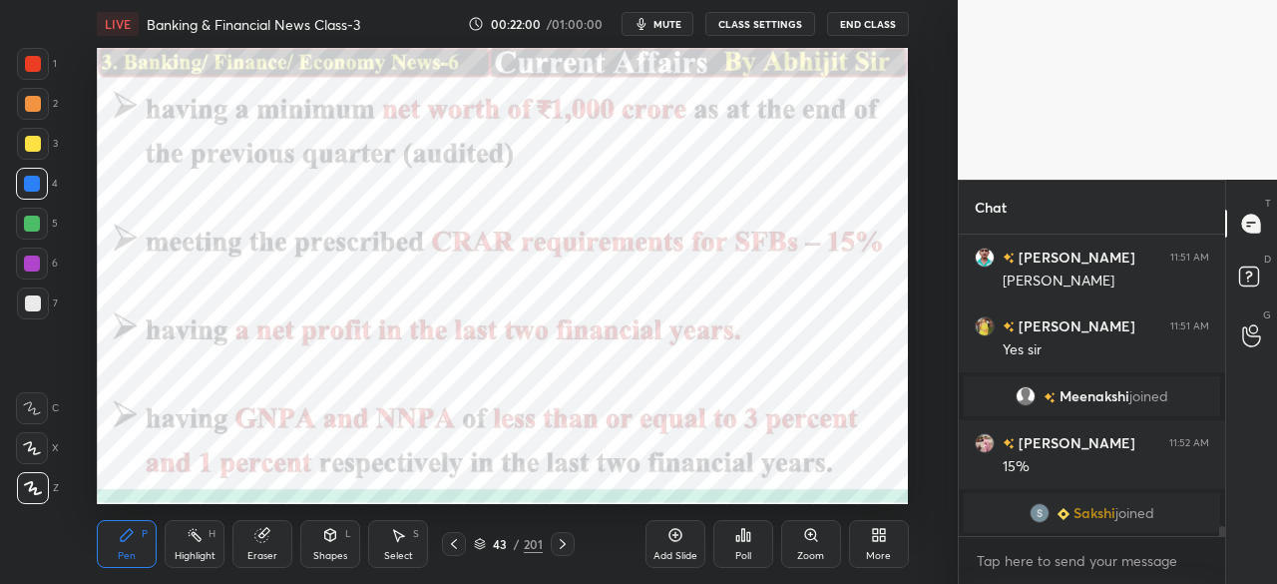
click at [457, 539] on icon at bounding box center [454, 544] width 16 height 16
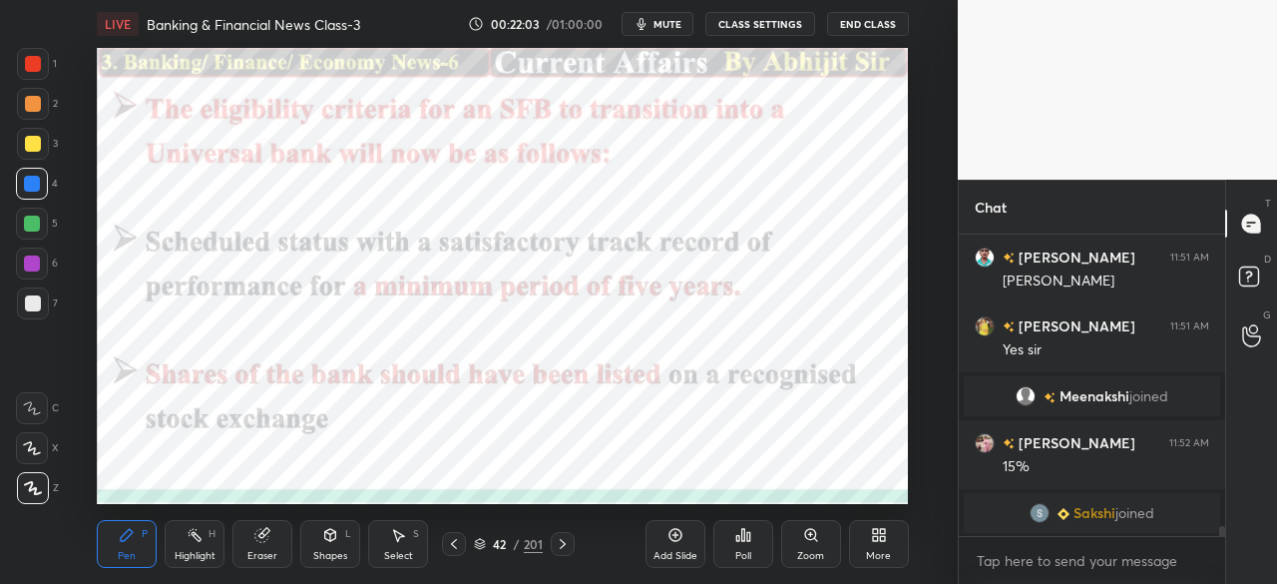
click at [564, 544] on icon at bounding box center [563, 544] width 16 height 16
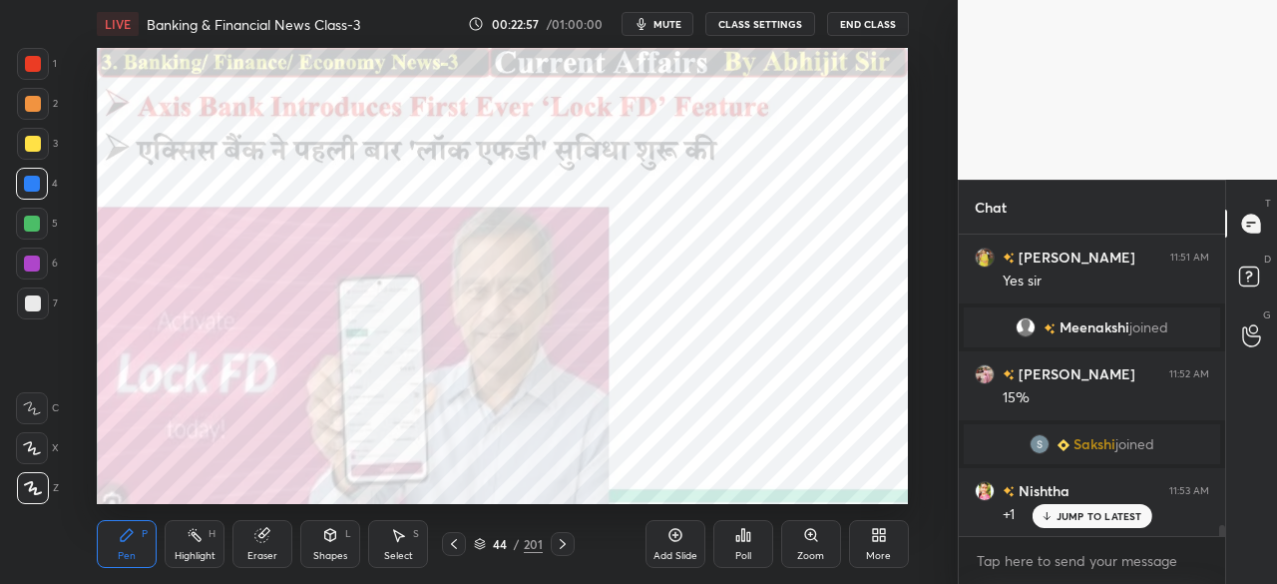
scroll to position [8243, 0]
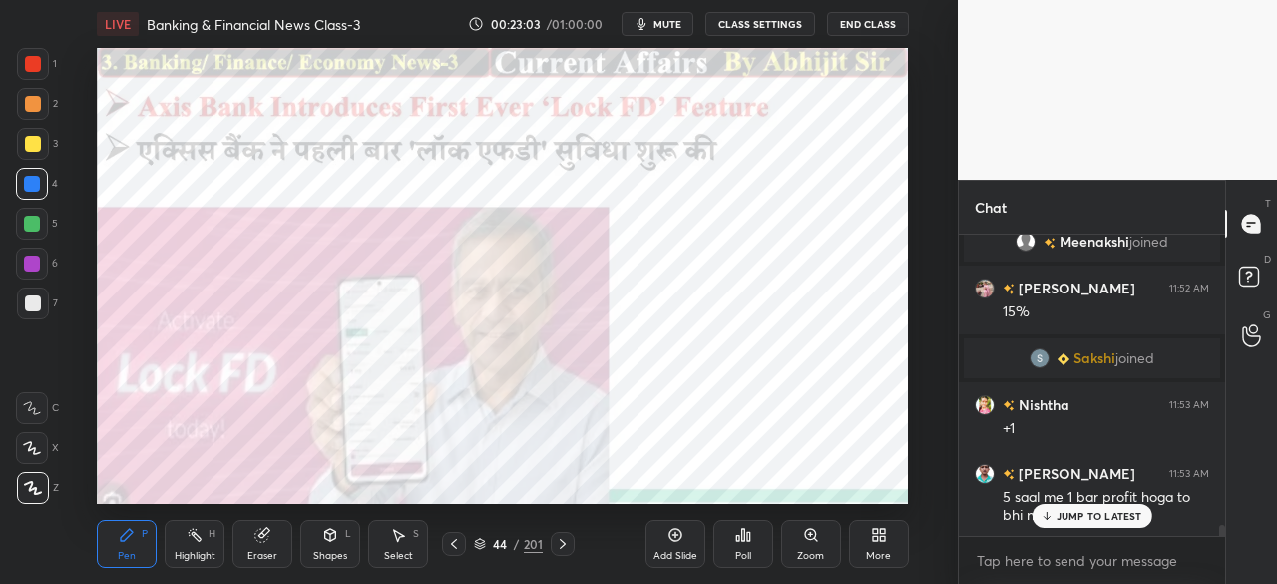
drag, startPoint x: 1097, startPoint y: 516, endPoint x: 1078, endPoint y: 514, distance: 20.1
click at [1097, 515] on p "JUMP TO LATEST" at bounding box center [1100, 516] width 86 height 12
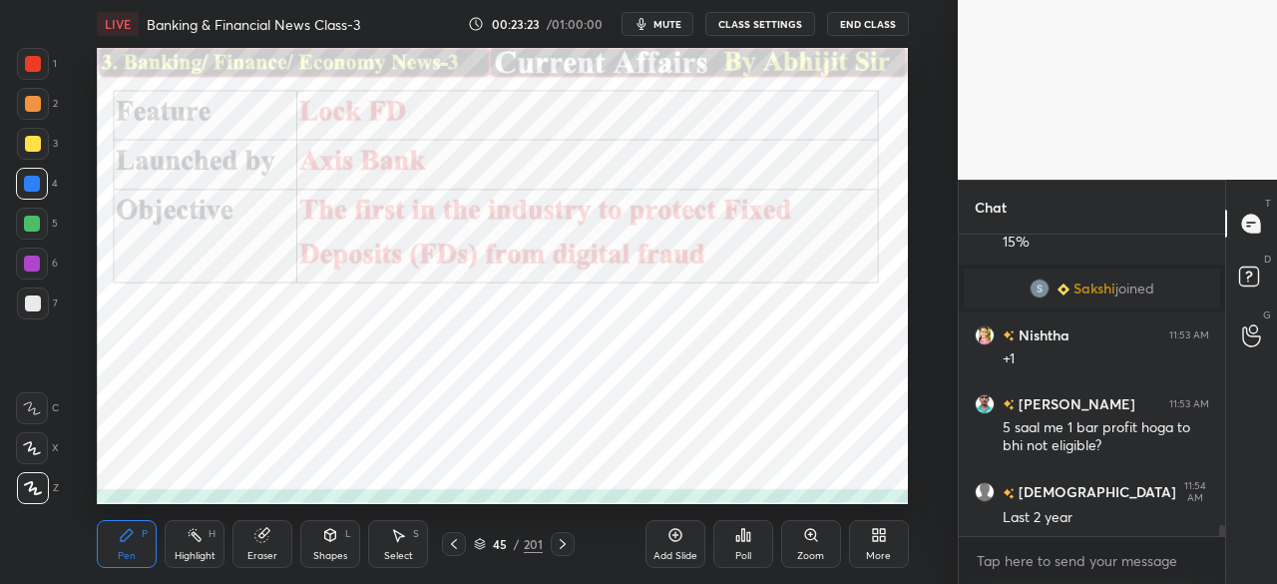
scroll to position [8361, 0]
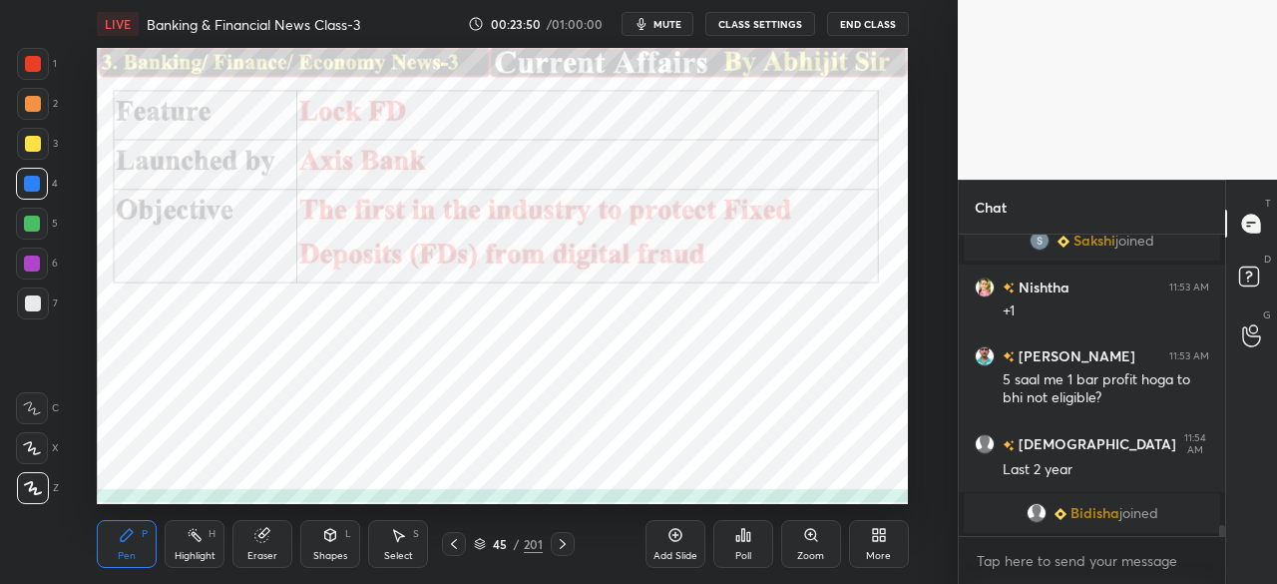
click at [567, 546] on icon at bounding box center [563, 544] width 16 height 16
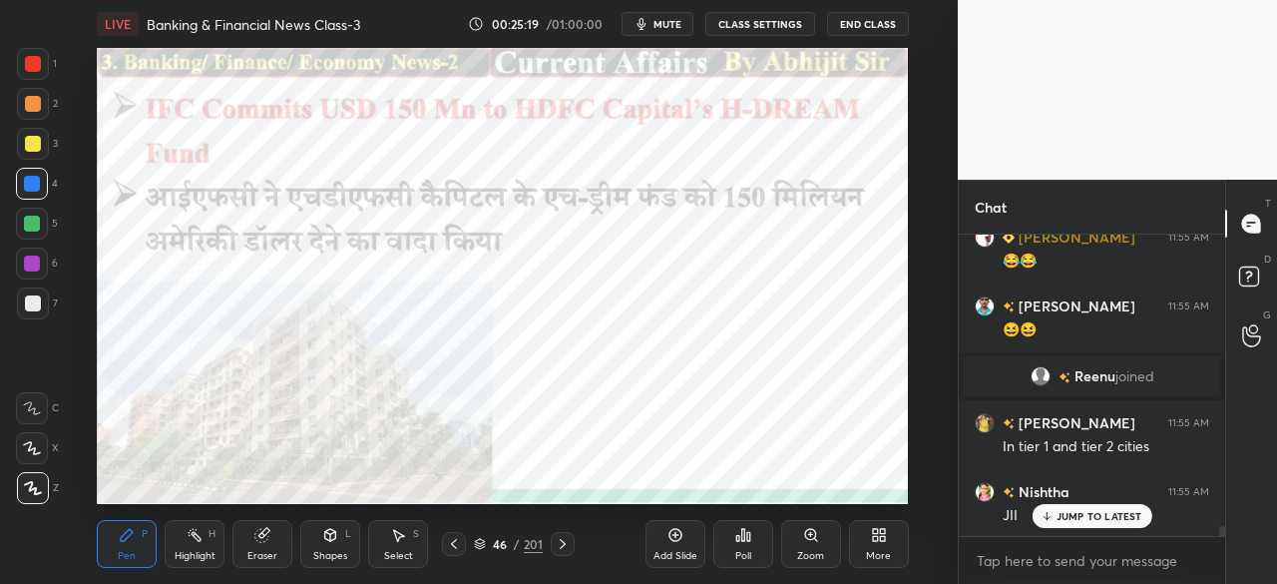
scroll to position [8814, 0]
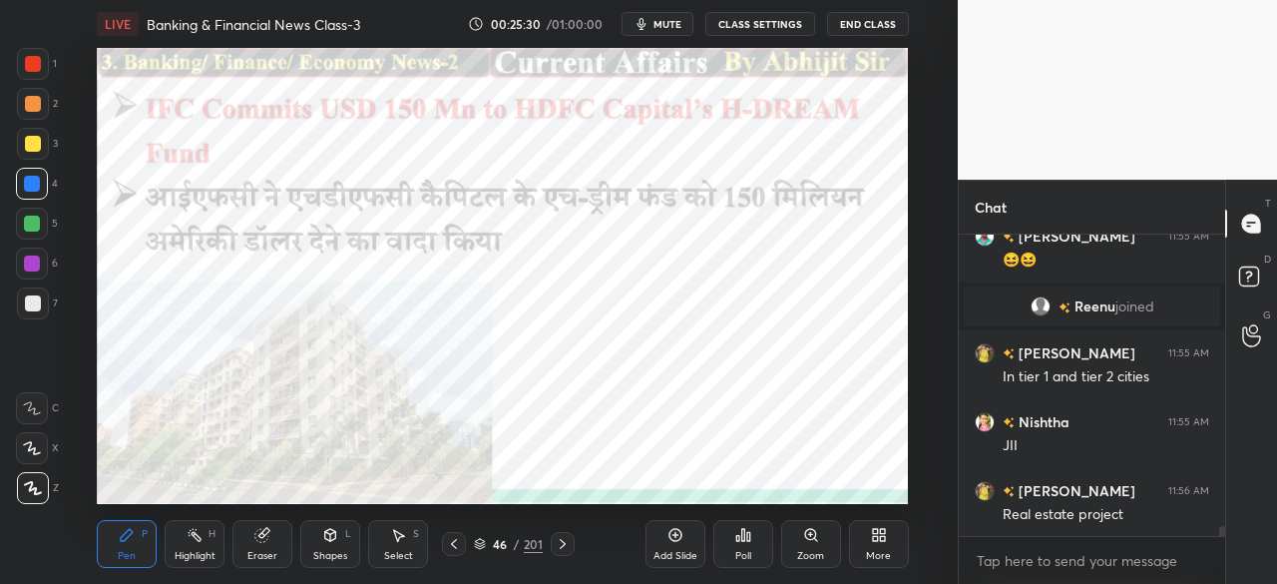
click at [559, 545] on icon at bounding box center [563, 544] width 16 height 16
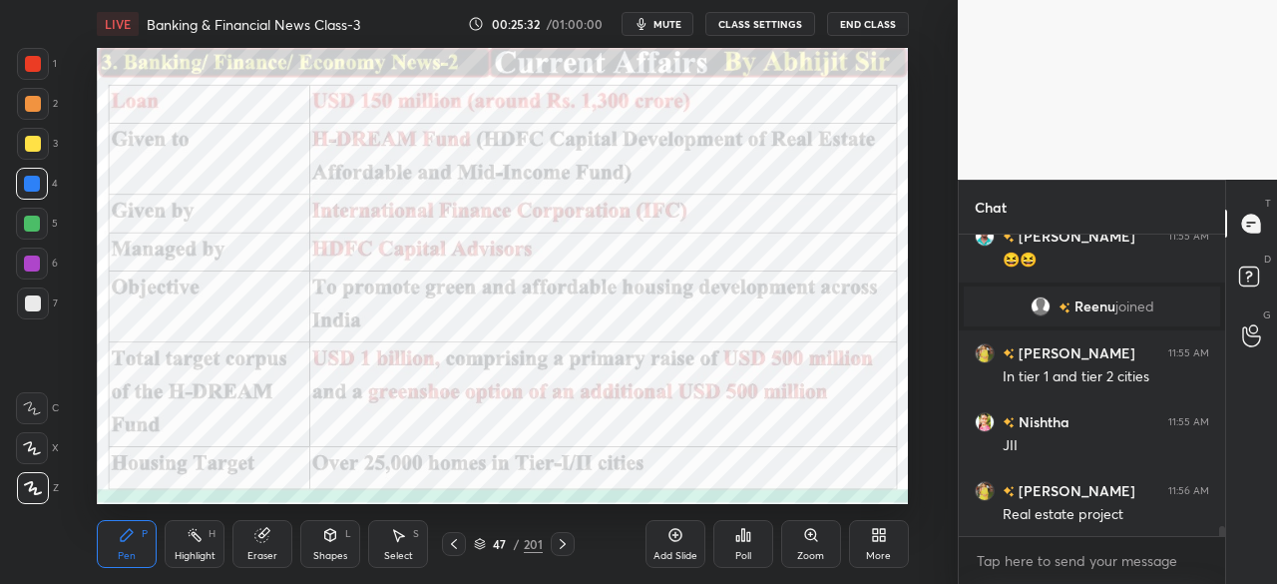
click at [34, 63] on div at bounding box center [33, 64] width 16 height 16
click at [29, 185] on div at bounding box center [32, 184] width 16 height 16
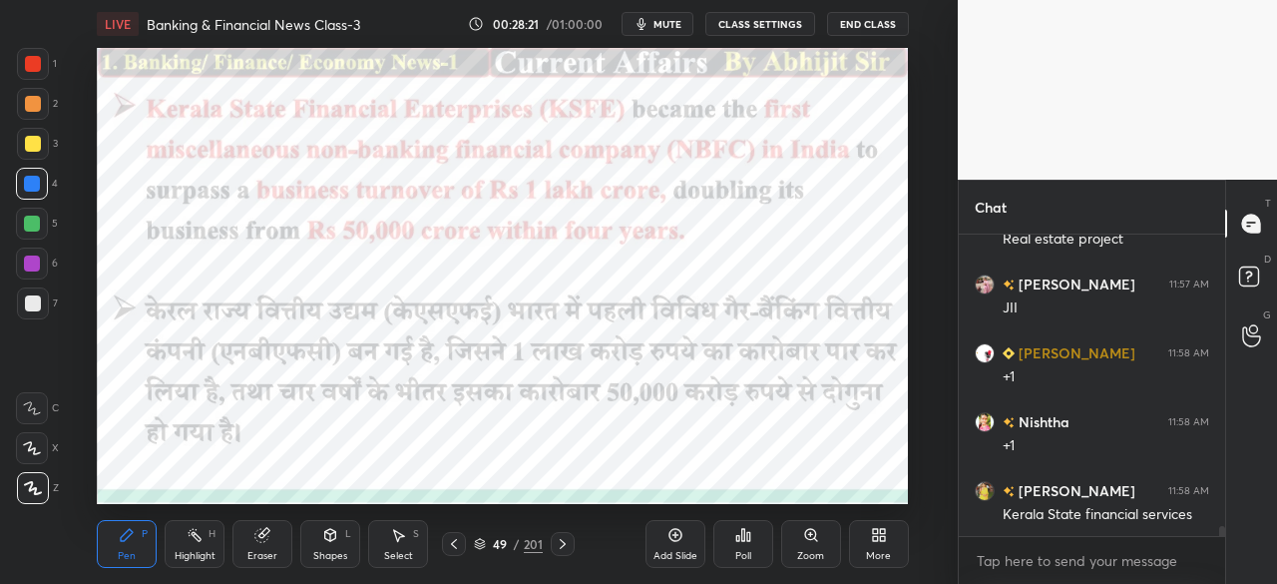
scroll to position [9157, 0]
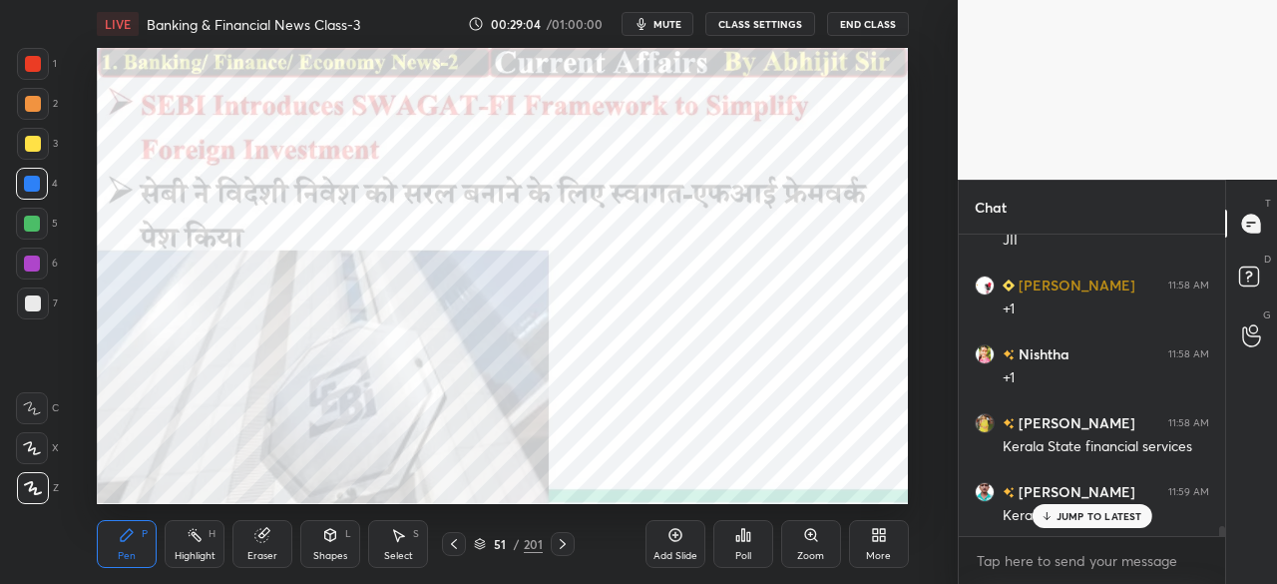
click at [566, 541] on icon at bounding box center [563, 544] width 16 height 16
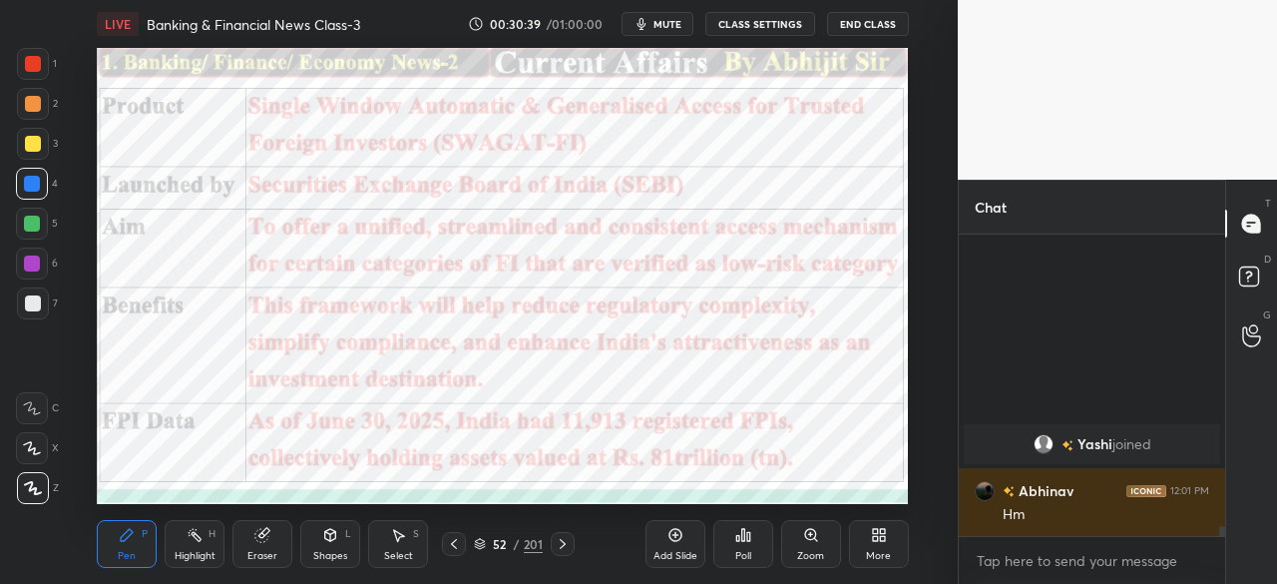
scroll to position [9103, 0]
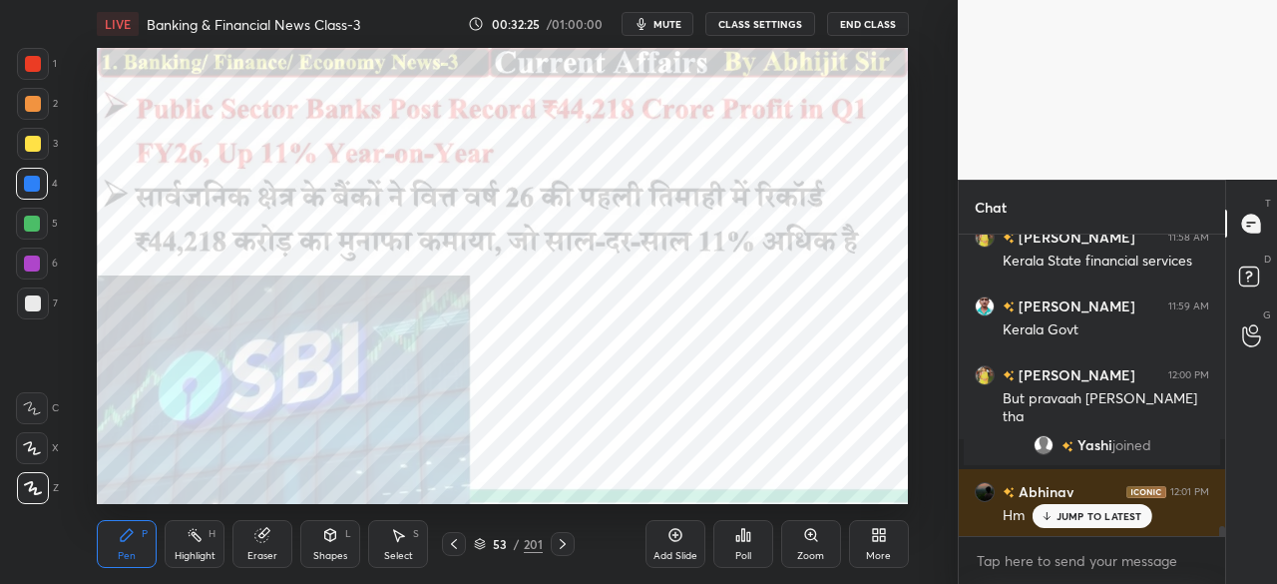
click at [565, 538] on icon at bounding box center [563, 544] width 16 height 16
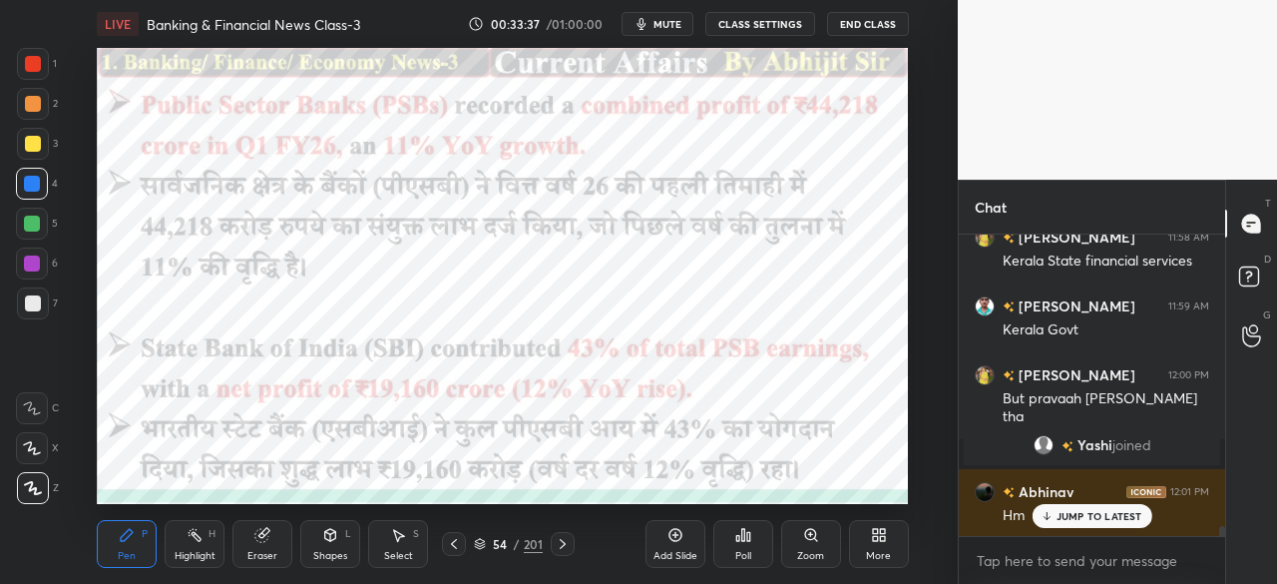
click at [1058, 508] on div "JUMP TO LATEST" at bounding box center [1092, 516] width 120 height 24
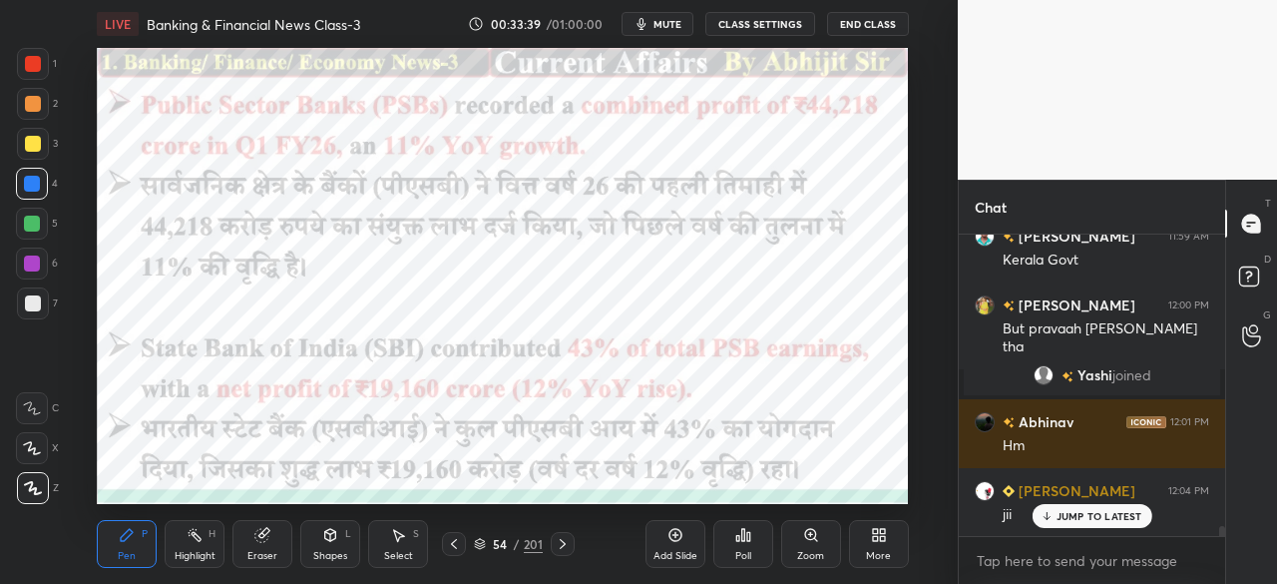
click at [561, 548] on icon at bounding box center [563, 544] width 16 height 16
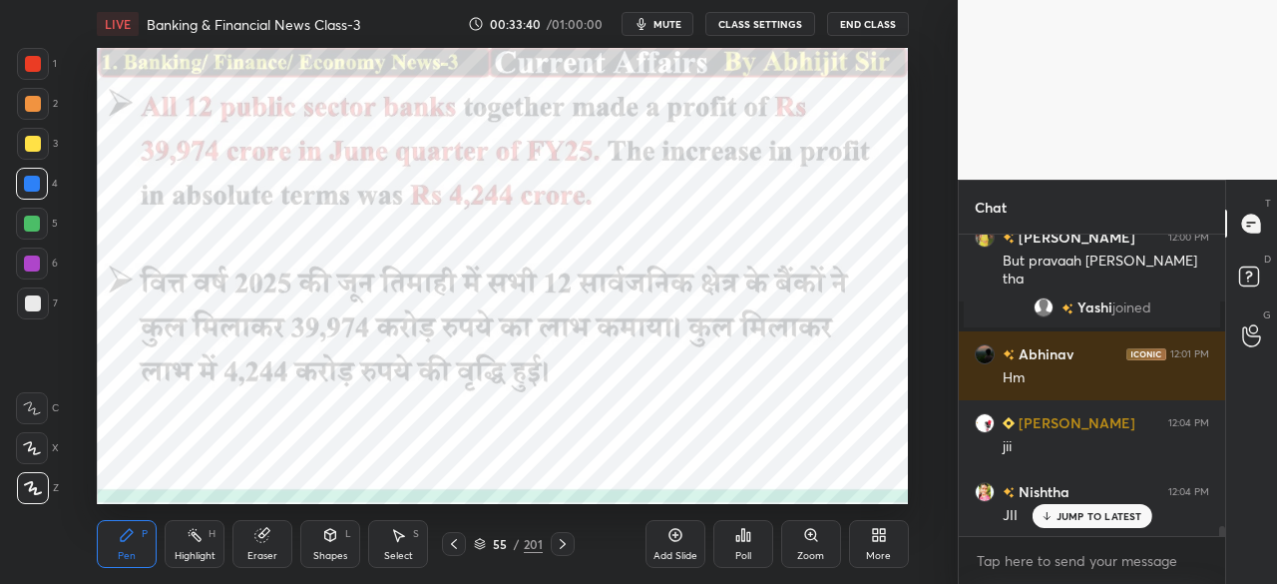
scroll to position [9378, 0]
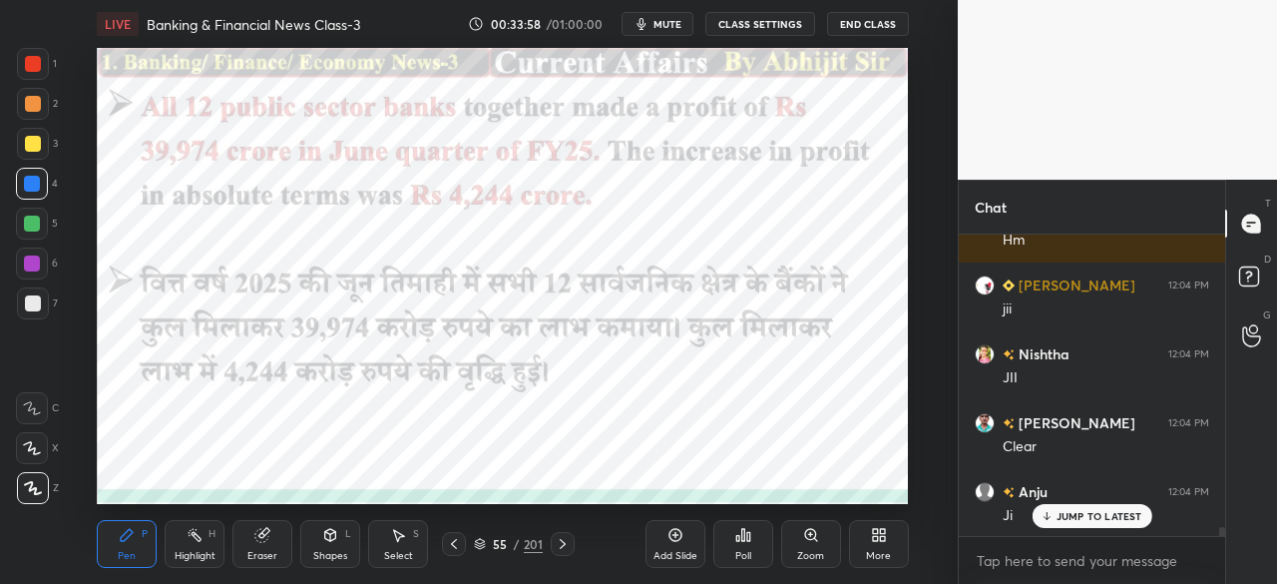
click at [457, 536] on icon at bounding box center [454, 544] width 16 height 16
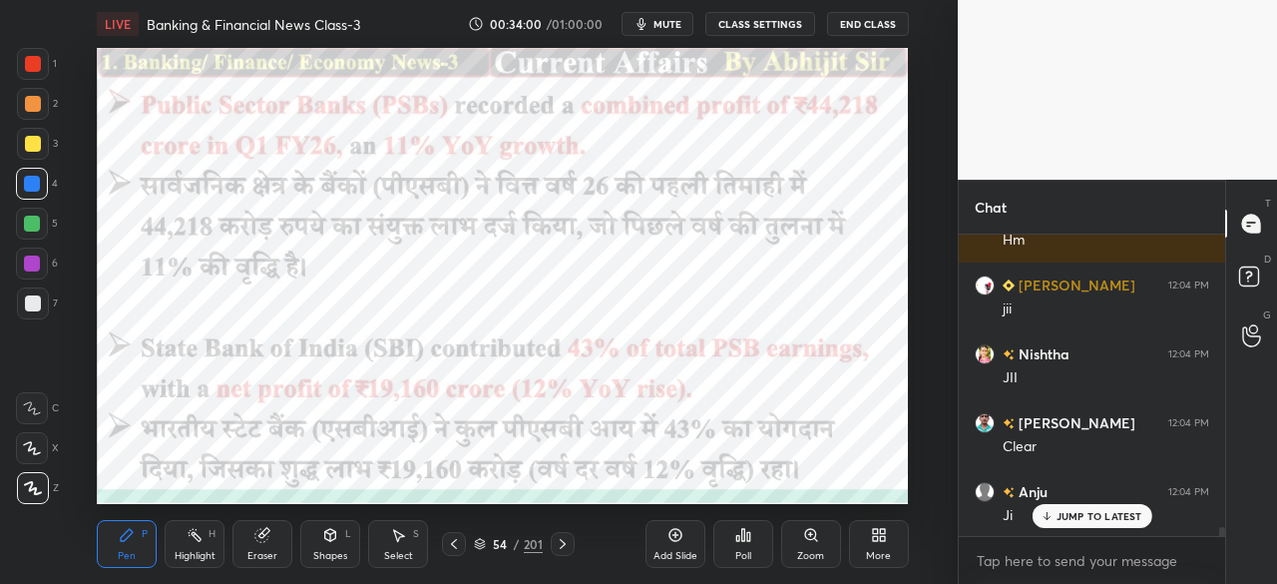
click at [566, 548] on icon at bounding box center [563, 544] width 16 height 16
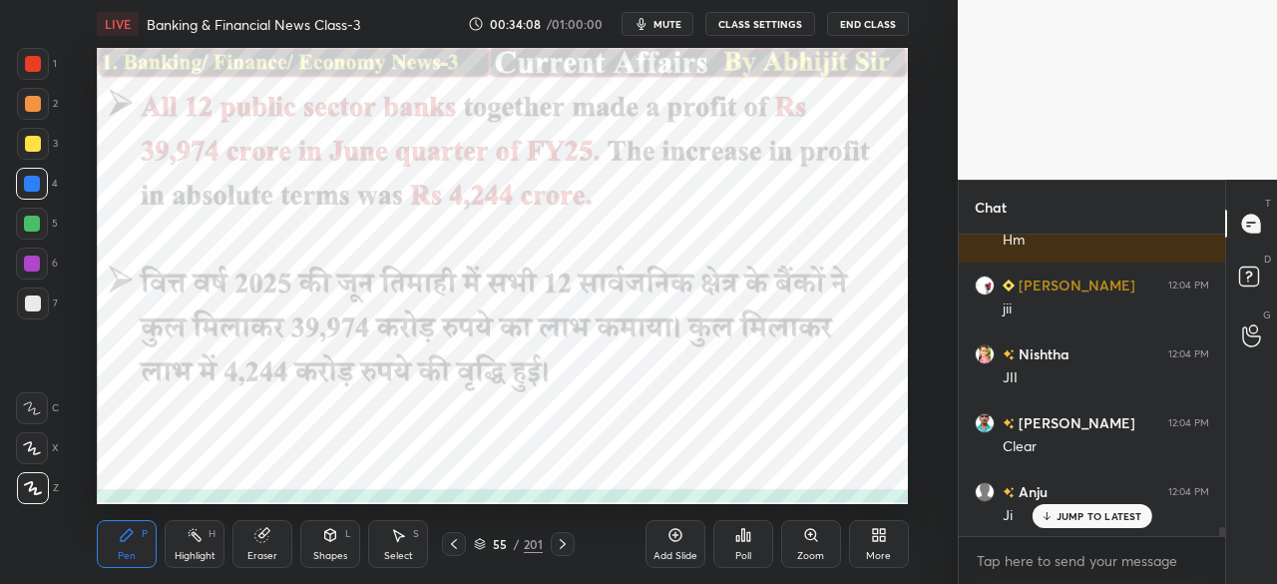
click at [567, 550] on icon at bounding box center [563, 544] width 16 height 16
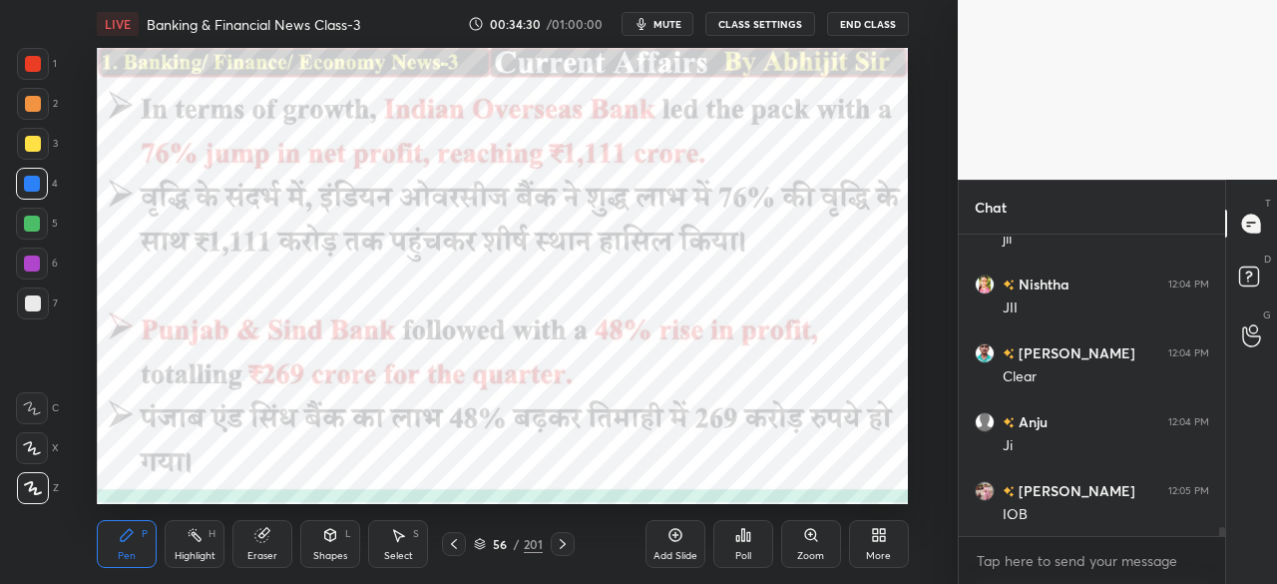
scroll to position [9496, 0]
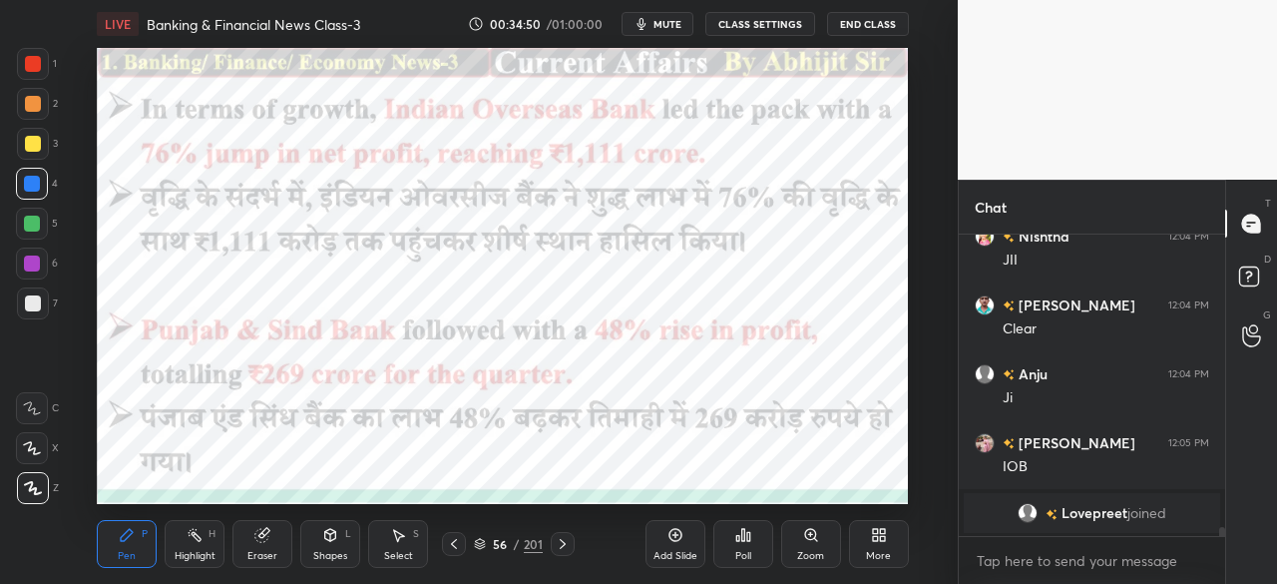
click at [575, 552] on div "56 / 201" at bounding box center [508, 544] width 274 height 24
click at [558, 541] on icon at bounding box center [563, 544] width 16 height 16
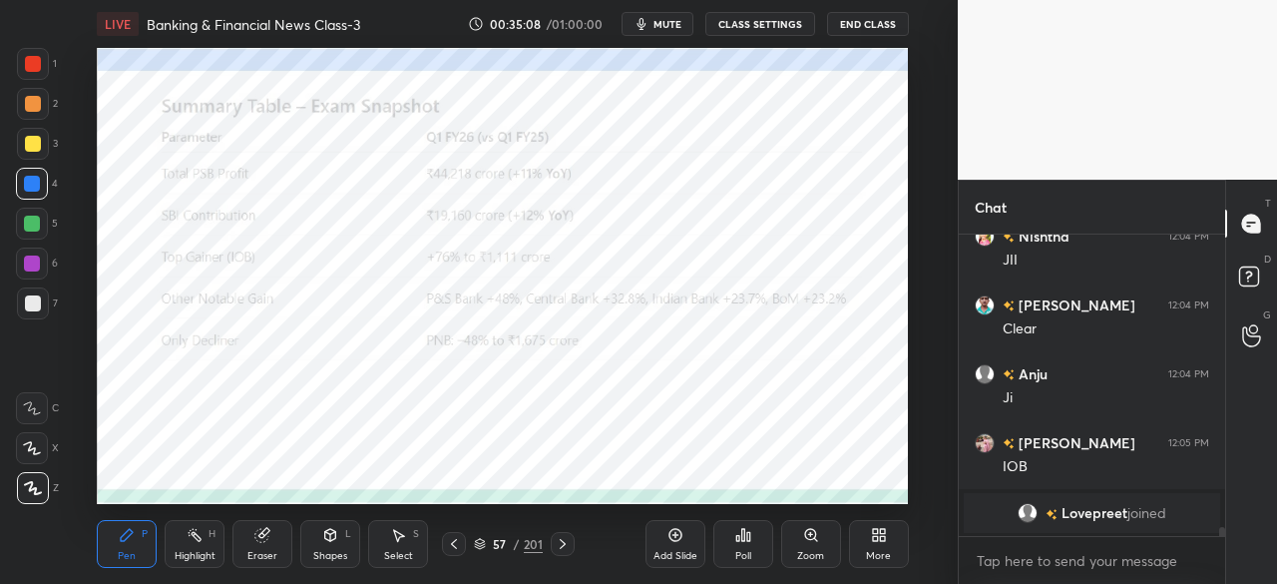
click at [458, 542] on icon at bounding box center [454, 544] width 16 height 16
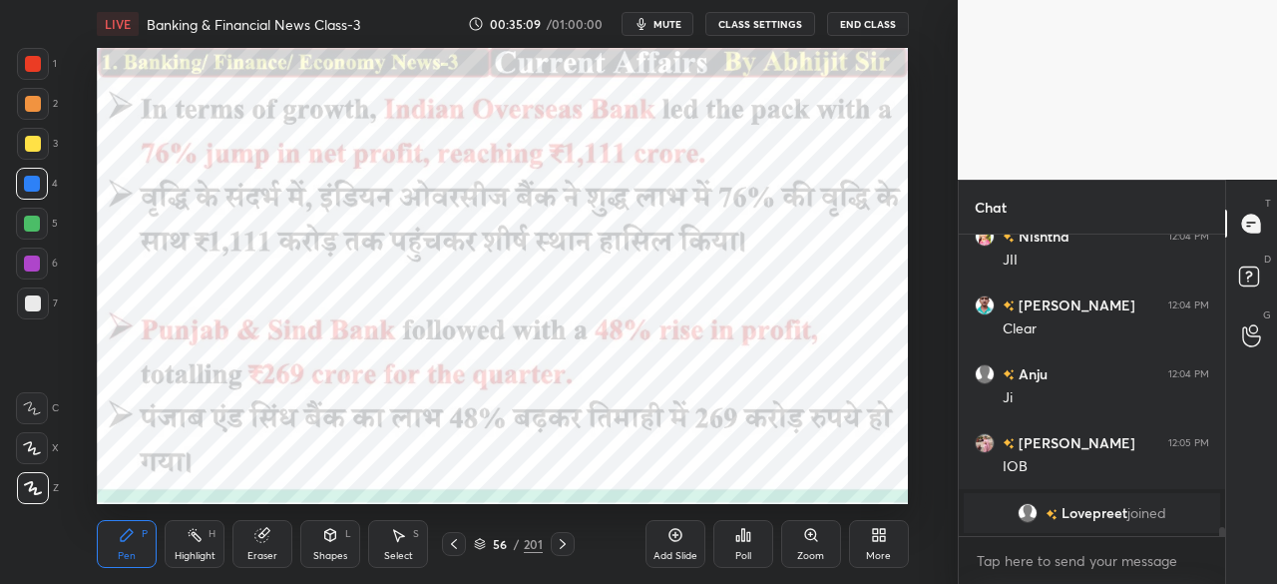
click at [456, 540] on icon at bounding box center [454, 544] width 16 height 16
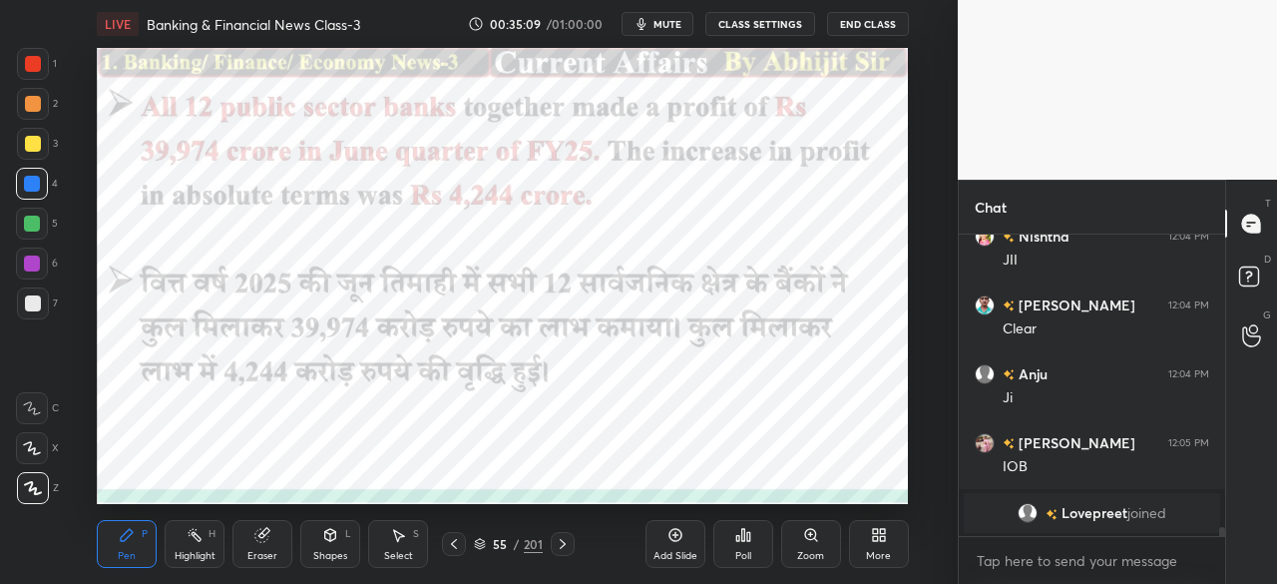
click at [461, 537] on icon at bounding box center [454, 544] width 16 height 16
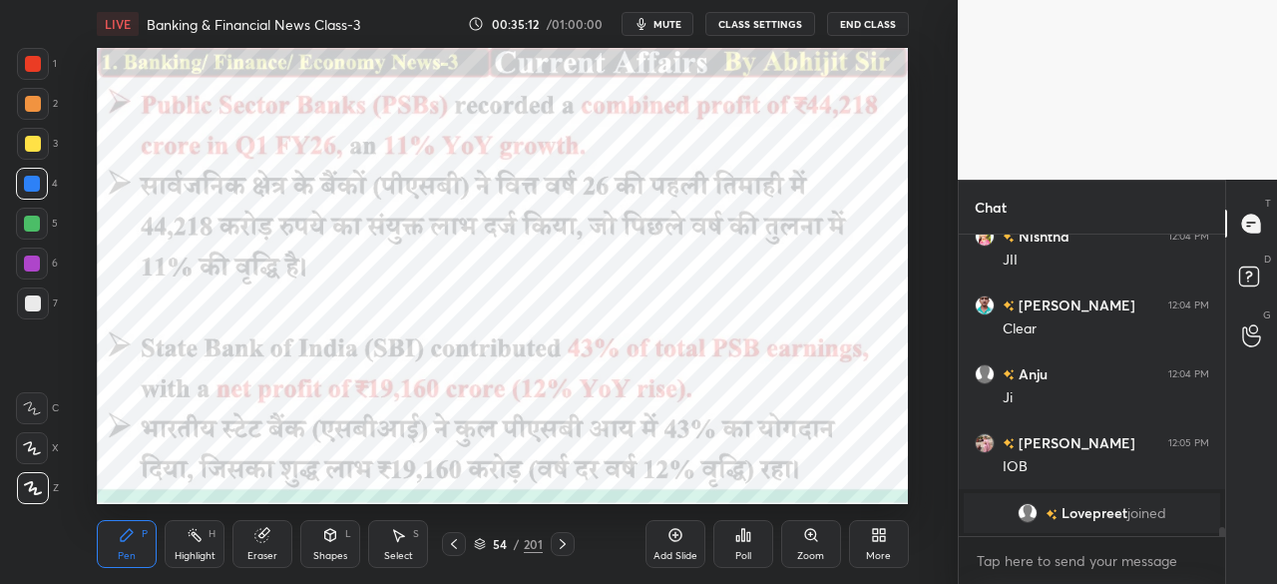
click at [566, 543] on icon at bounding box center [563, 544] width 16 height 16
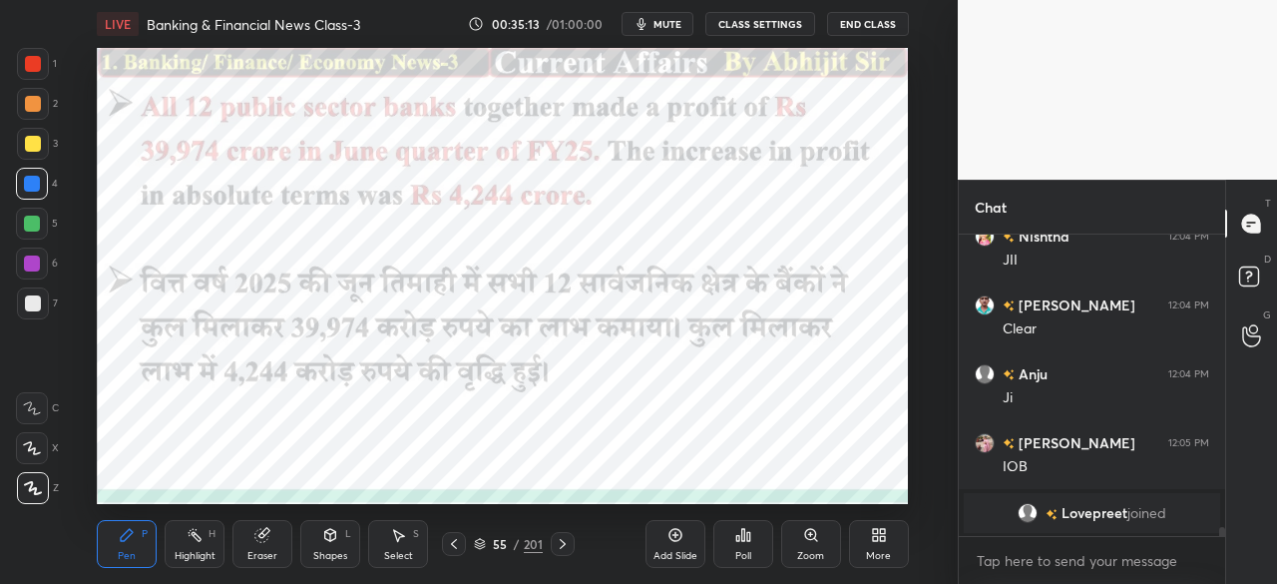
click at [568, 542] on icon at bounding box center [563, 544] width 16 height 16
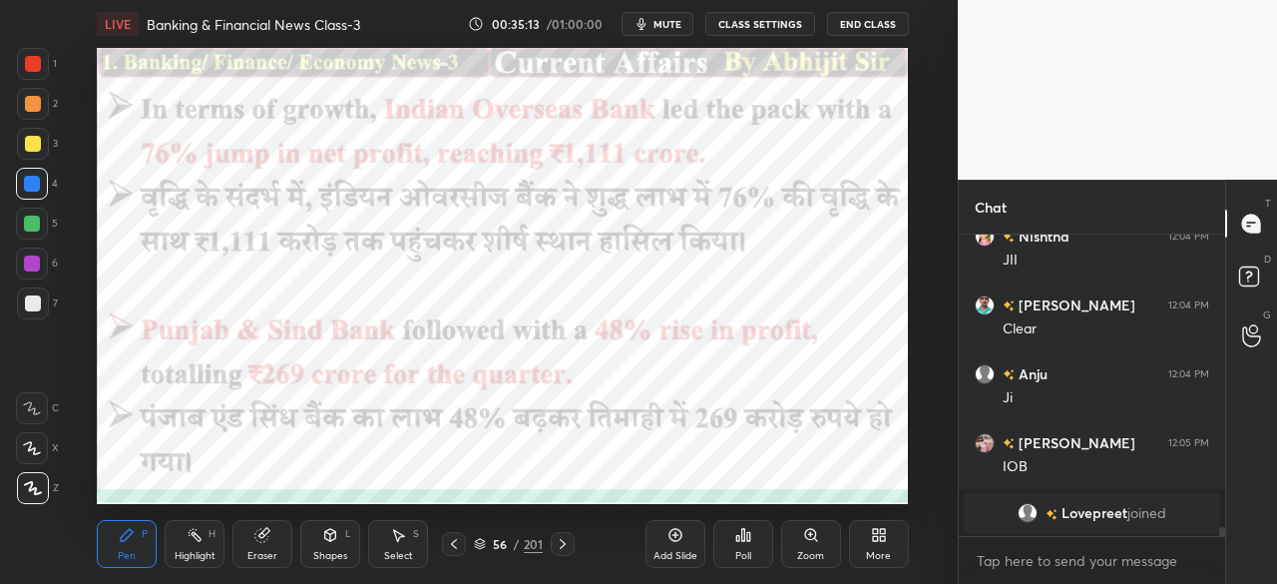
click at [569, 544] on icon at bounding box center [563, 544] width 16 height 16
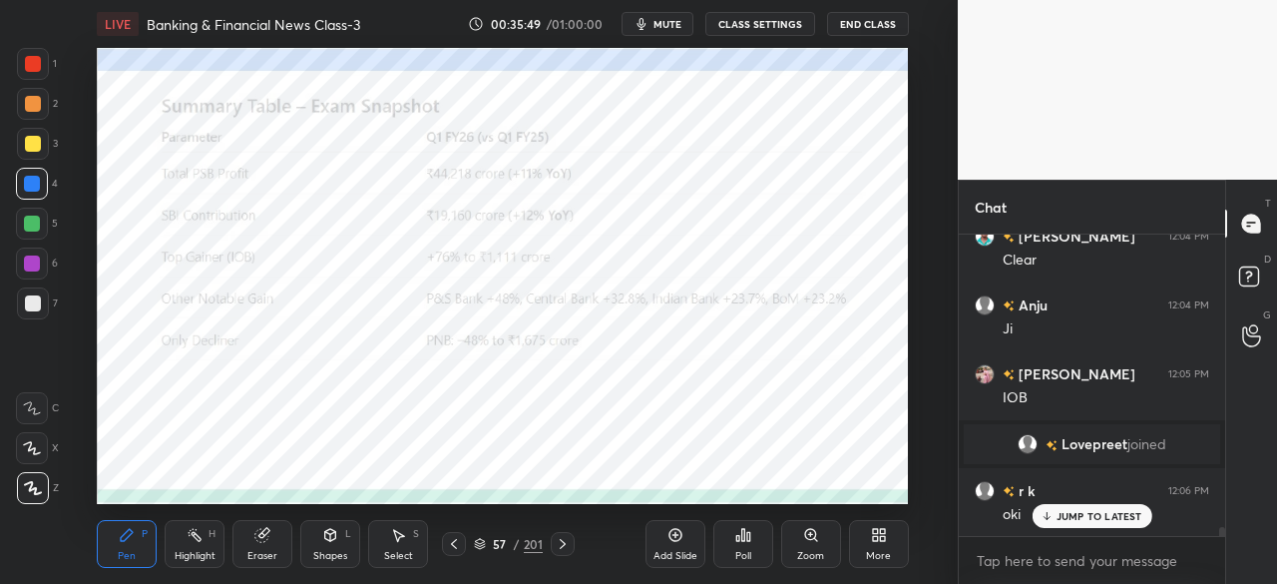
scroll to position [9524, 0]
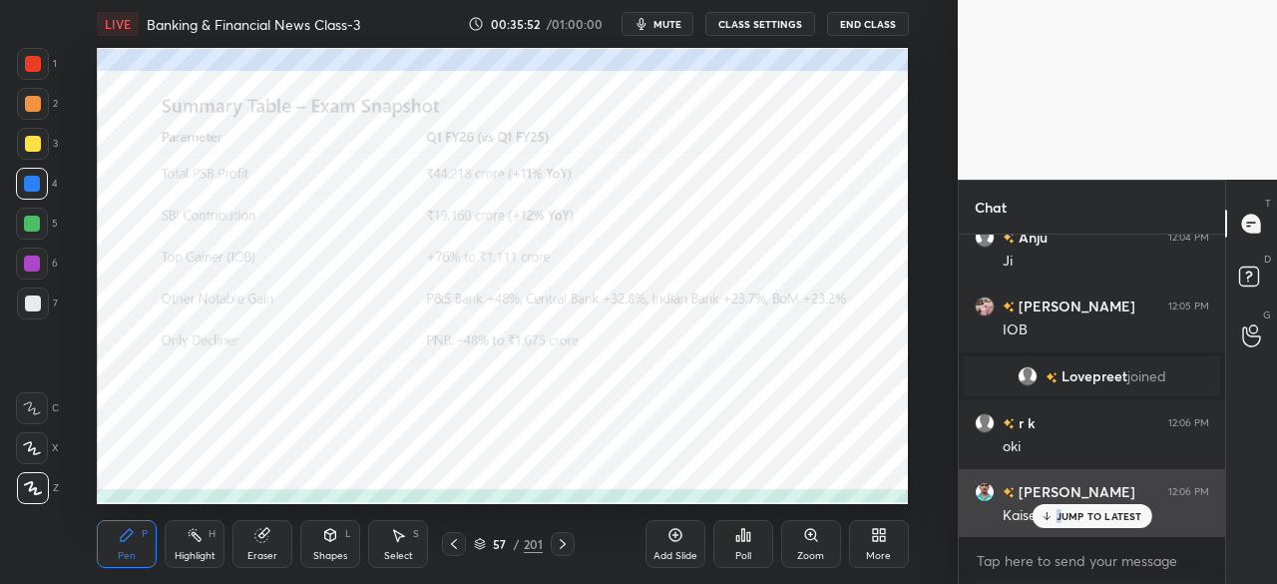
click at [1062, 510] on div "JUMP TO LATEST" at bounding box center [1092, 516] width 120 height 24
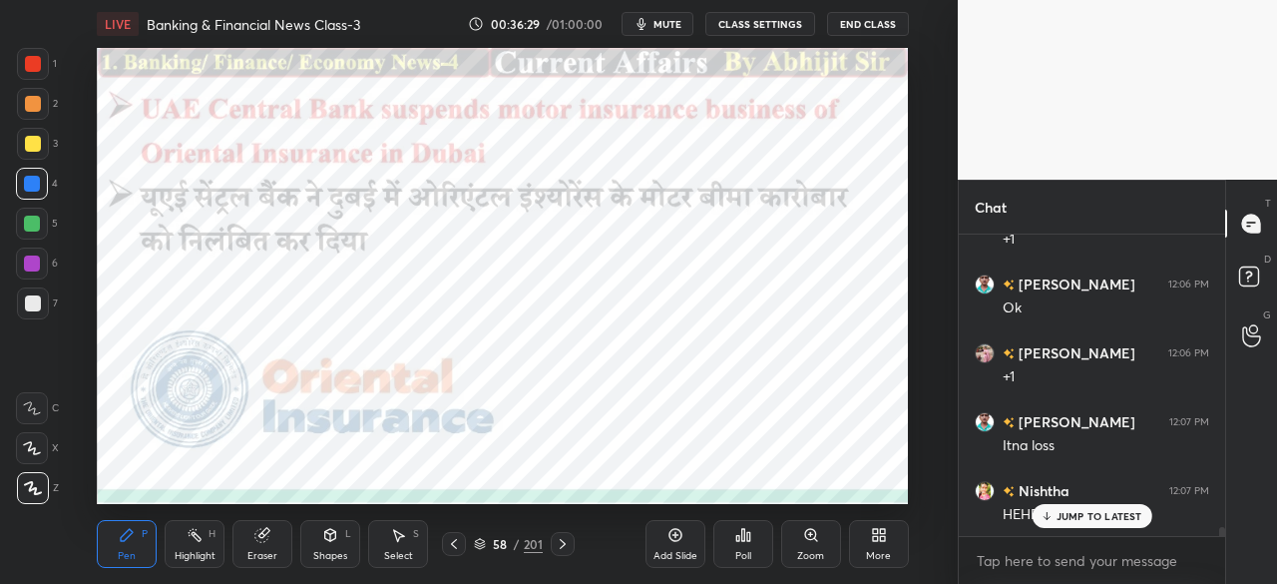
scroll to position [9937, 0]
click at [1053, 518] on icon at bounding box center [1046, 516] width 13 height 12
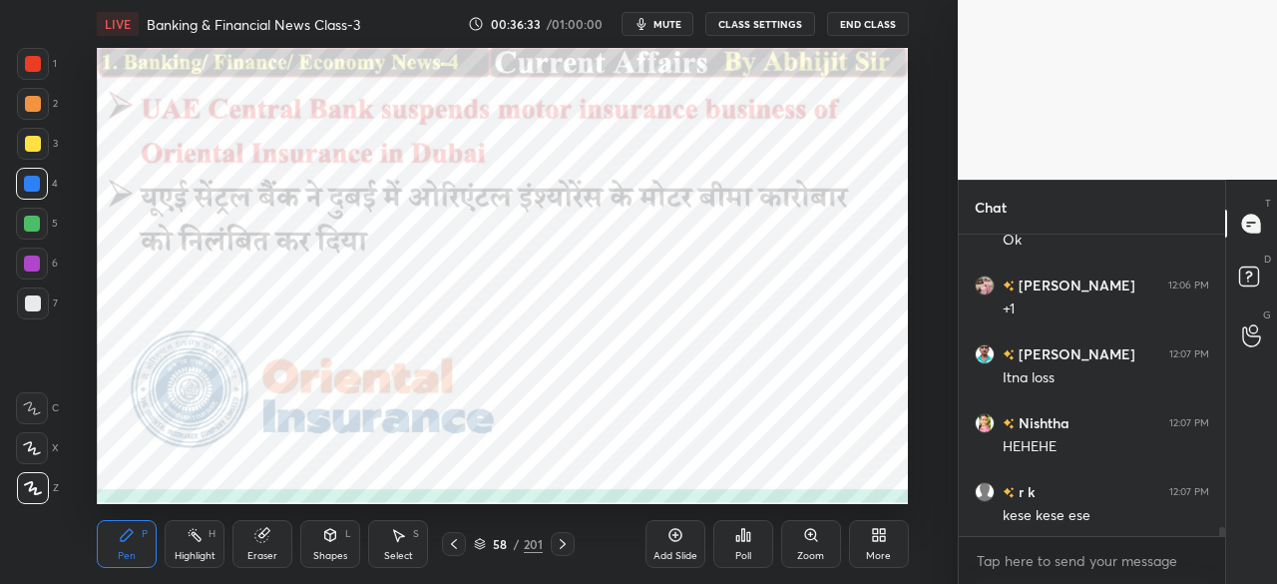
click at [30, 61] on div at bounding box center [33, 64] width 16 height 16
click at [43, 191] on div at bounding box center [32, 184] width 32 height 32
click at [32, 487] on icon at bounding box center [33, 488] width 18 height 14
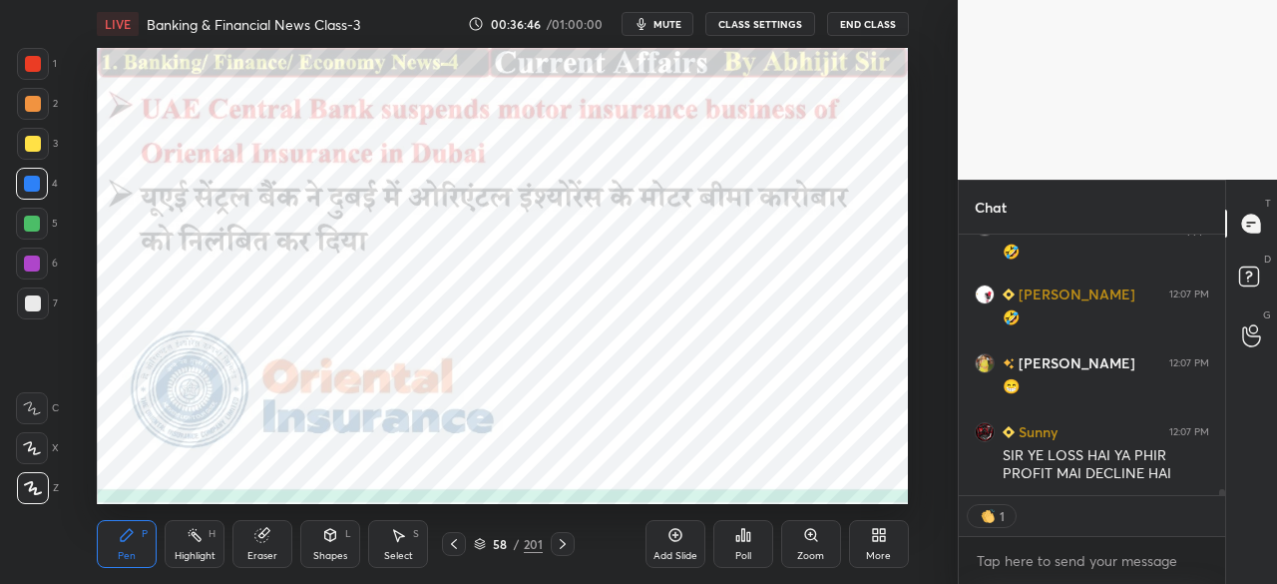
scroll to position [10341, 0]
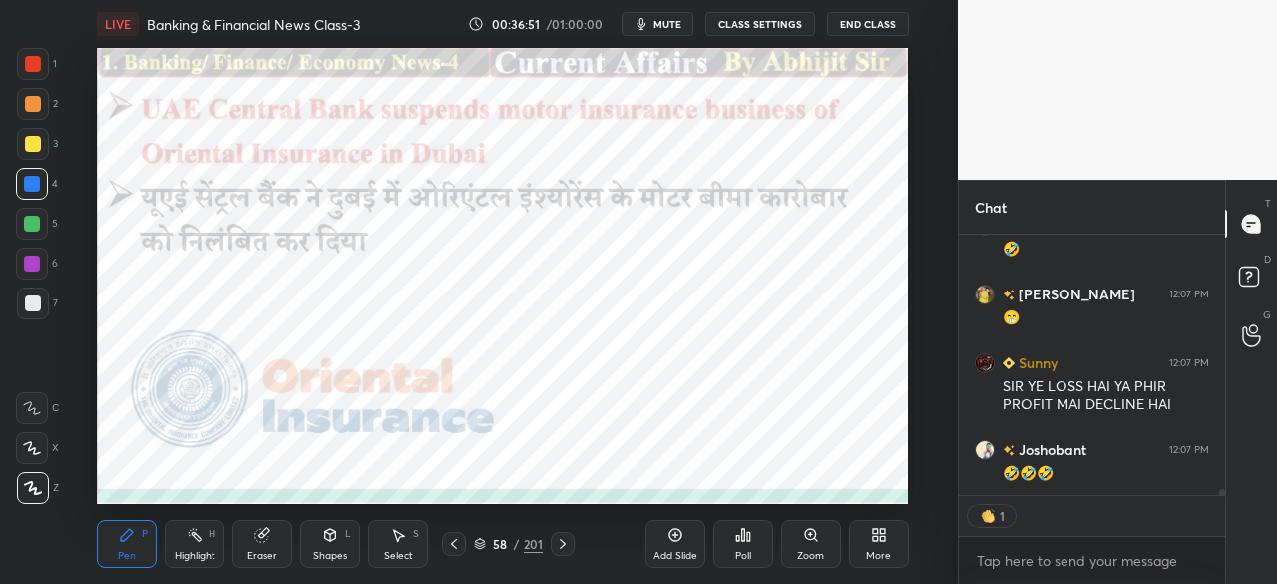
click at [451, 542] on icon at bounding box center [454, 544] width 16 height 16
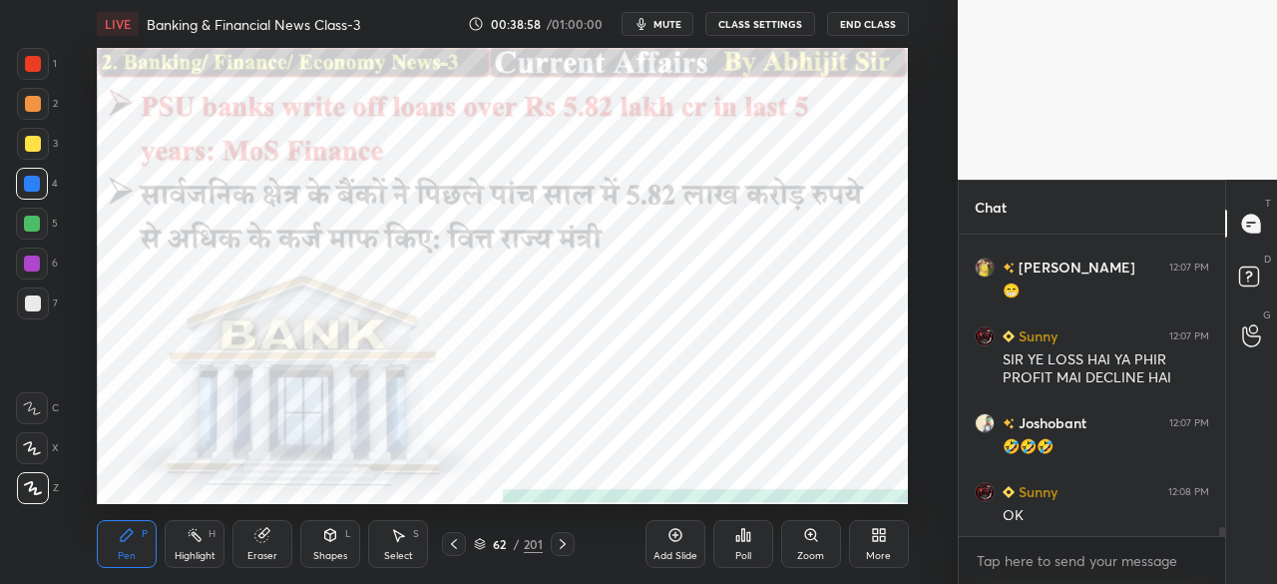
scroll to position [10438, 0]
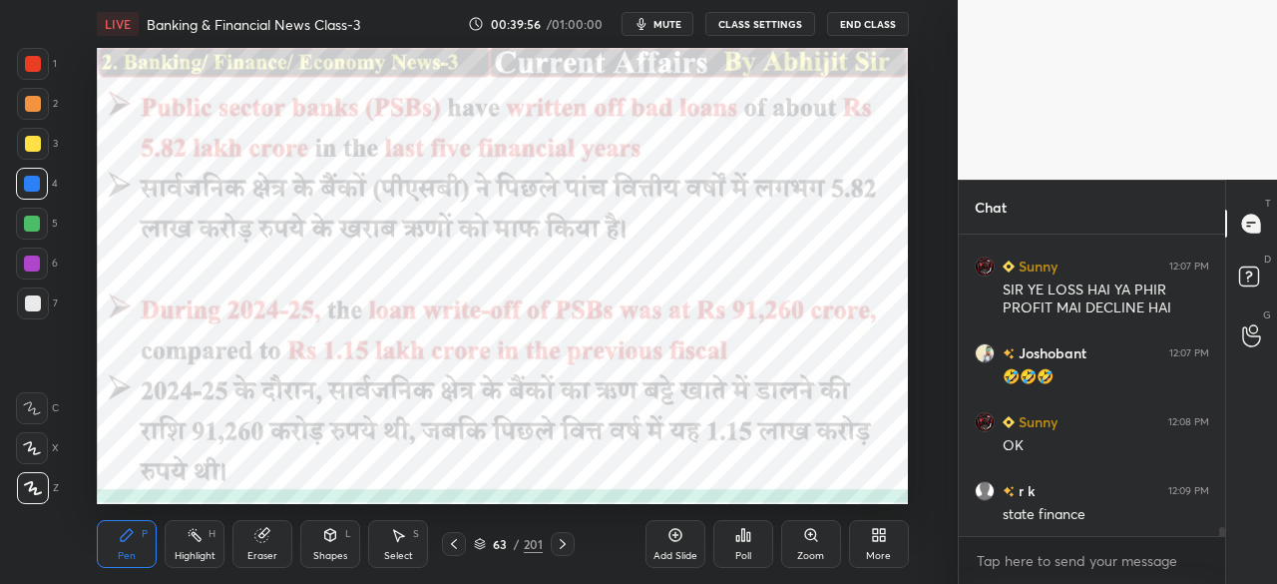
click at [567, 545] on icon at bounding box center [563, 544] width 16 height 16
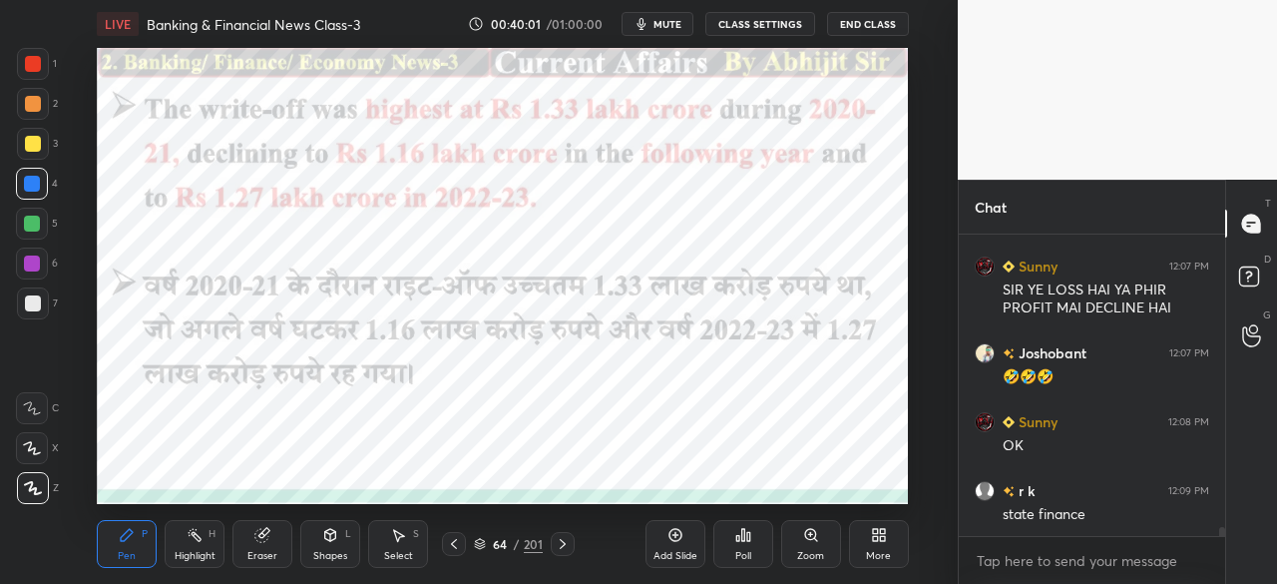
click at [455, 545] on icon at bounding box center [454, 544] width 16 height 16
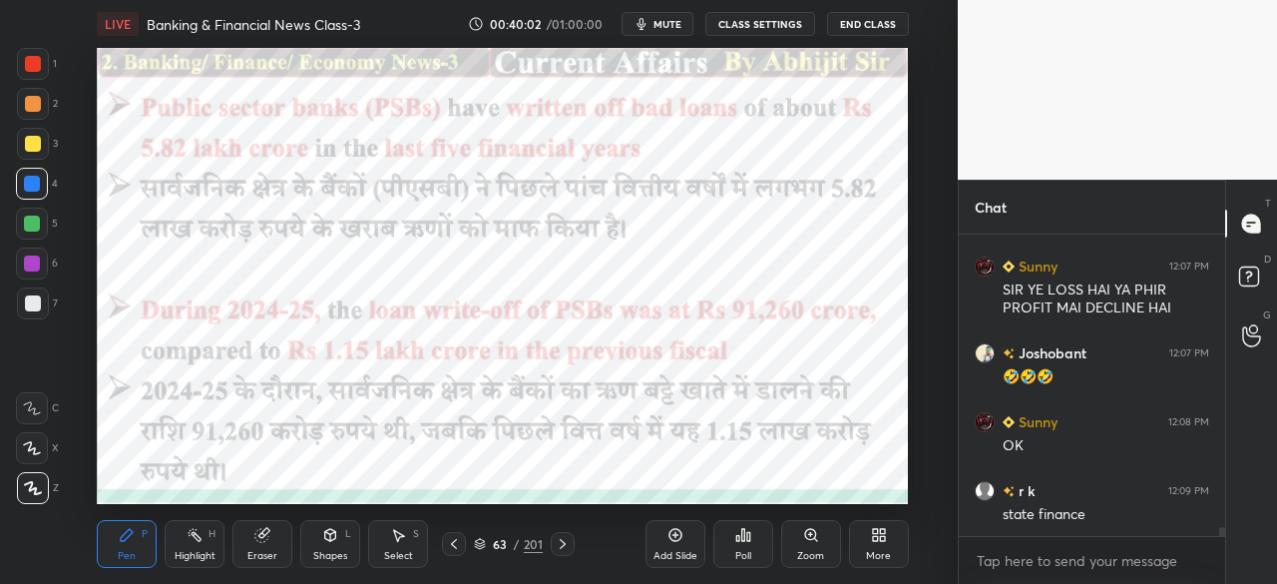
click at [562, 543] on icon at bounding box center [563, 544] width 16 height 16
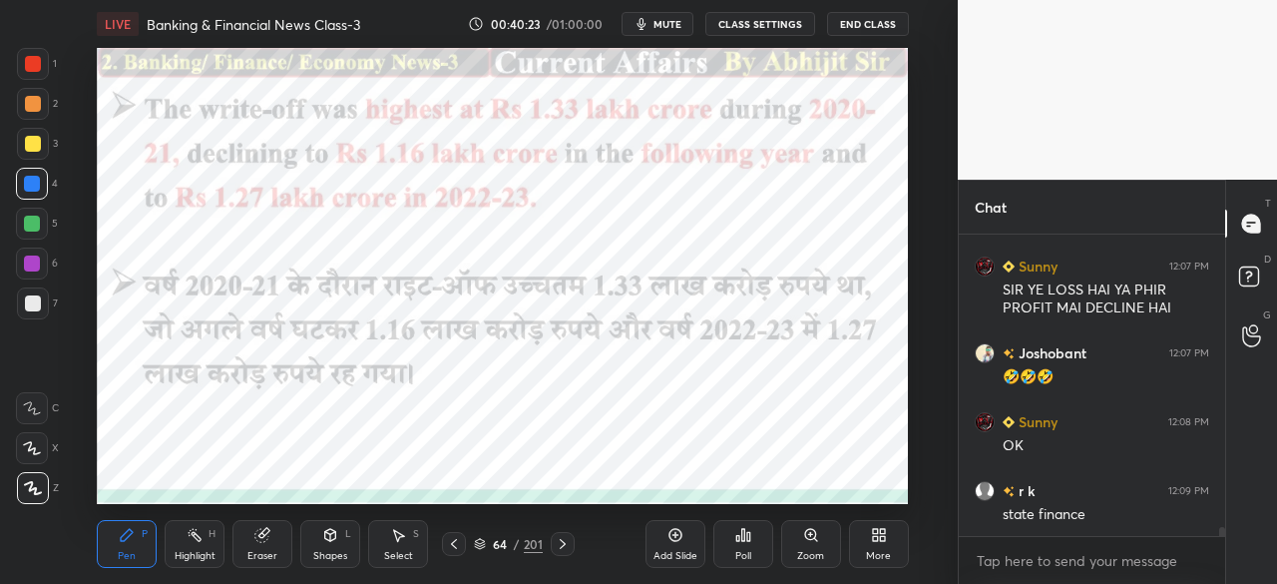
scroll to position [10486, 0]
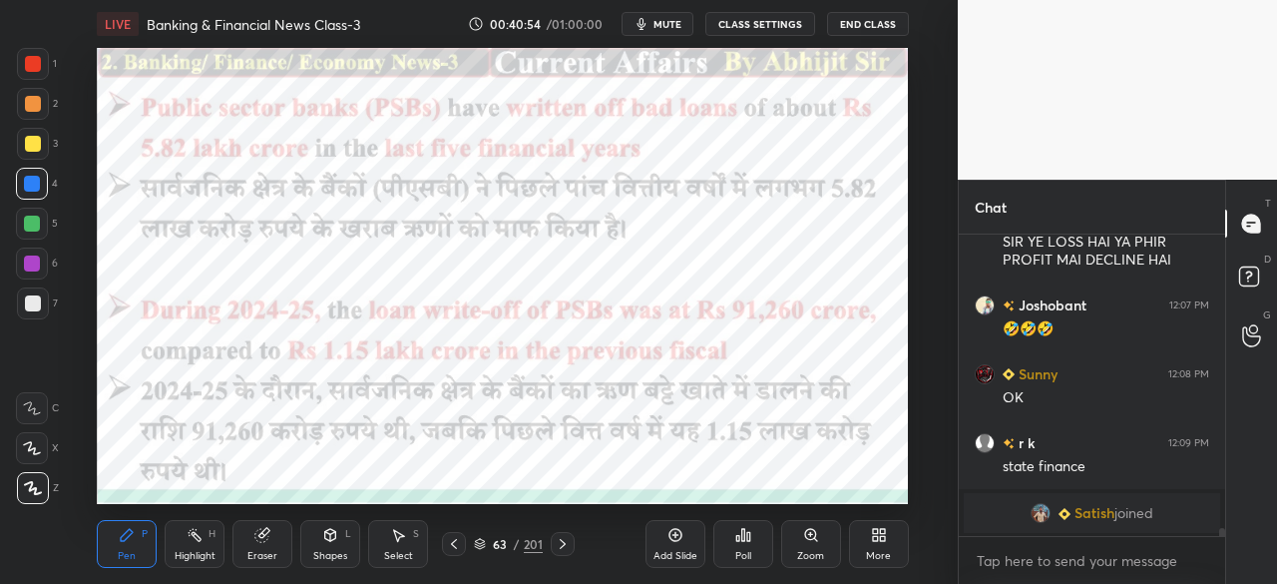
click at [563, 544] on icon at bounding box center [563, 544] width 16 height 16
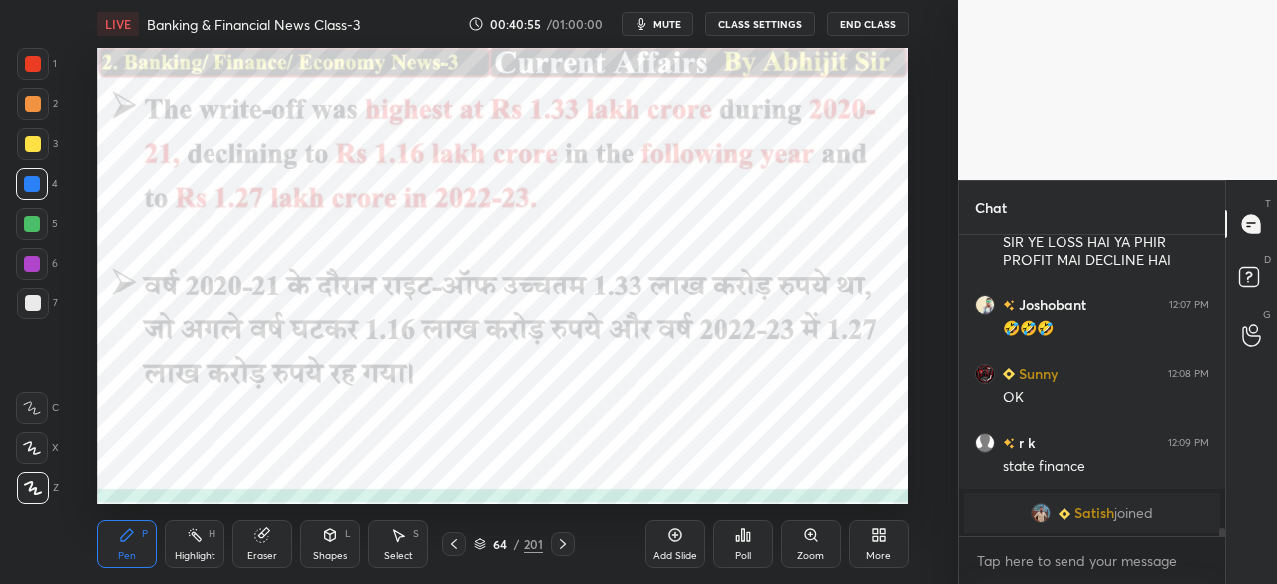
click at [567, 544] on icon at bounding box center [563, 544] width 16 height 16
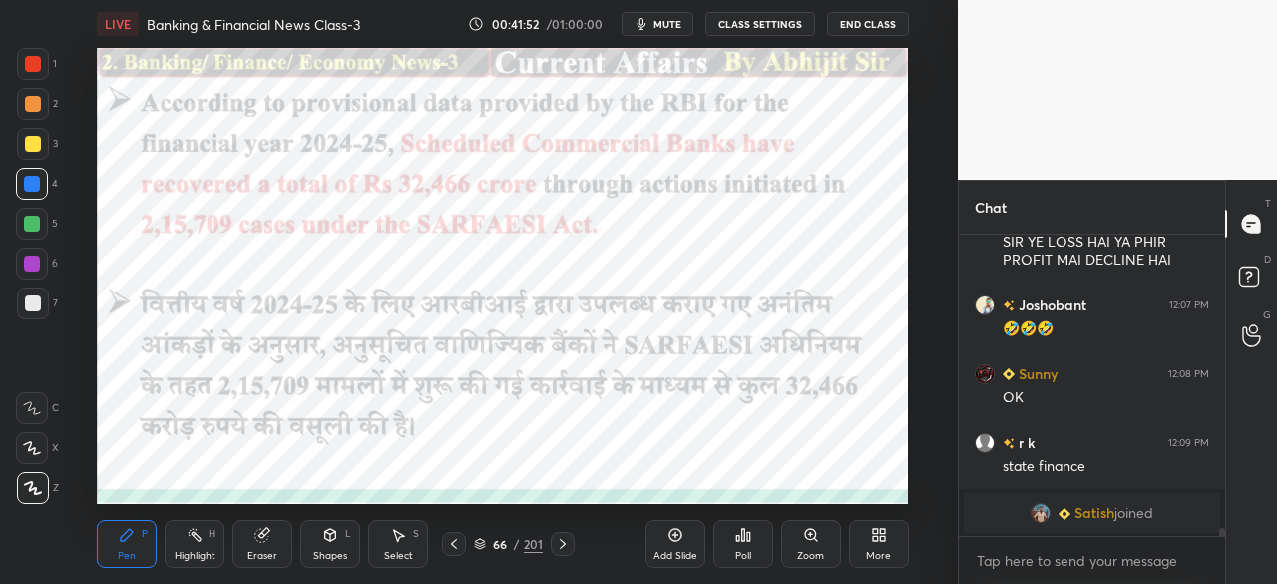
click at [453, 538] on icon at bounding box center [454, 544] width 16 height 16
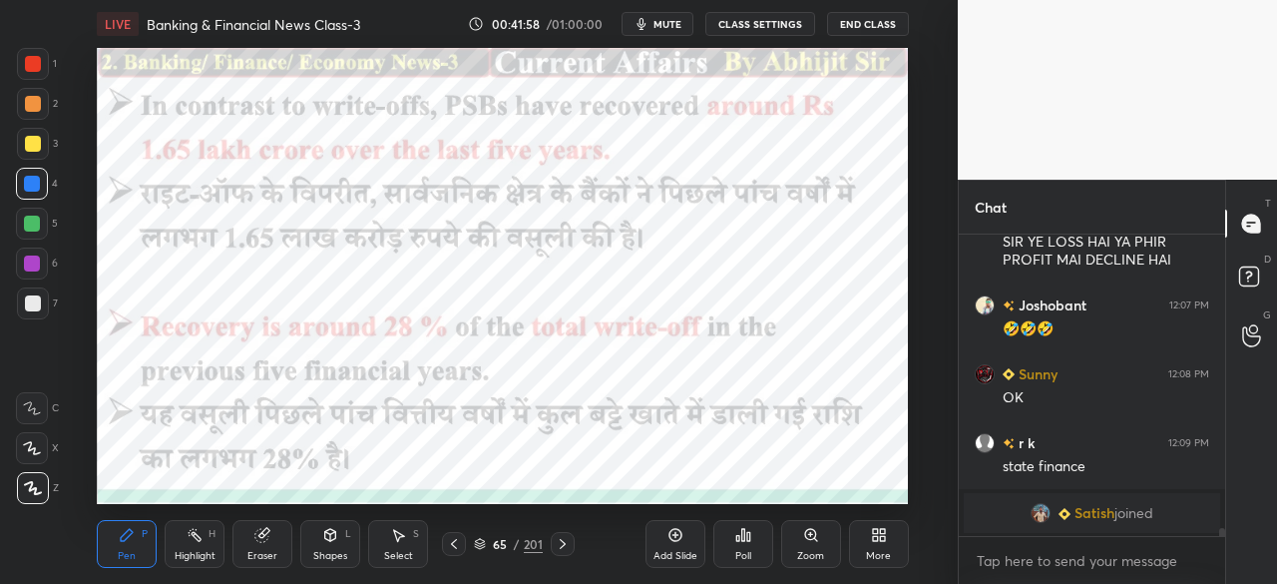
click at [563, 542] on icon at bounding box center [563, 544] width 6 height 10
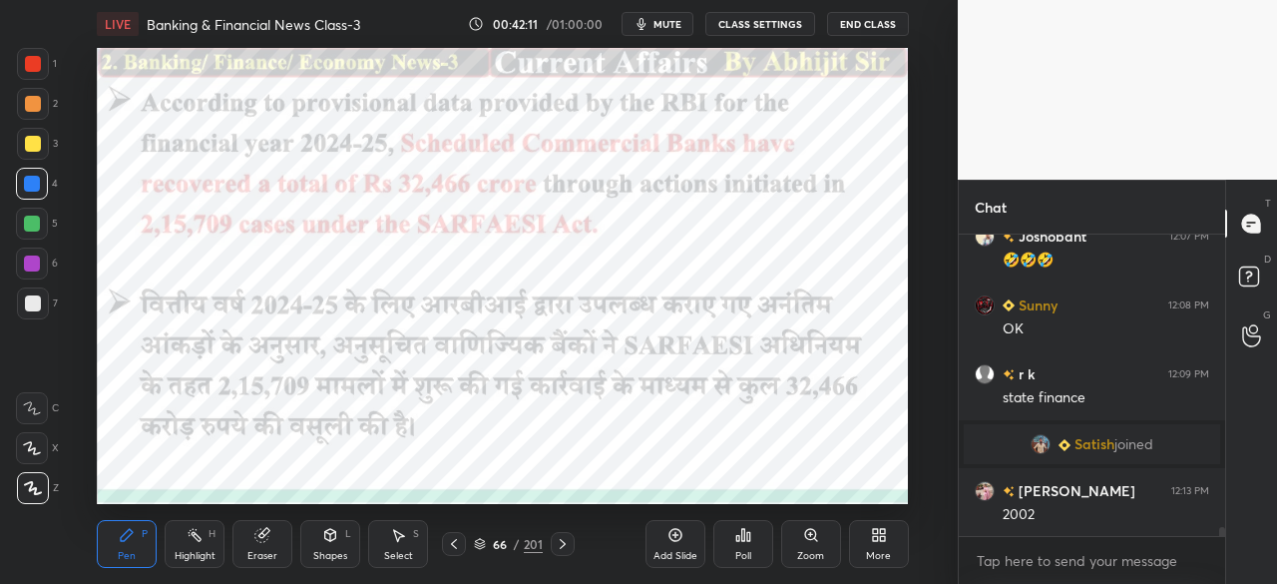
scroll to position [10292, 0]
click at [571, 544] on div at bounding box center [563, 544] width 24 height 24
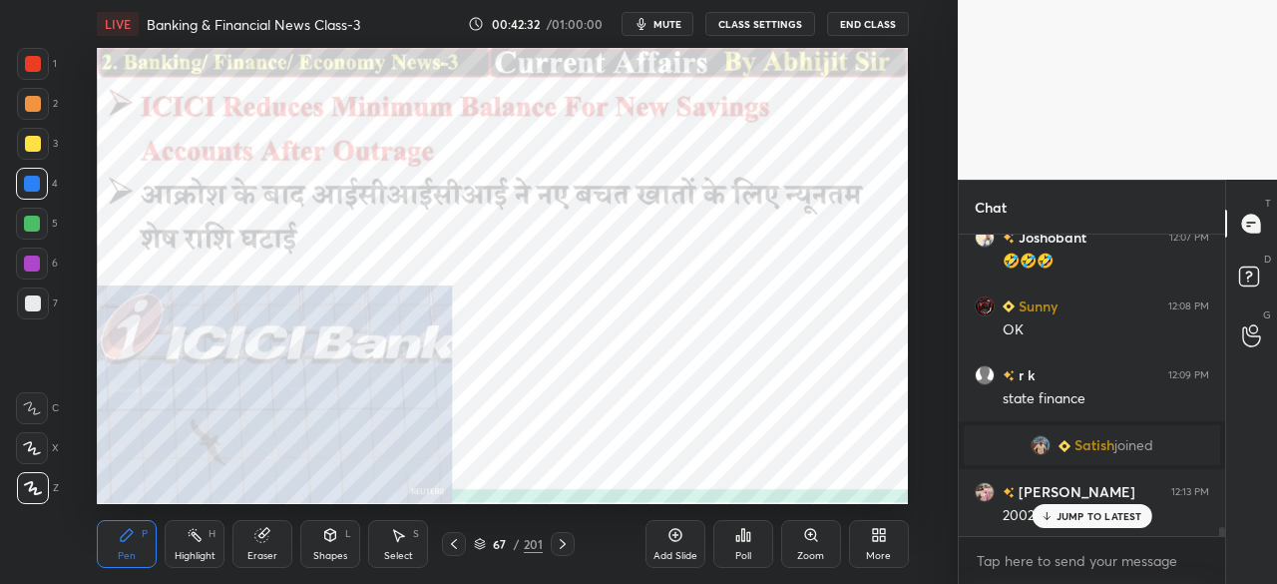
click at [457, 538] on icon at bounding box center [454, 544] width 16 height 16
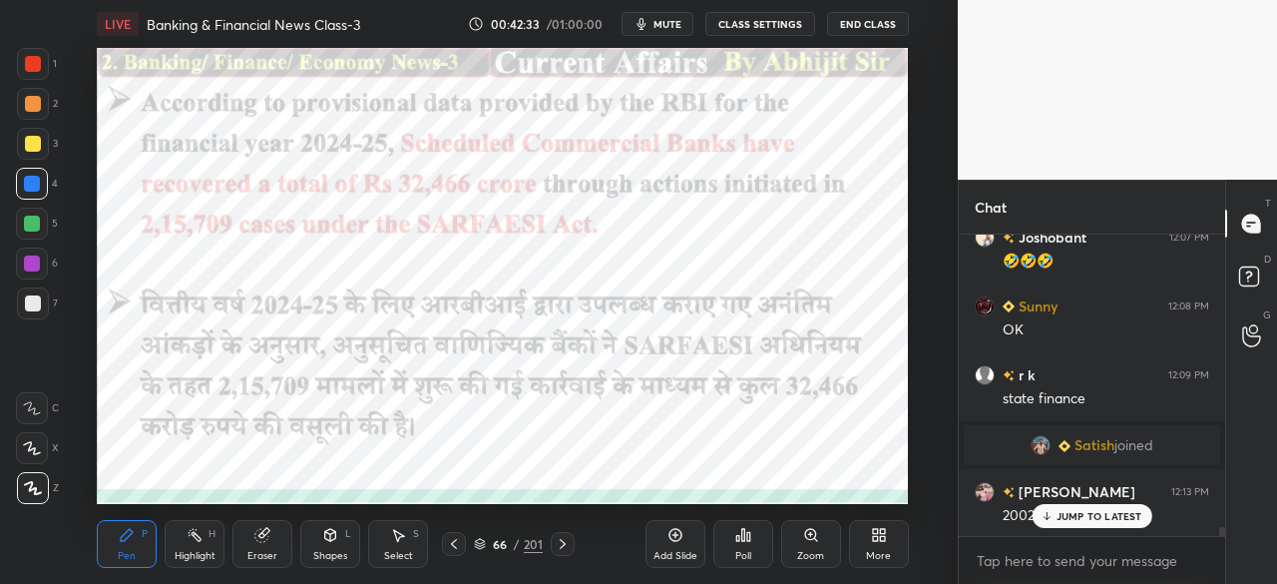
click at [459, 542] on icon at bounding box center [454, 544] width 16 height 16
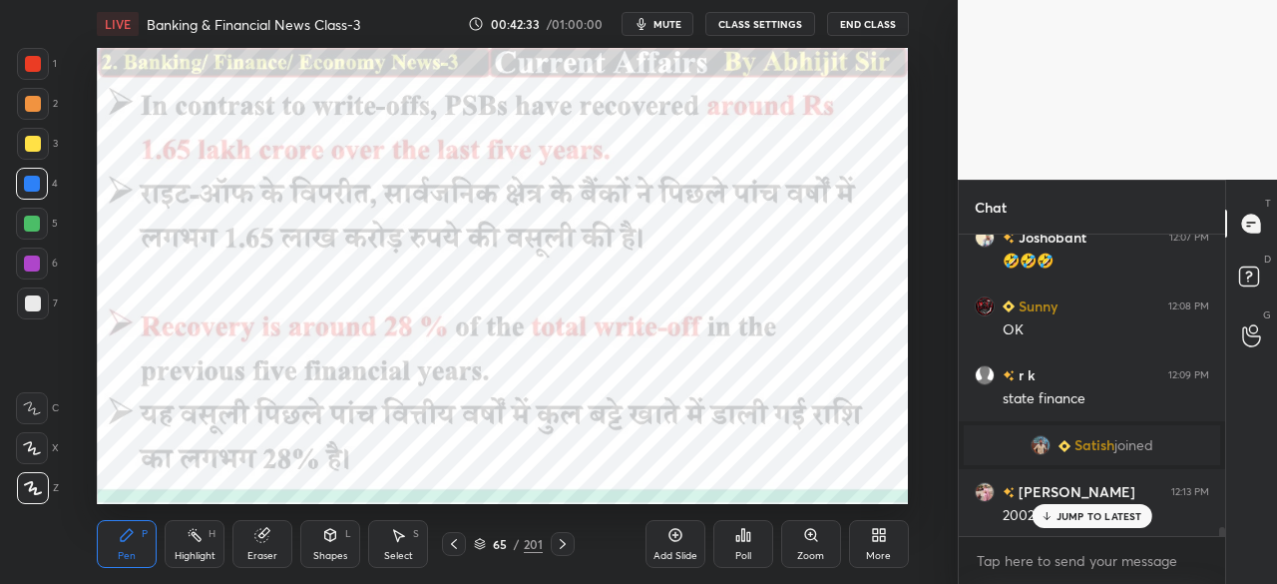
click at [463, 542] on div at bounding box center [454, 544] width 24 height 24
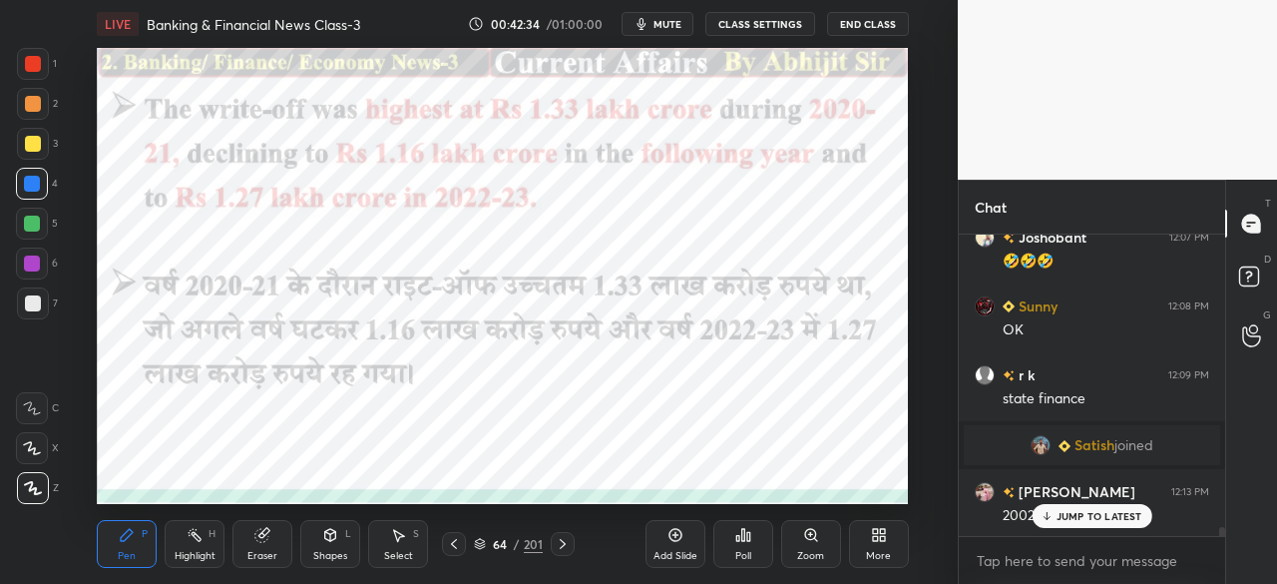
click at [463, 540] on div at bounding box center [454, 544] width 24 height 24
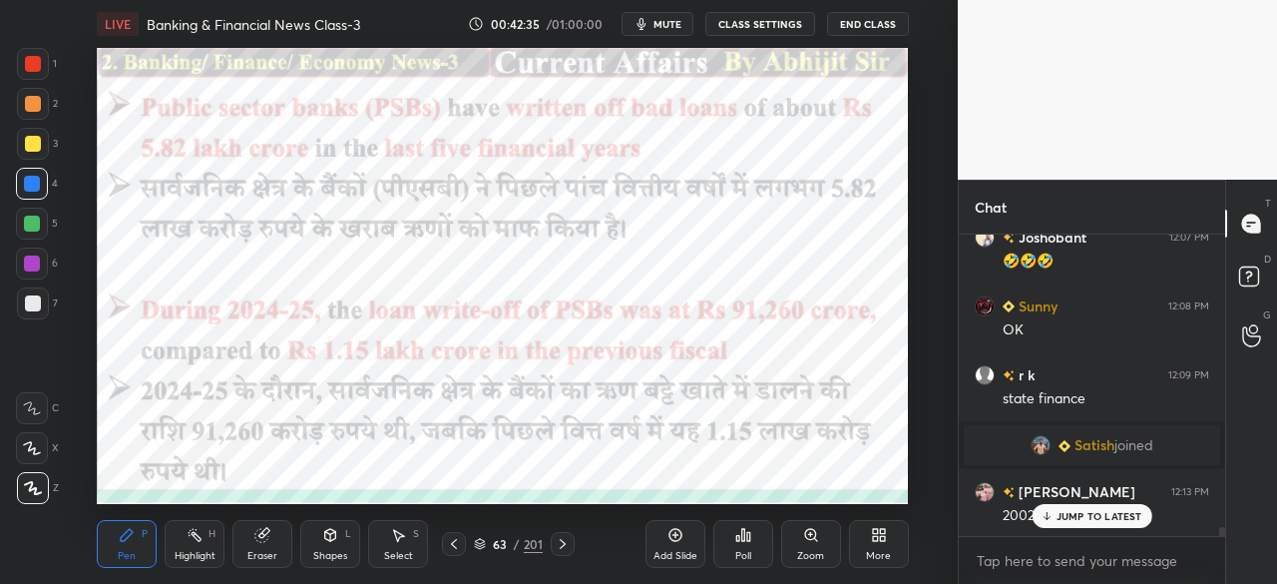
click at [446, 538] on icon at bounding box center [454, 544] width 16 height 16
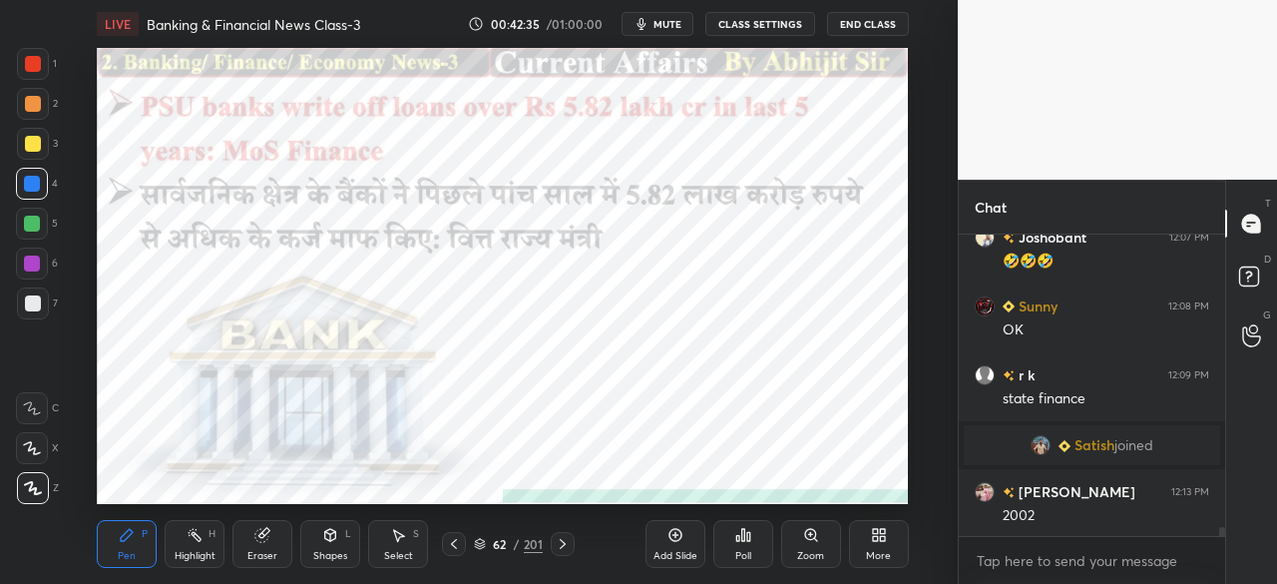
scroll to position [10362, 0]
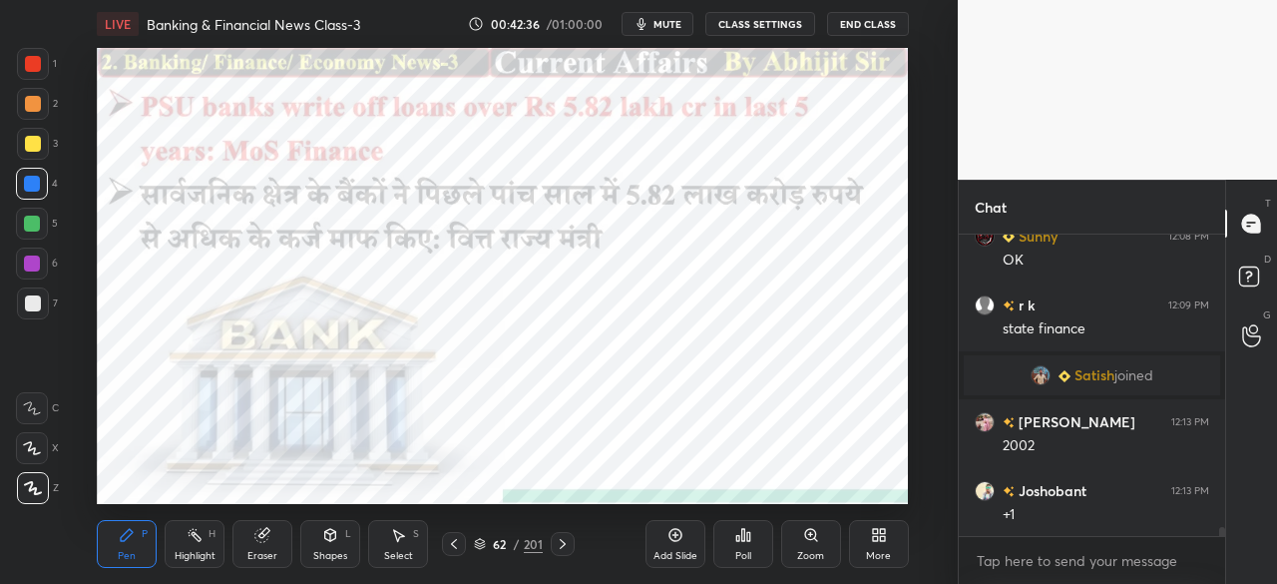
click at [562, 539] on icon at bounding box center [563, 544] width 16 height 16
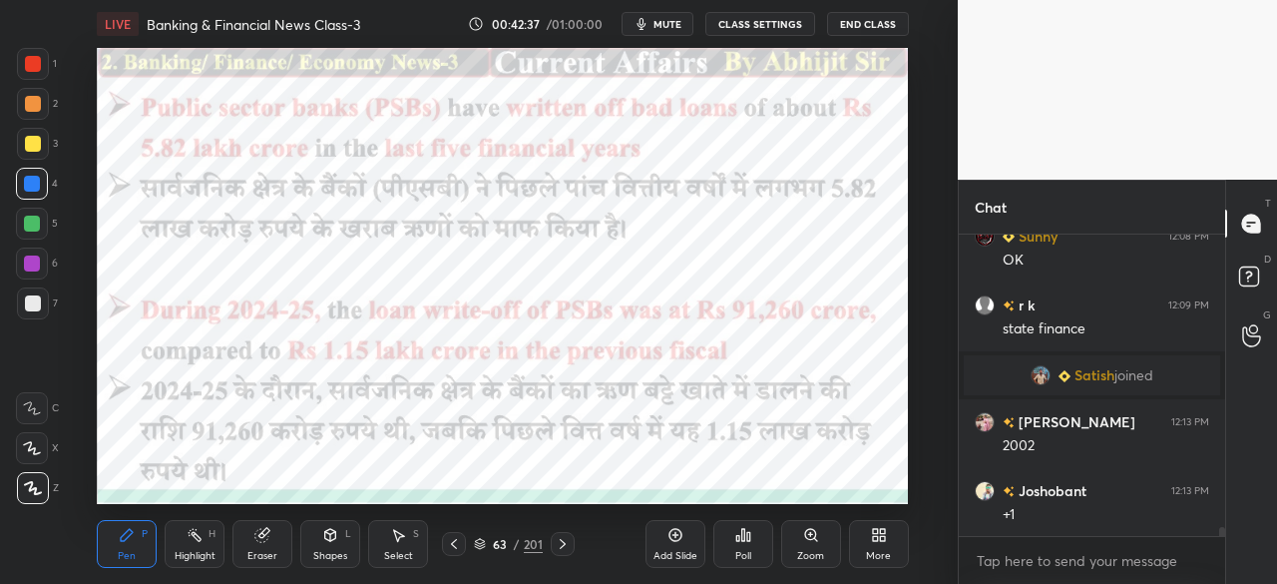
click at [570, 545] on icon at bounding box center [563, 544] width 16 height 16
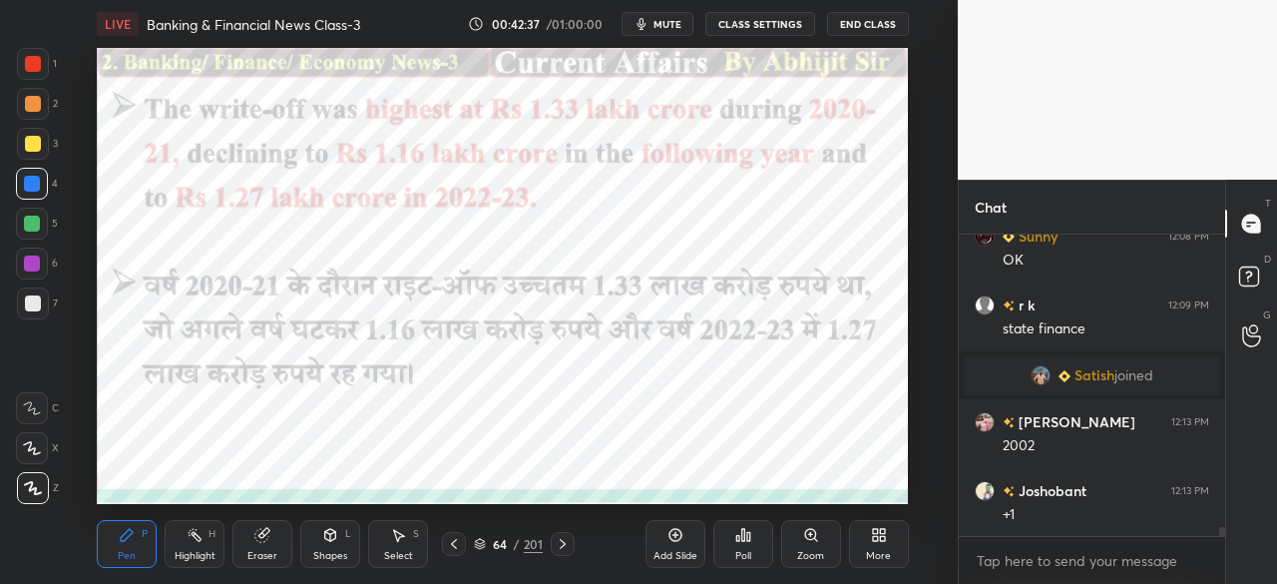
click at [575, 548] on div "64 / 201" at bounding box center [508, 544] width 274 height 24
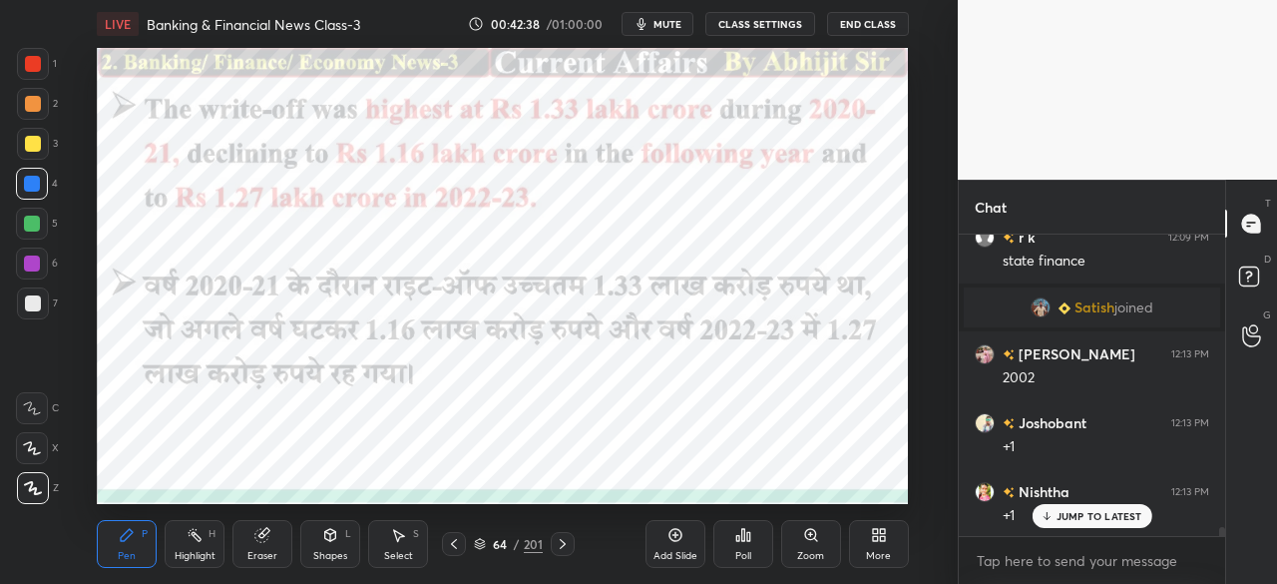
click at [561, 546] on icon at bounding box center [563, 544] width 16 height 16
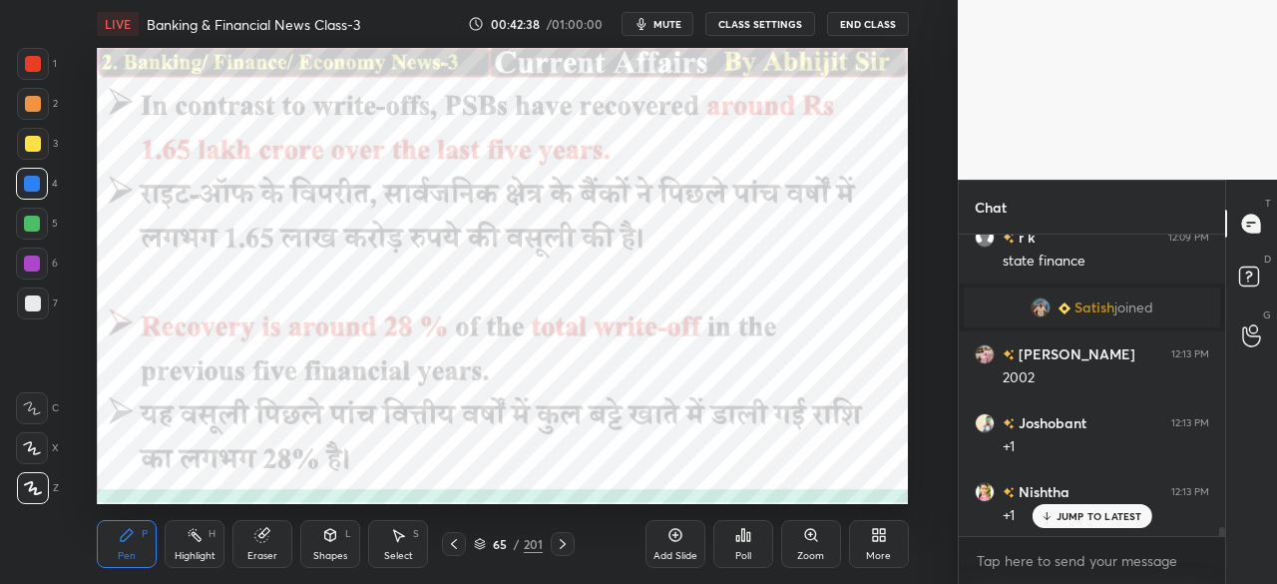
click at [561, 544] on icon at bounding box center [563, 544] width 16 height 16
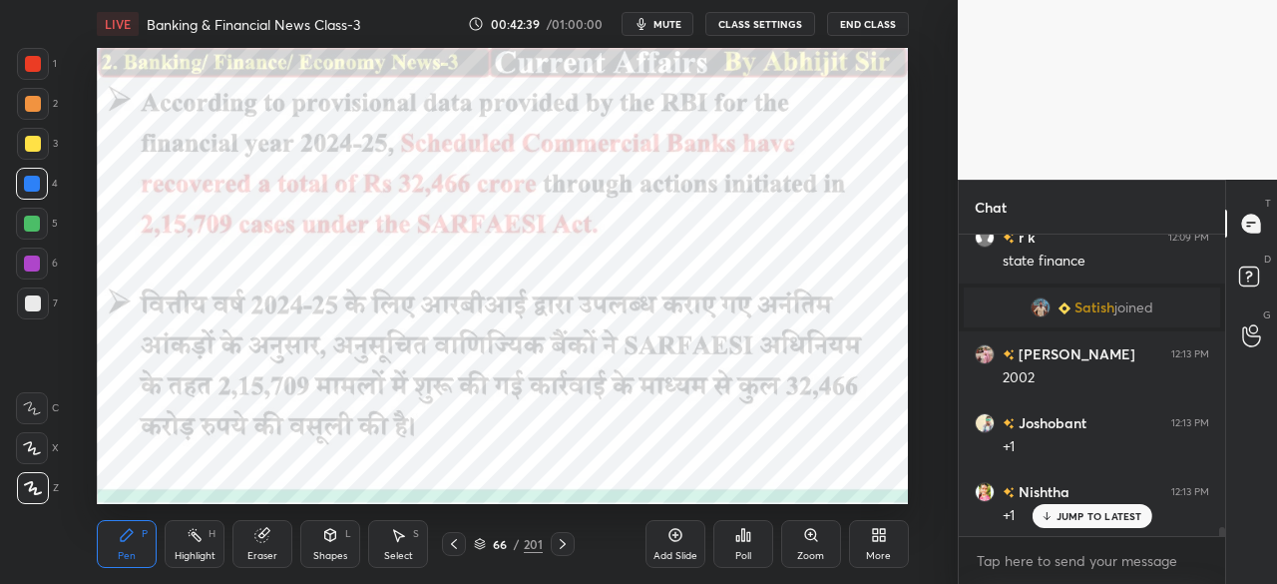
drag, startPoint x: 561, startPoint y: 540, endPoint x: 573, endPoint y: 533, distance: 13.9
click at [565, 538] on icon at bounding box center [563, 544] width 16 height 16
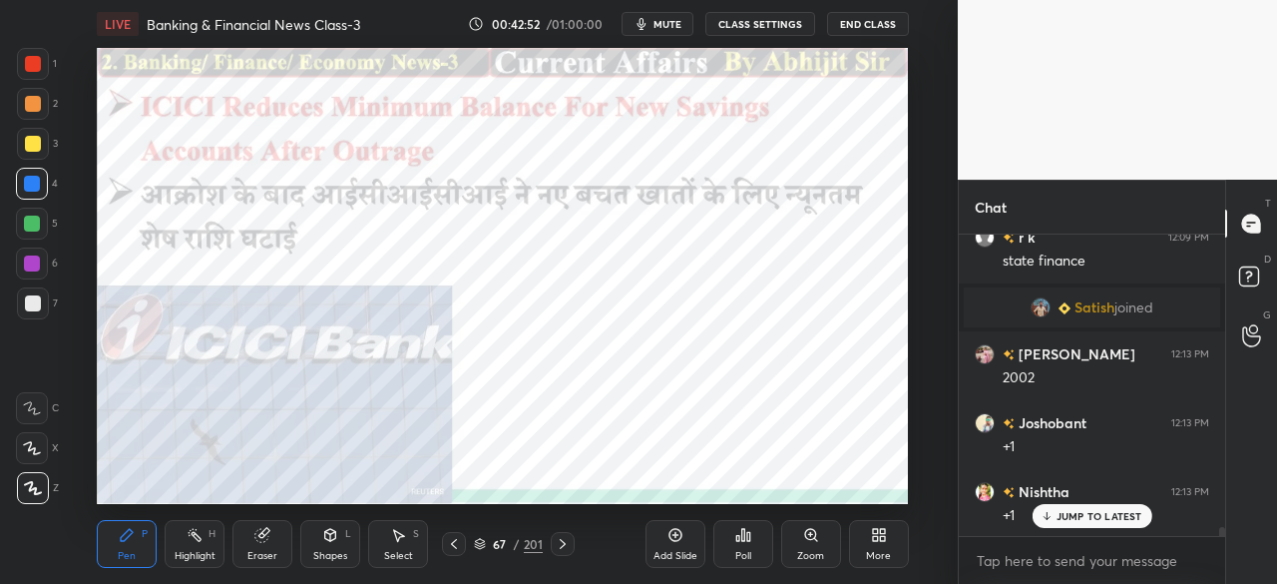
click at [563, 540] on icon at bounding box center [563, 544] width 16 height 16
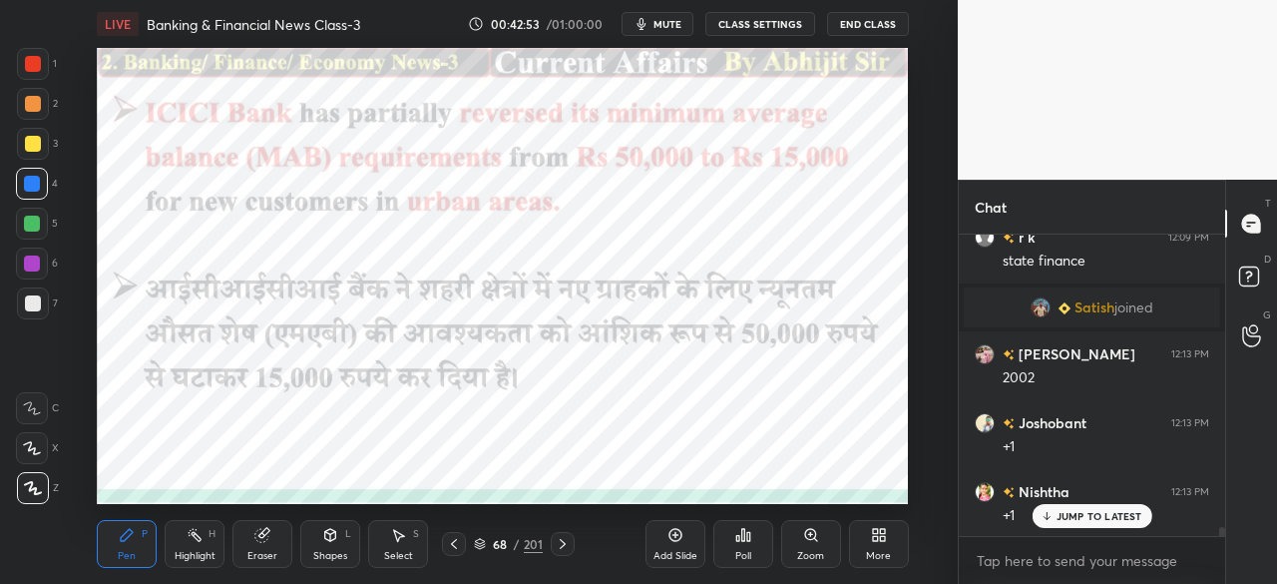
click at [563, 544] on icon at bounding box center [563, 544] width 16 height 16
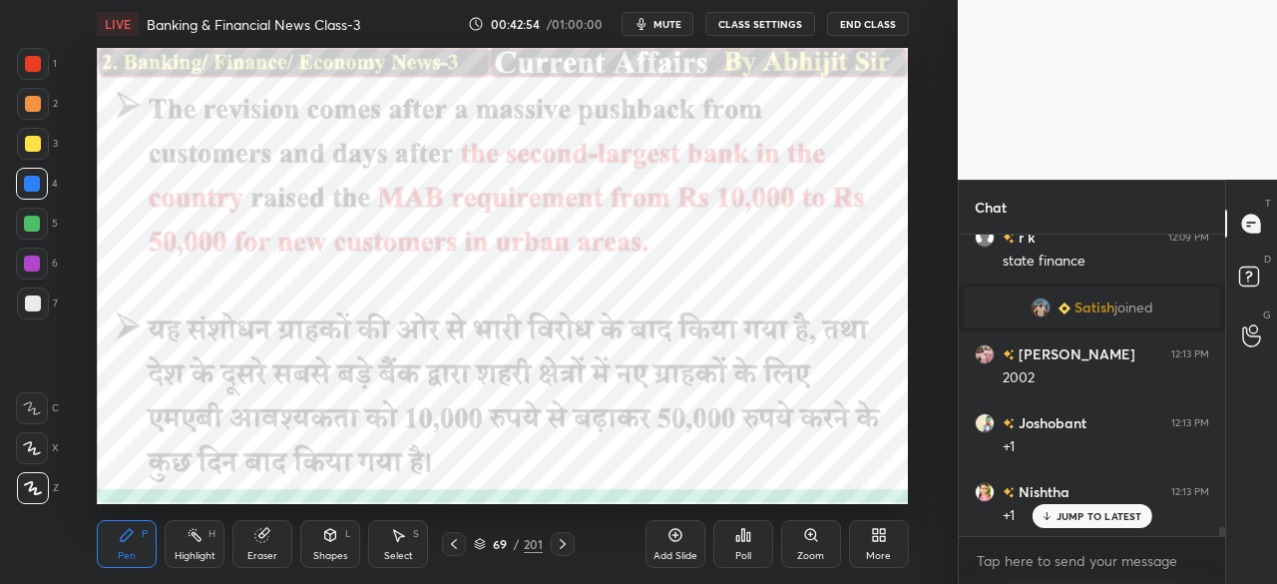
click at [567, 543] on icon at bounding box center [563, 544] width 16 height 16
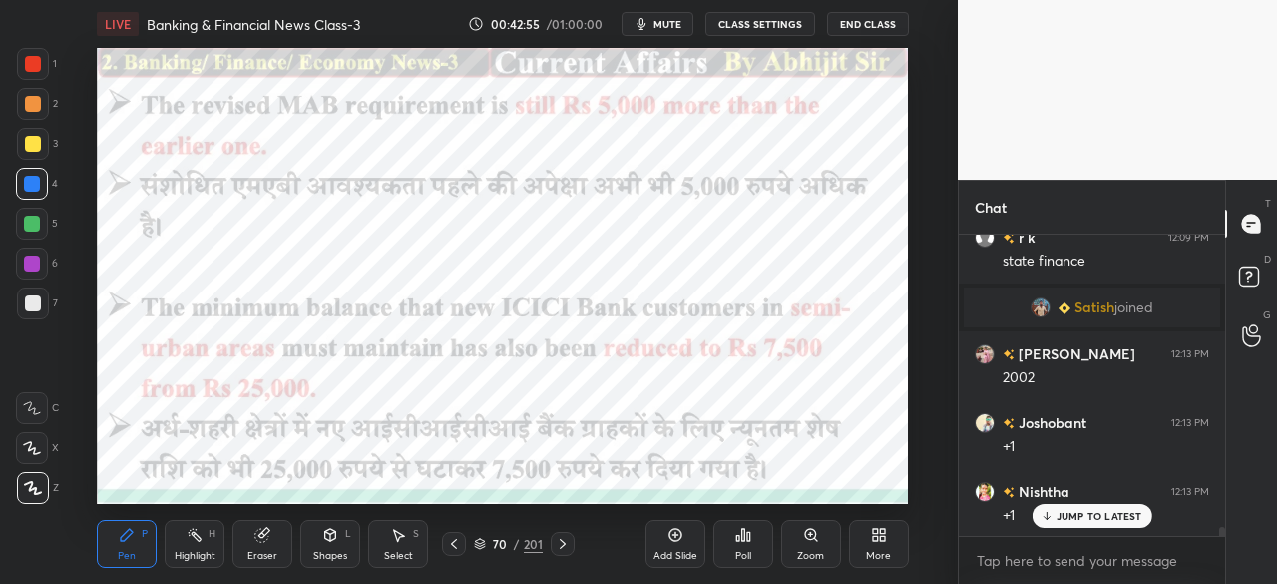
click at [557, 536] on icon at bounding box center [563, 544] width 16 height 16
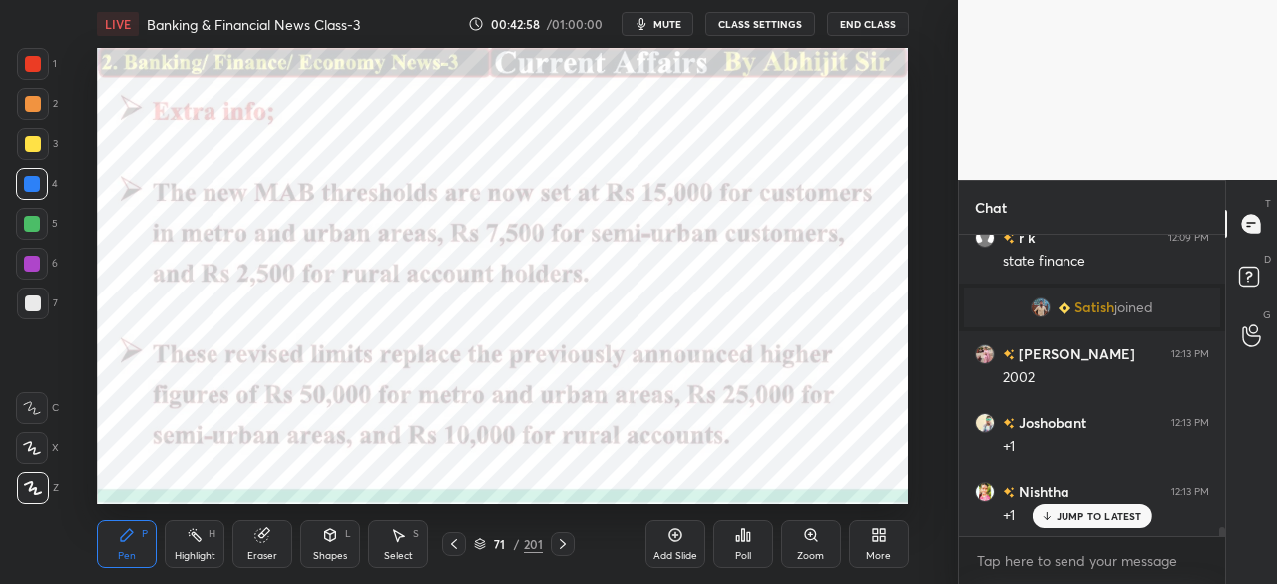
click at [32, 57] on div at bounding box center [33, 64] width 16 height 16
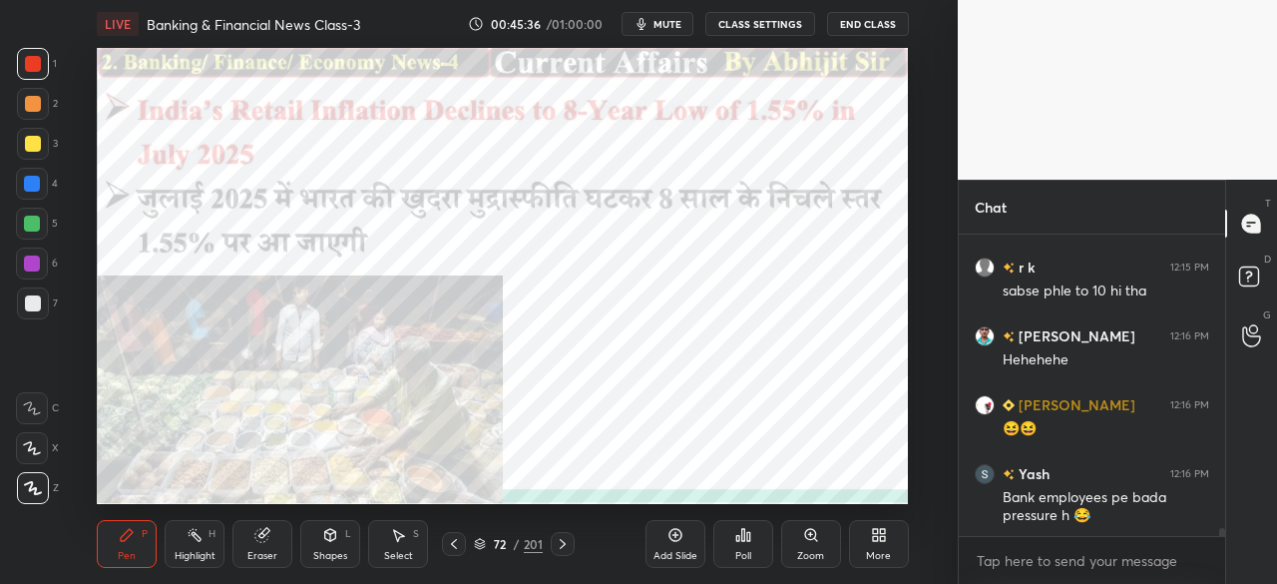
scroll to position [10931, 0]
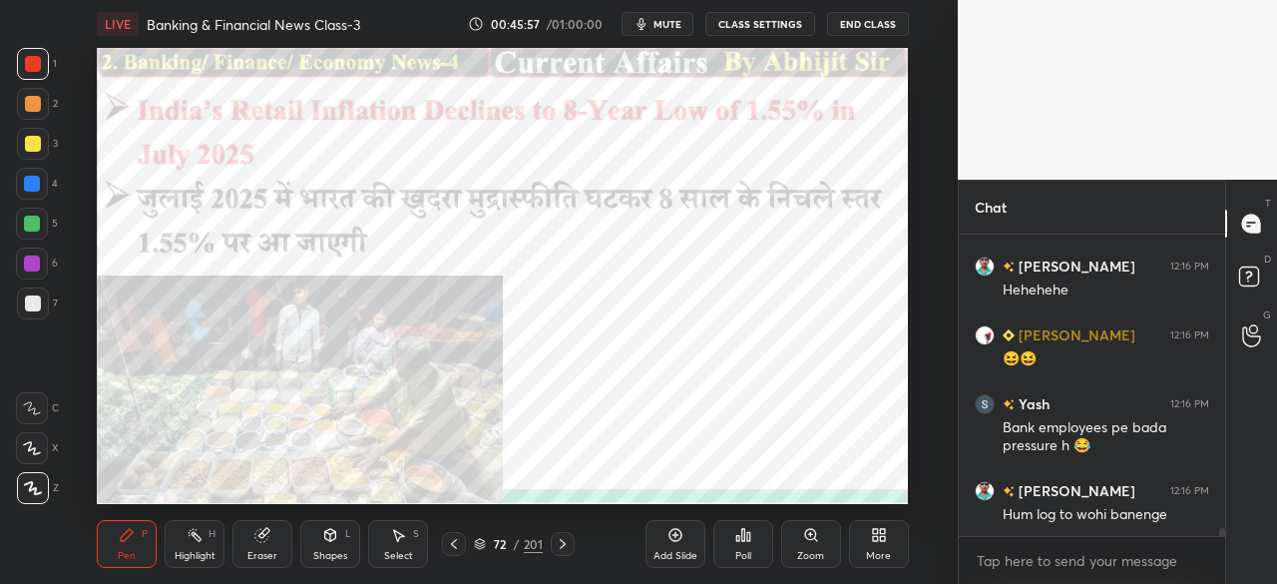
drag, startPoint x: 561, startPoint y: 547, endPoint x: 559, endPoint y: 562, distance: 15.1
click at [563, 547] on icon at bounding box center [563, 544] width 16 height 16
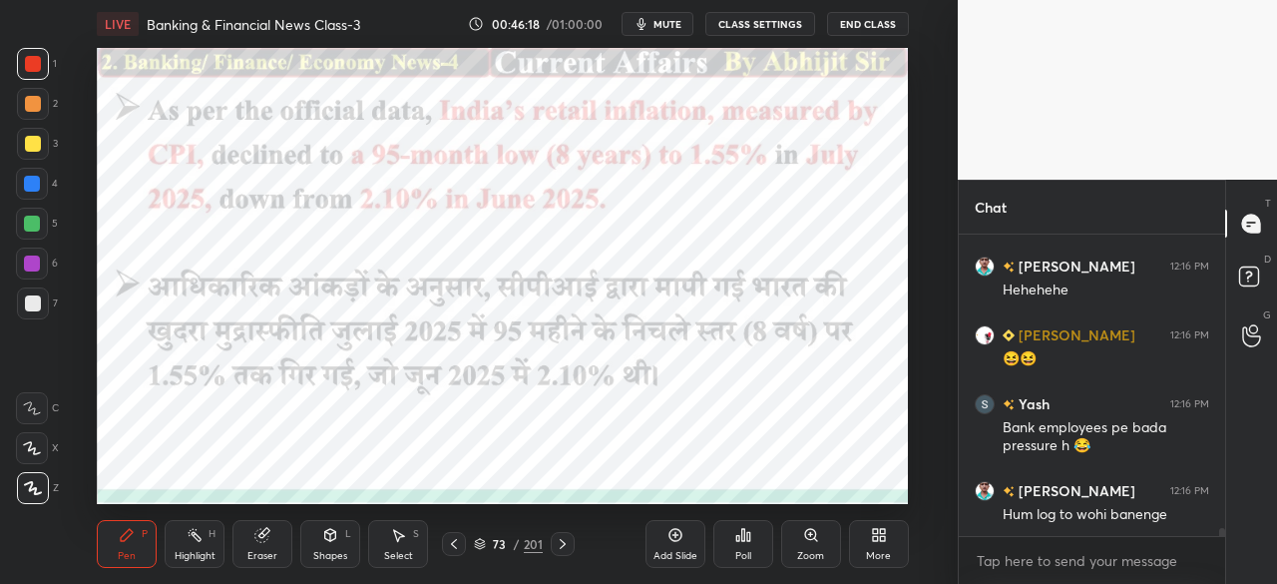
click at [561, 542] on icon at bounding box center [563, 544] width 16 height 16
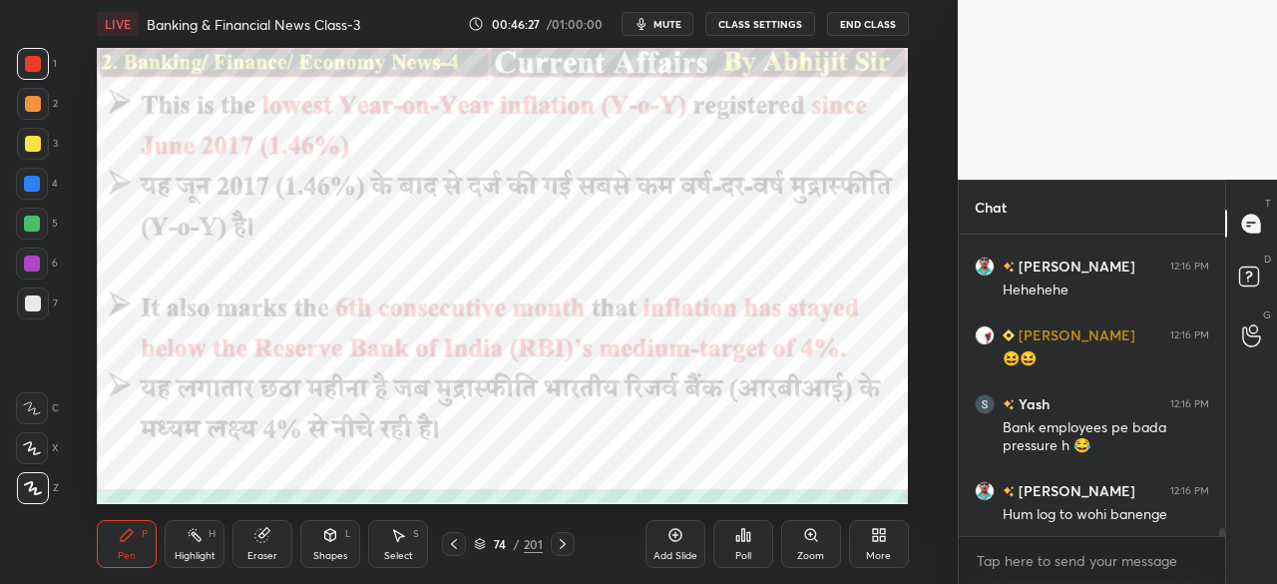
scroll to position [10979, 0]
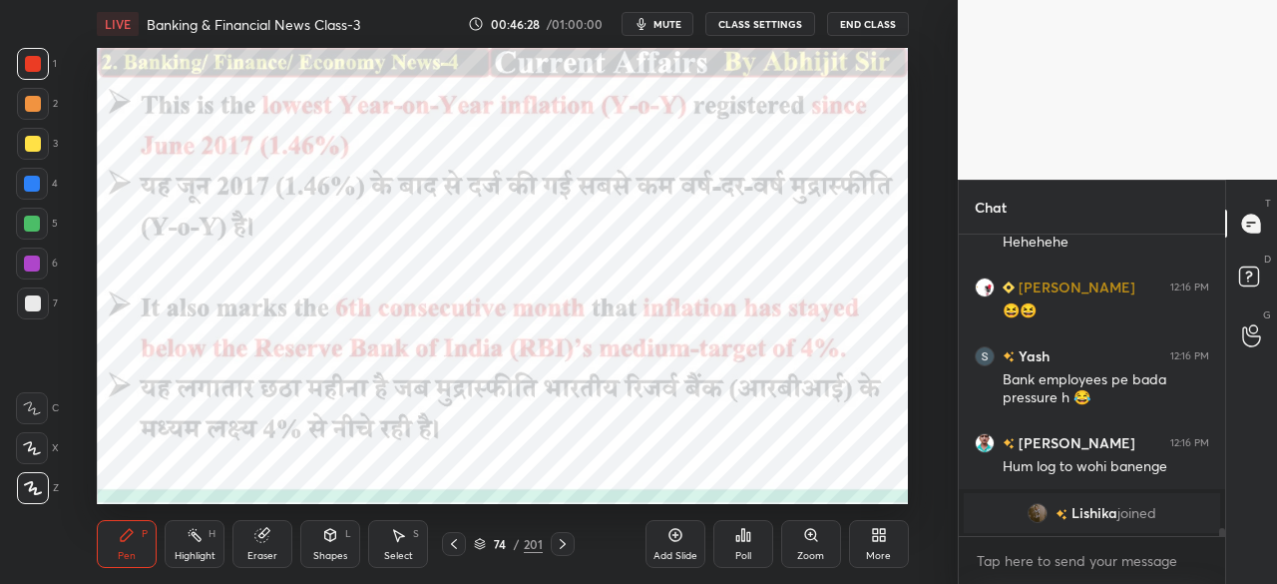
click at [565, 541] on icon at bounding box center [563, 544] width 16 height 16
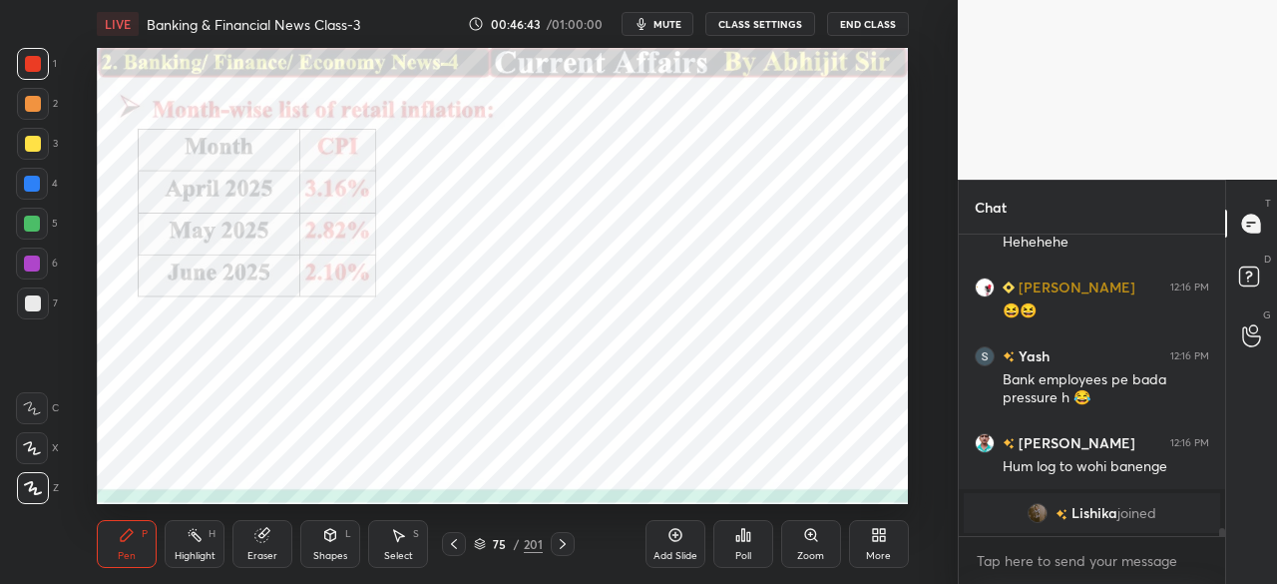
click at [453, 544] on icon at bounding box center [454, 544] width 16 height 16
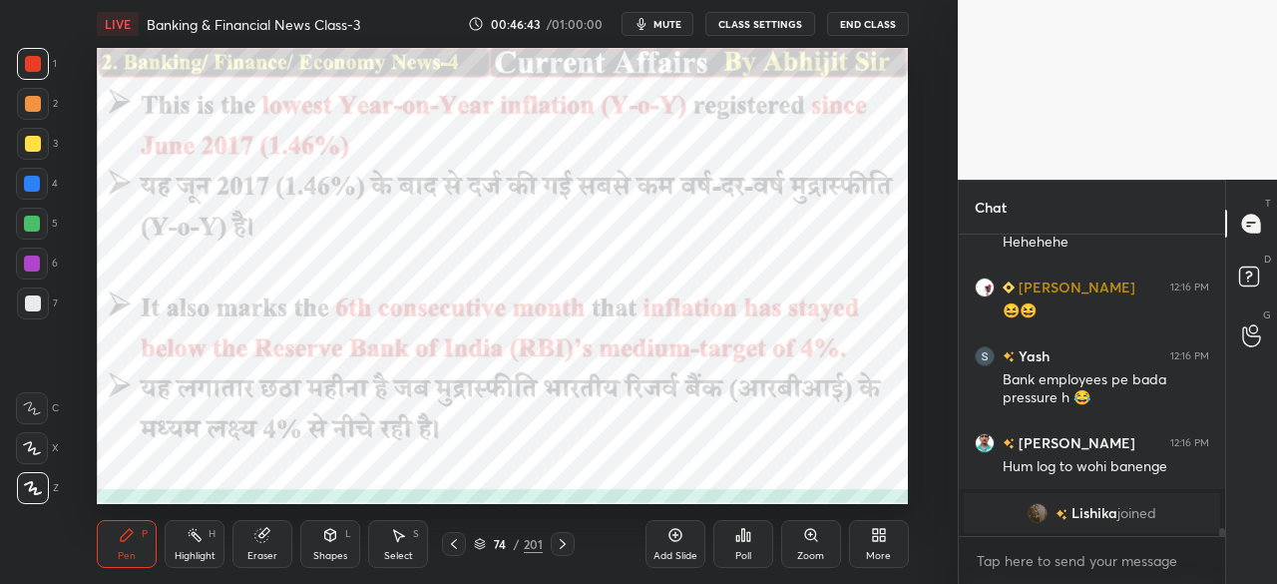
click at [453, 548] on icon at bounding box center [454, 544] width 16 height 16
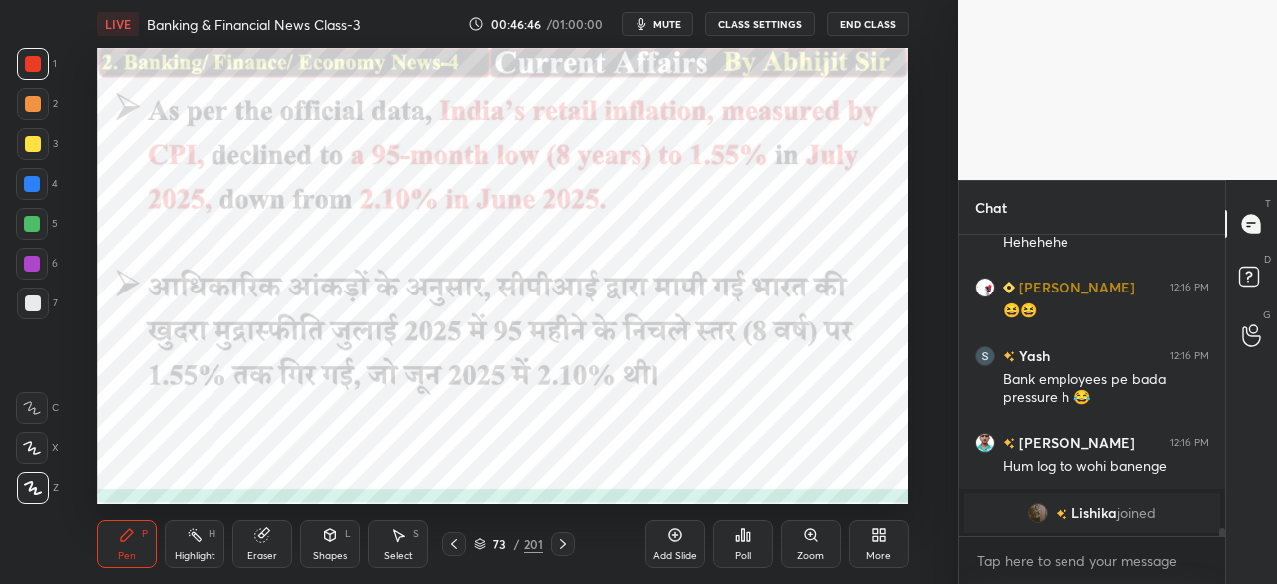
click at [565, 542] on icon at bounding box center [563, 544] width 16 height 16
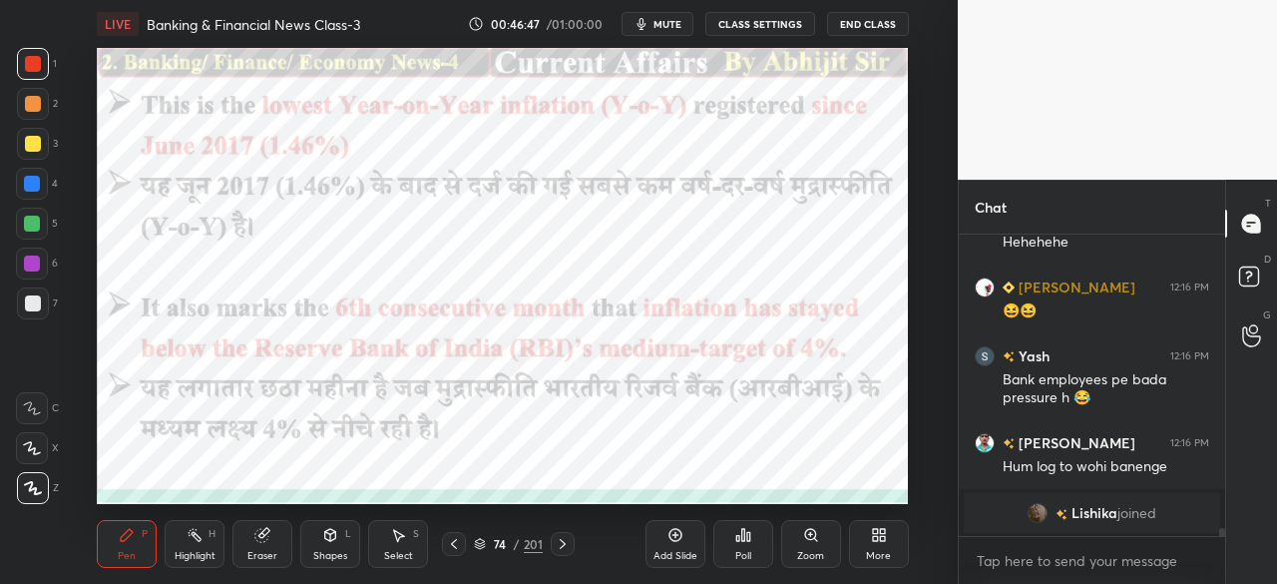
click at [571, 544] on div at bounding box center [563, 544] width 24 height 24
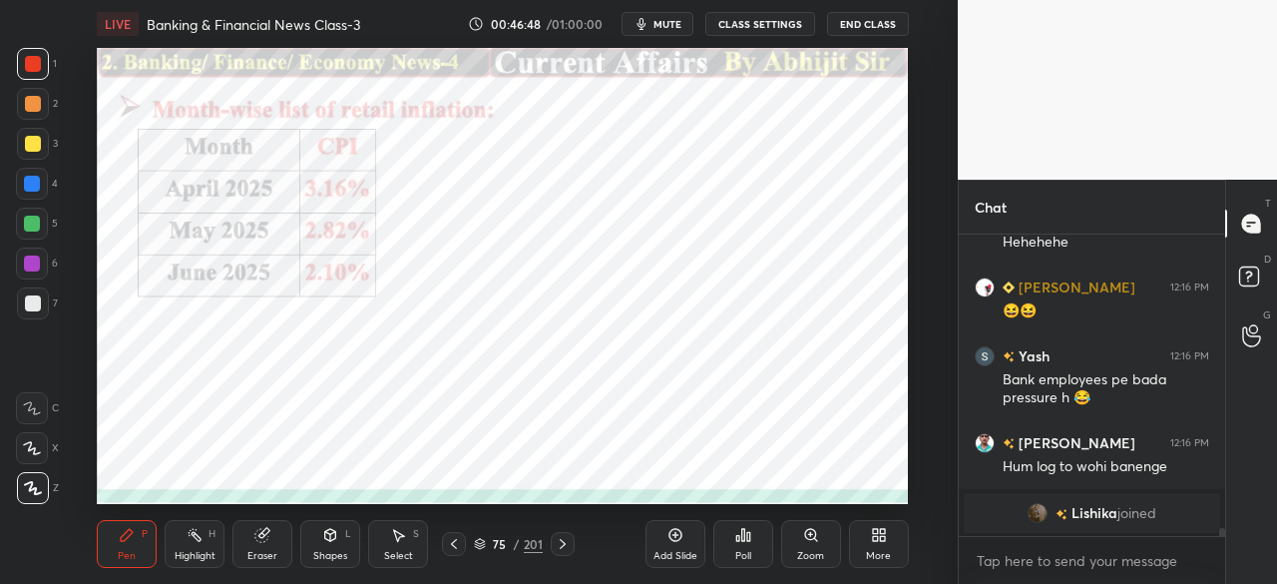
click at [572, 552] on div at bounding box center [563, 544] width 24 height 24
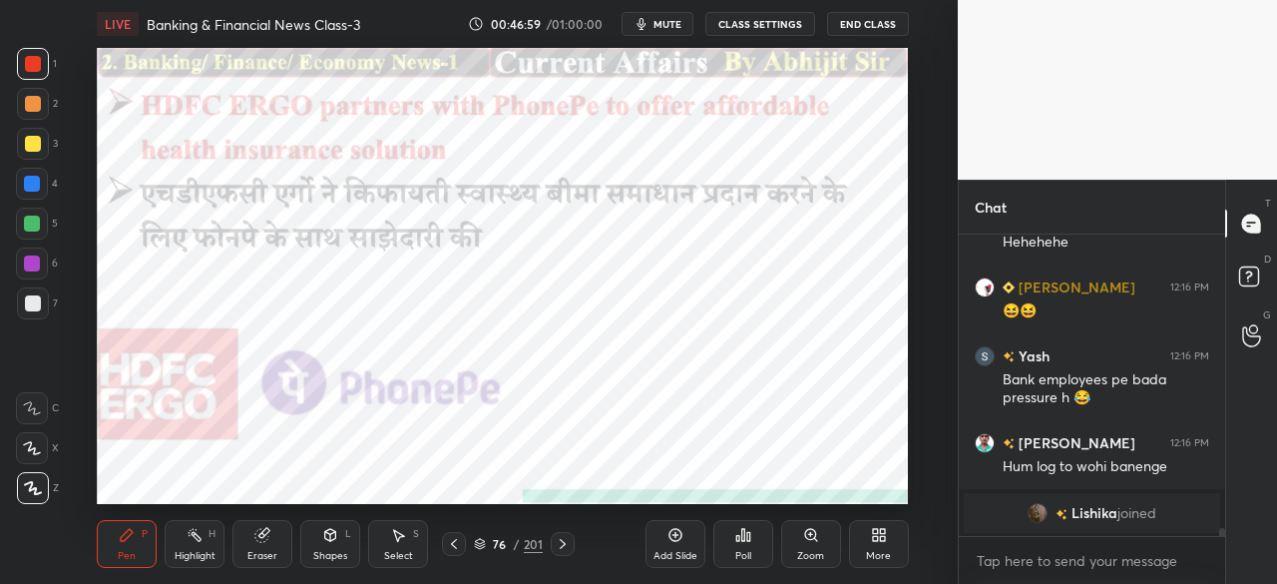
click at [567, 546] on icon at bounding box center [563, 544] width 16 height 16
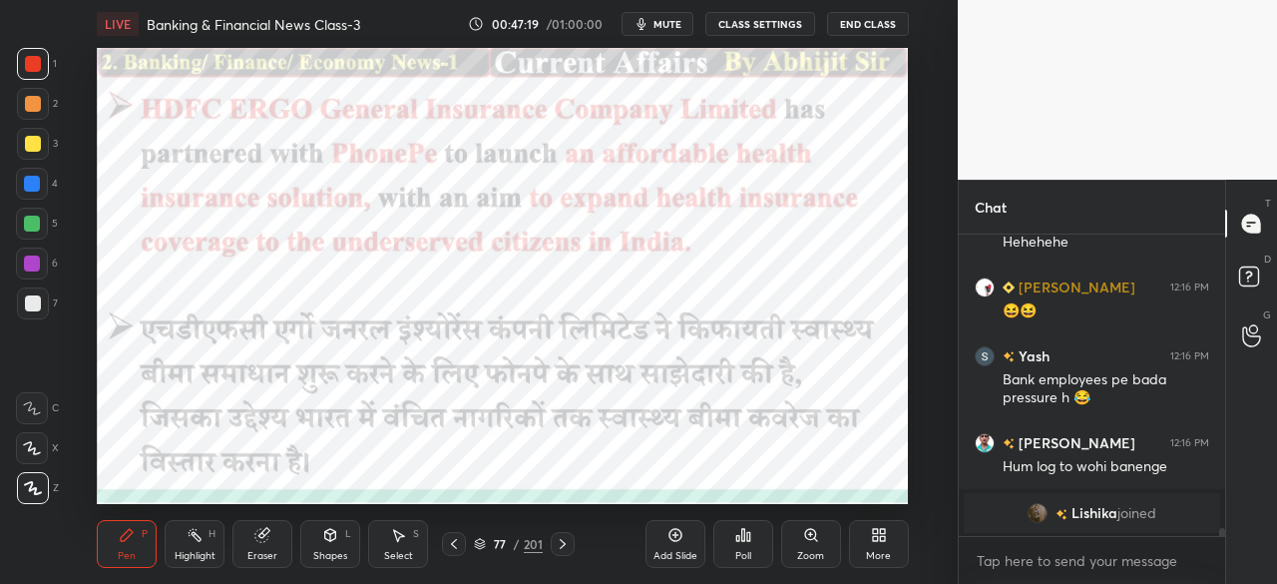
click at [31, 179] on div at bounding box center [32, 184] width 16 height 16
click at [564, 541] on icon at bounding box center [563, 544] width 16 height 16
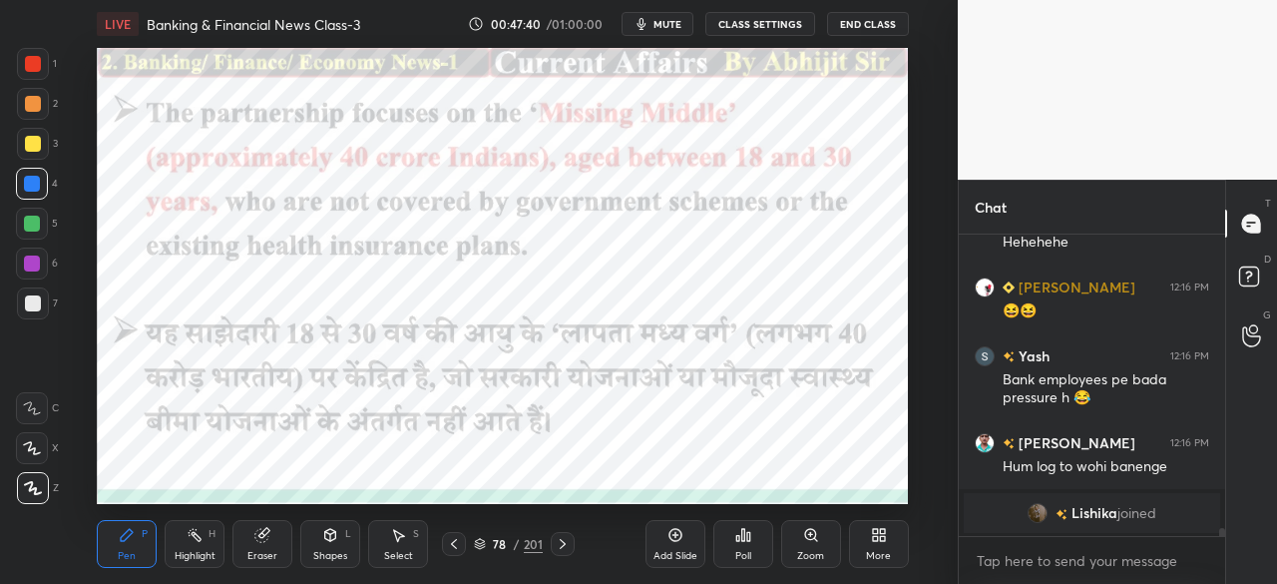
click at [561, 537] on icon at bounding box center [563, 544] width 16 height 16
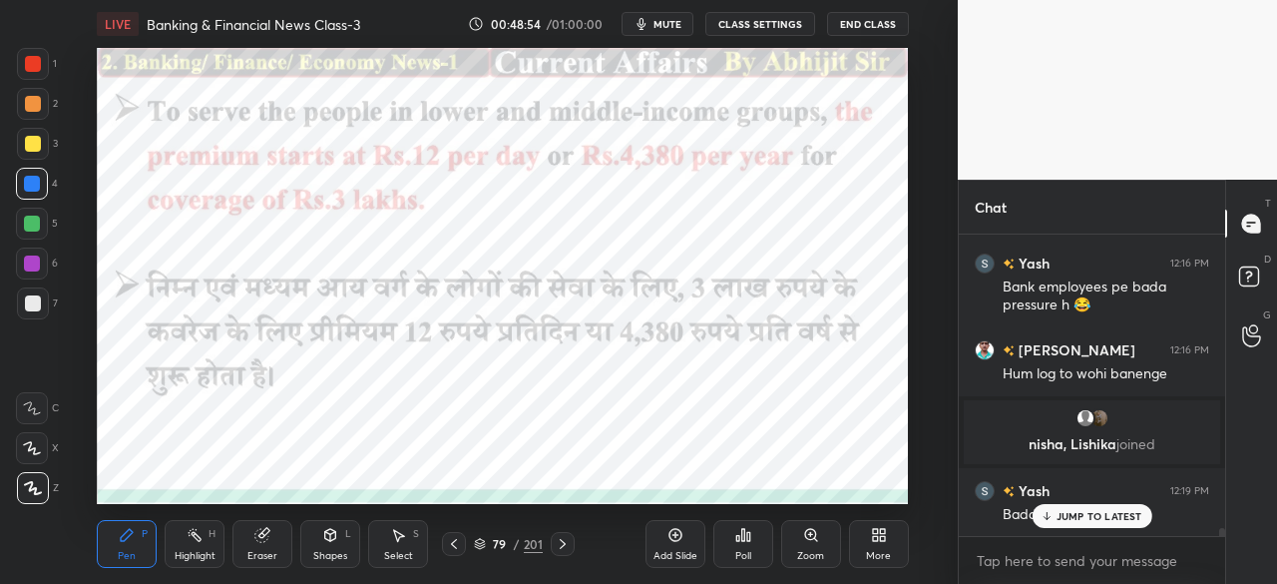
scroll to position [10931, 0]
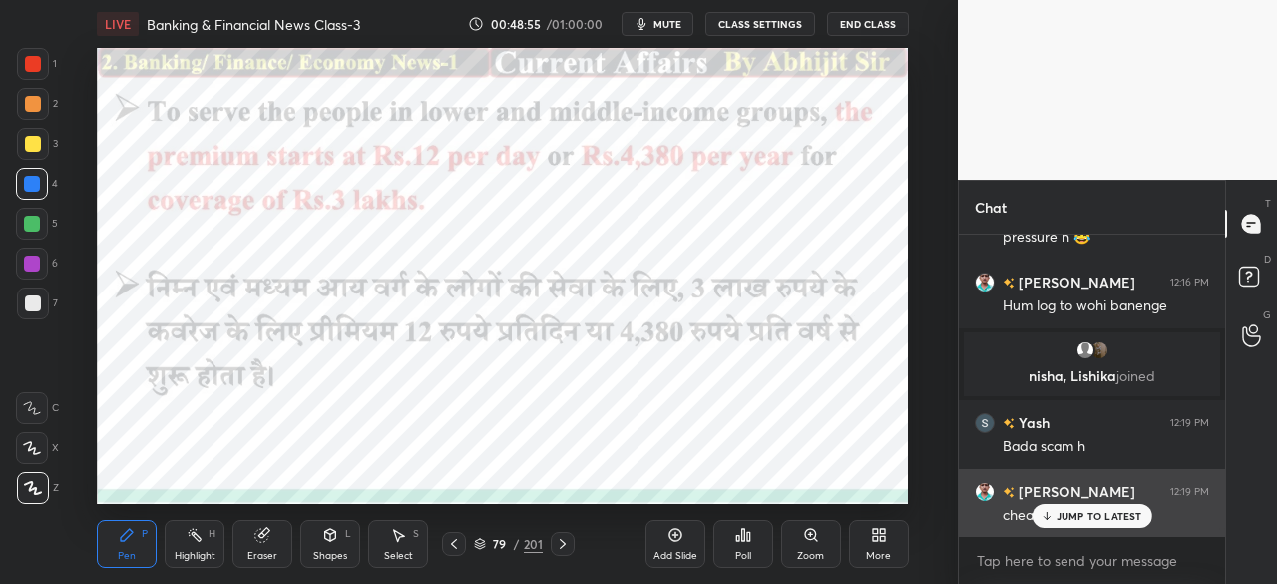
click at [1064, 524] on div "JUMP TO LATEST" at bounding box center [1092, 516] width 120 height 24
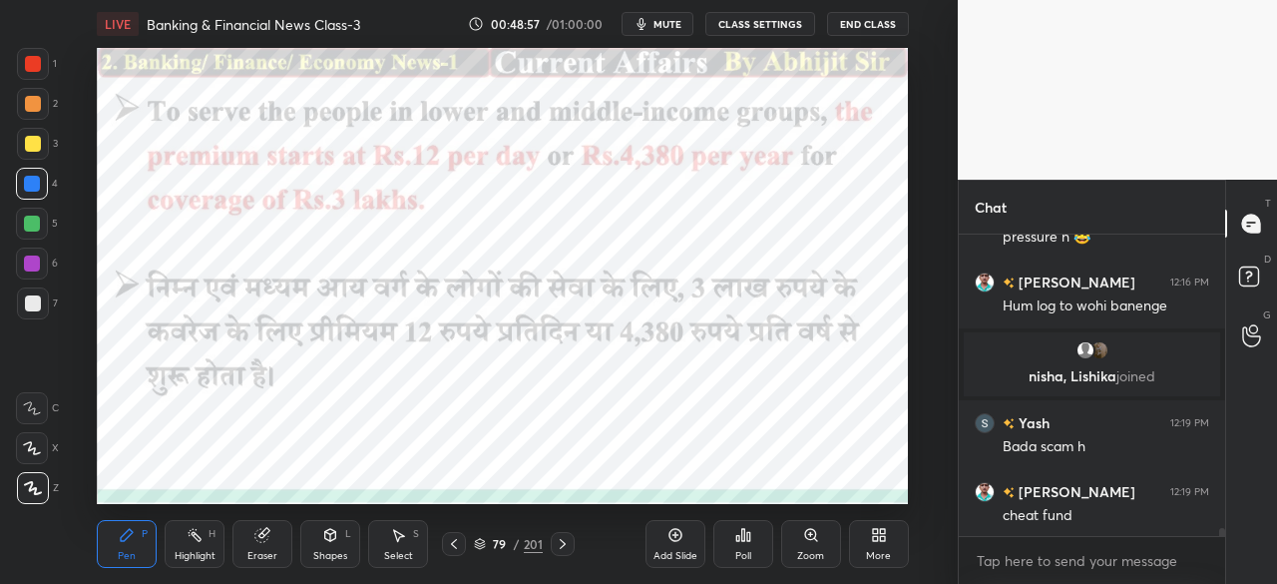
drag, startPoint x: 565, startPoint y: 546, endPoint x: 556, endPoint y: 556, distance: 13.4
click at [566, 547] on icon at bounding box center [563, 544] width 16 height 16
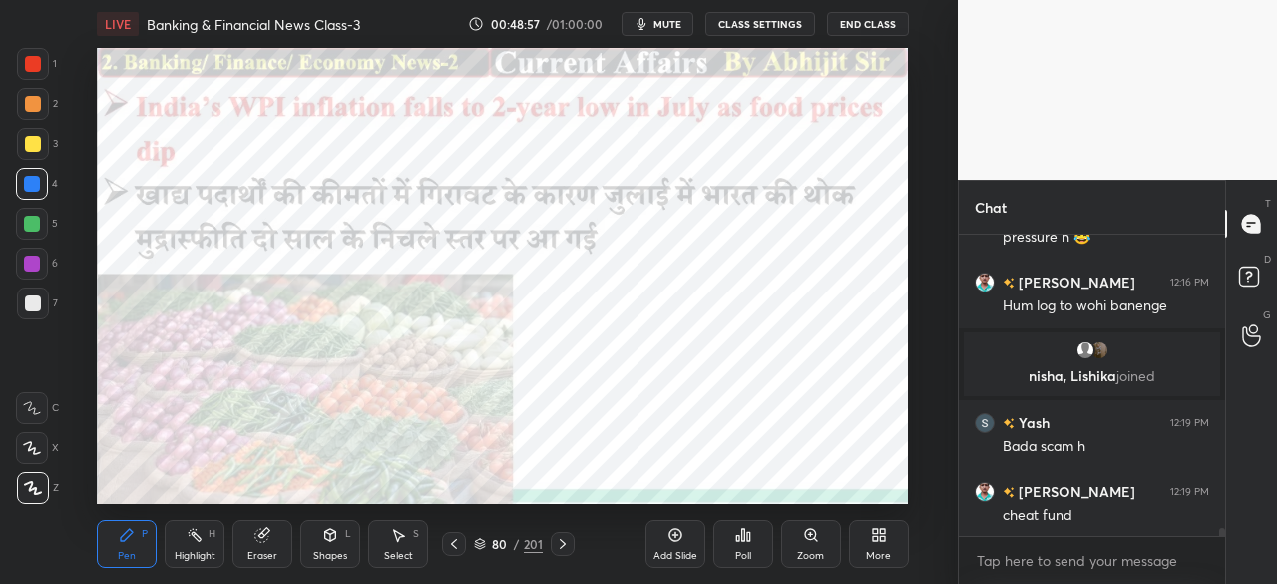
scroll to position [11001, 0]
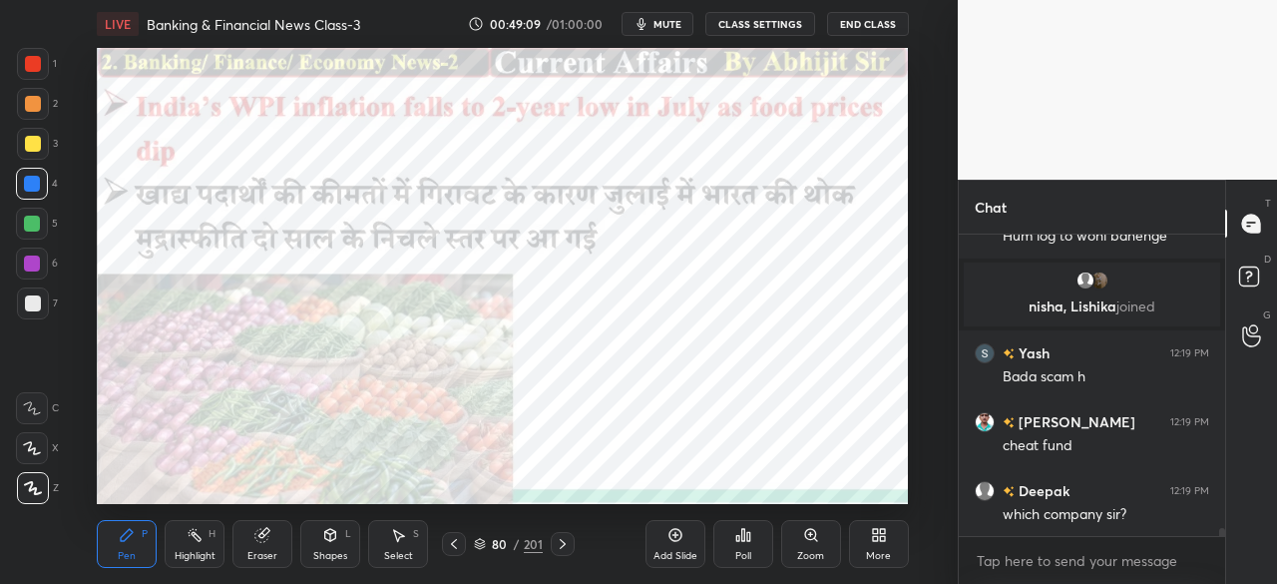
click at [565, 544] on icon at bounding box center [563, 544] width 16 height 16
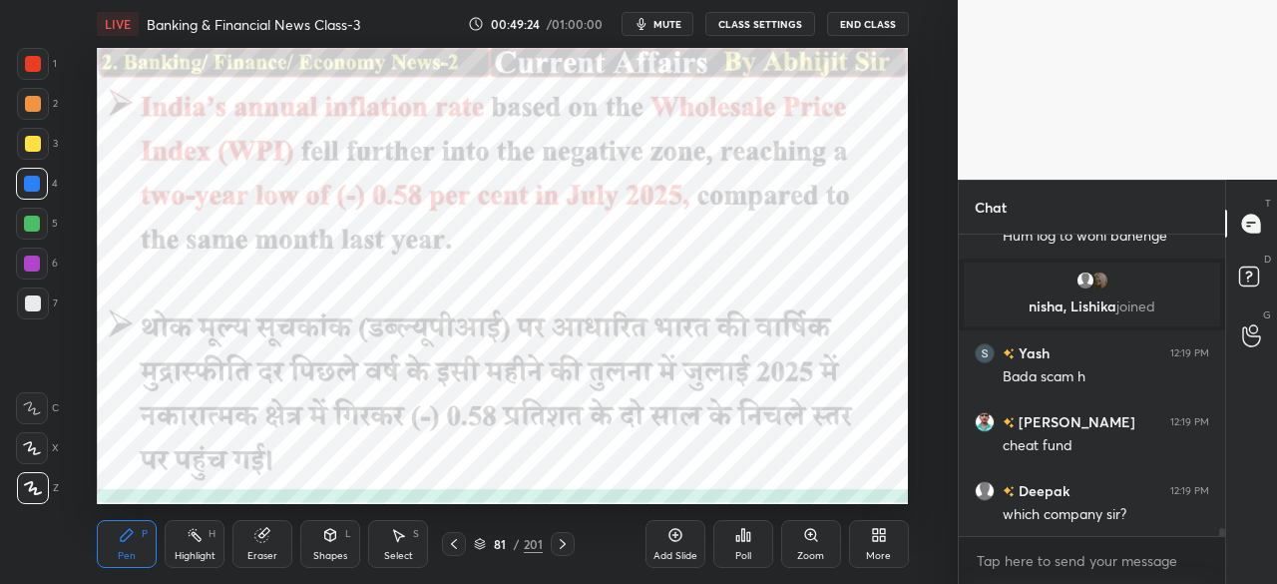
click at [560, 545] on icon at bounding box center [563, 544] width 16 height 16
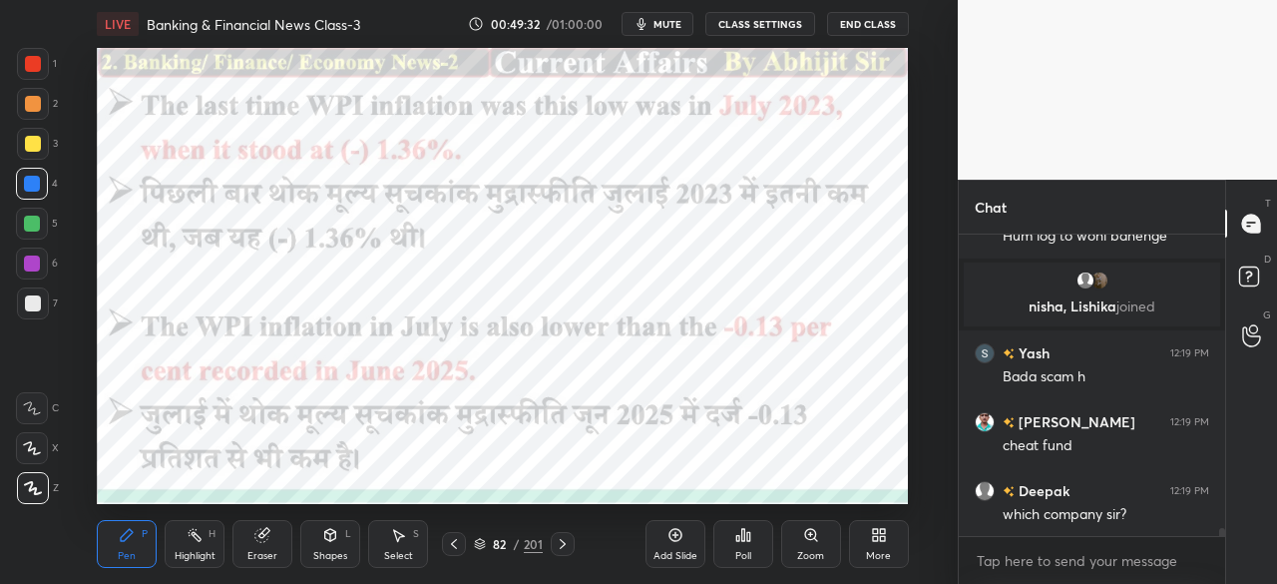
click at [563, 542] on icon at bounding box center [563, 544] width 16 height 16
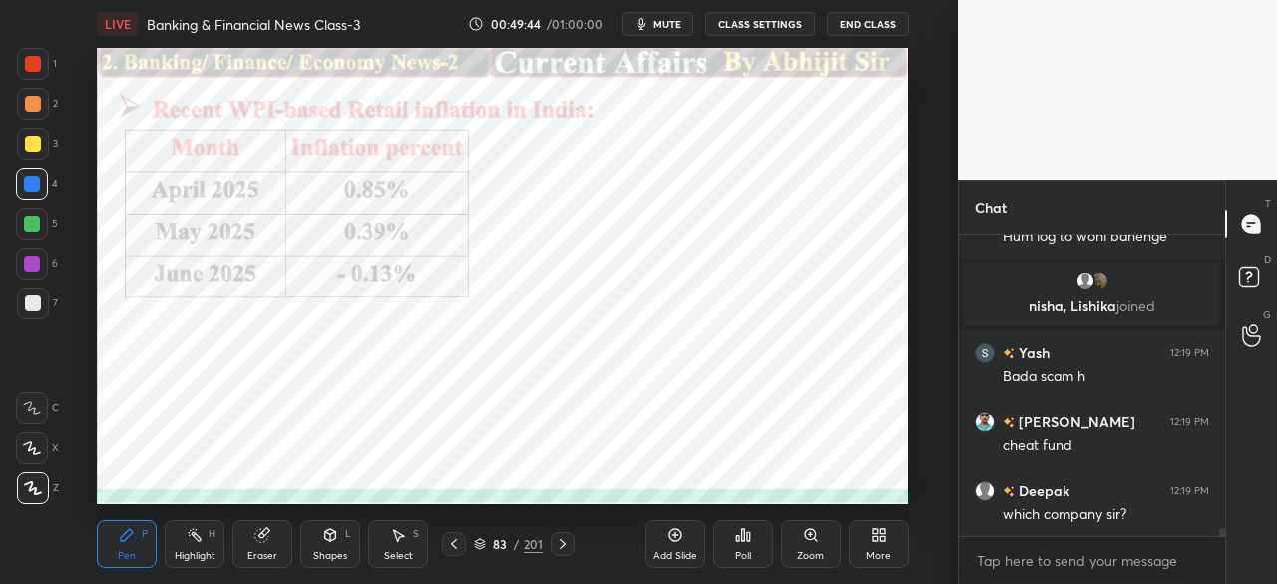
click at [561, 542] on icon at bounding box center [563, 544] width 16 height 16
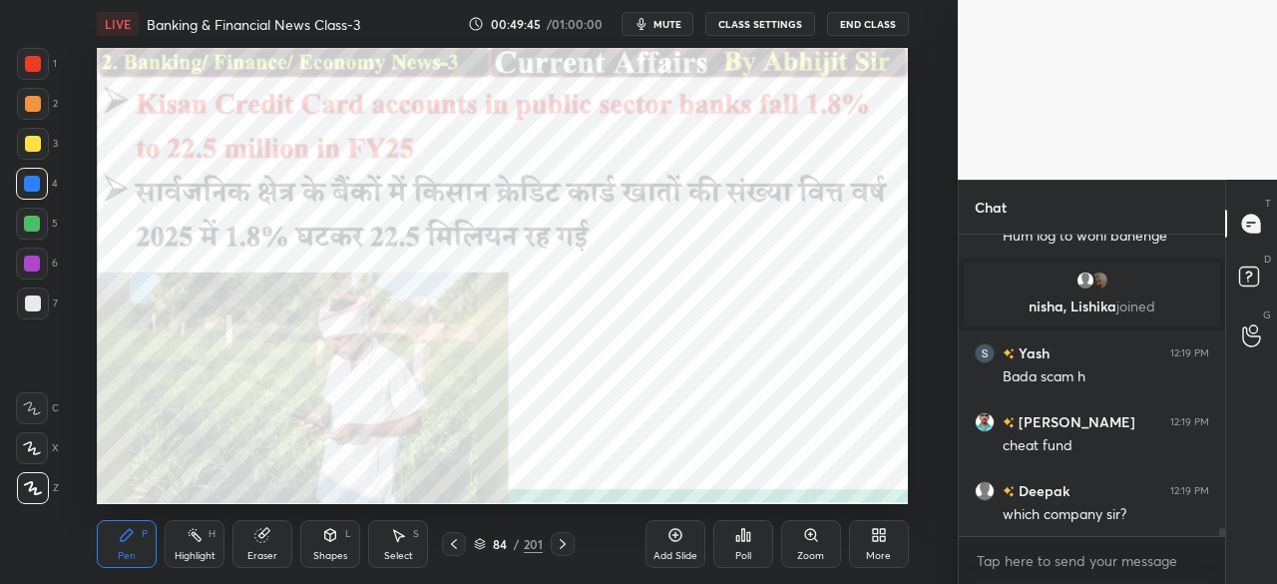
click at [34, 59] on div at bounding box center [33, 64] width 16 height 16
click at [34, 61] on div at bounding box center [33, 64] width 16 height 16
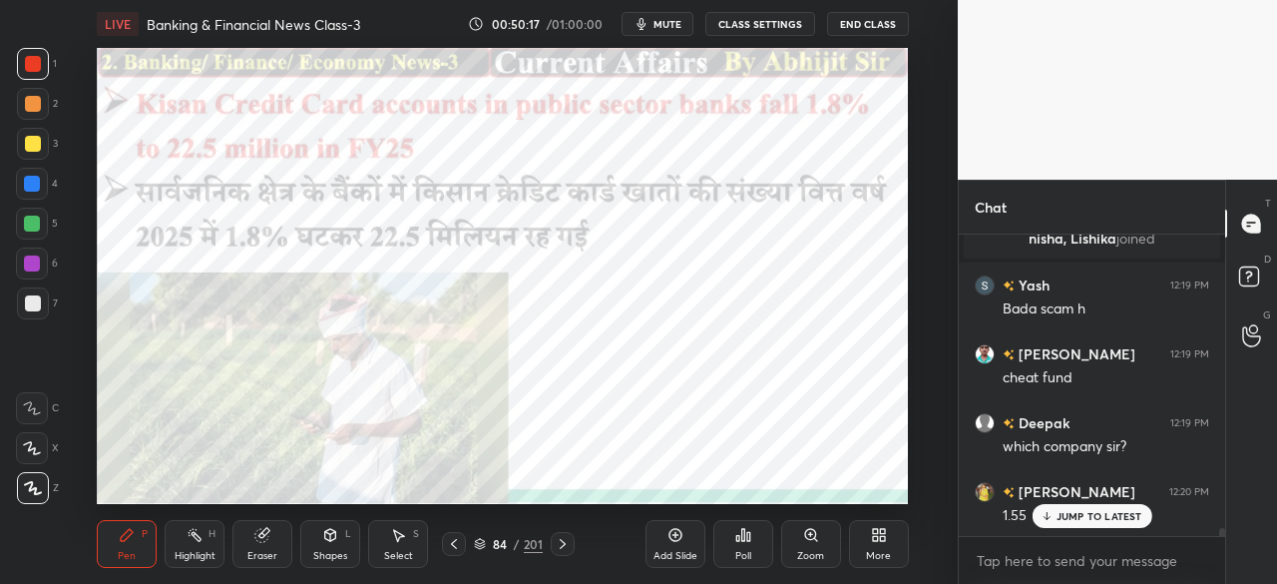
click at [562, 544] on icon at bounding box center [563, 544] width 16 height 16
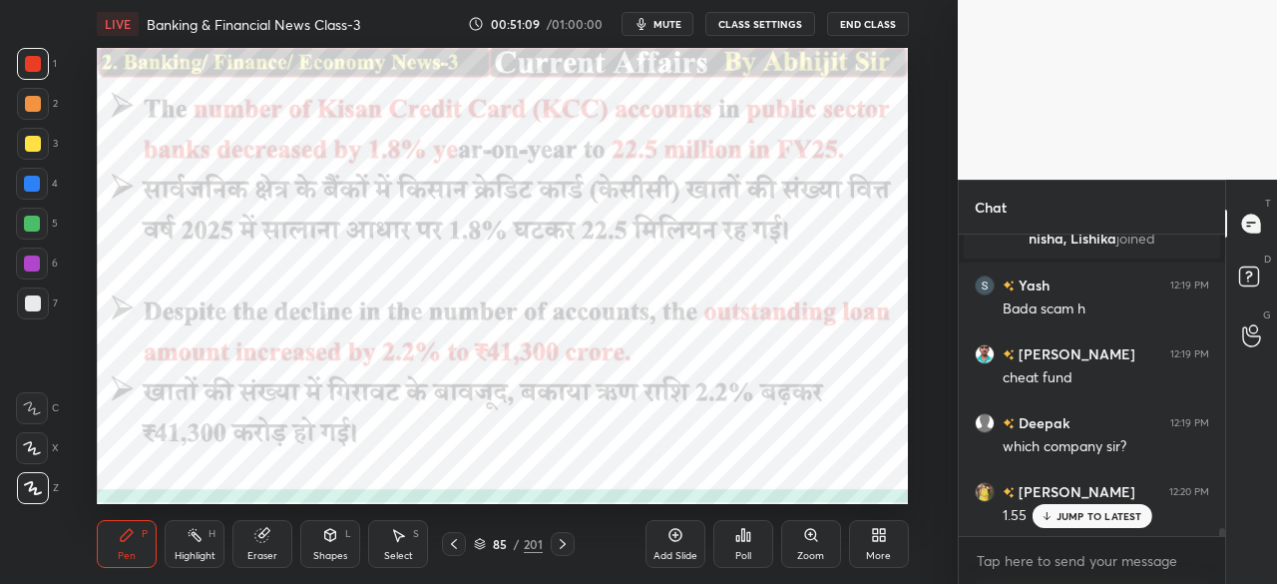
scroll to position [11116, 0]
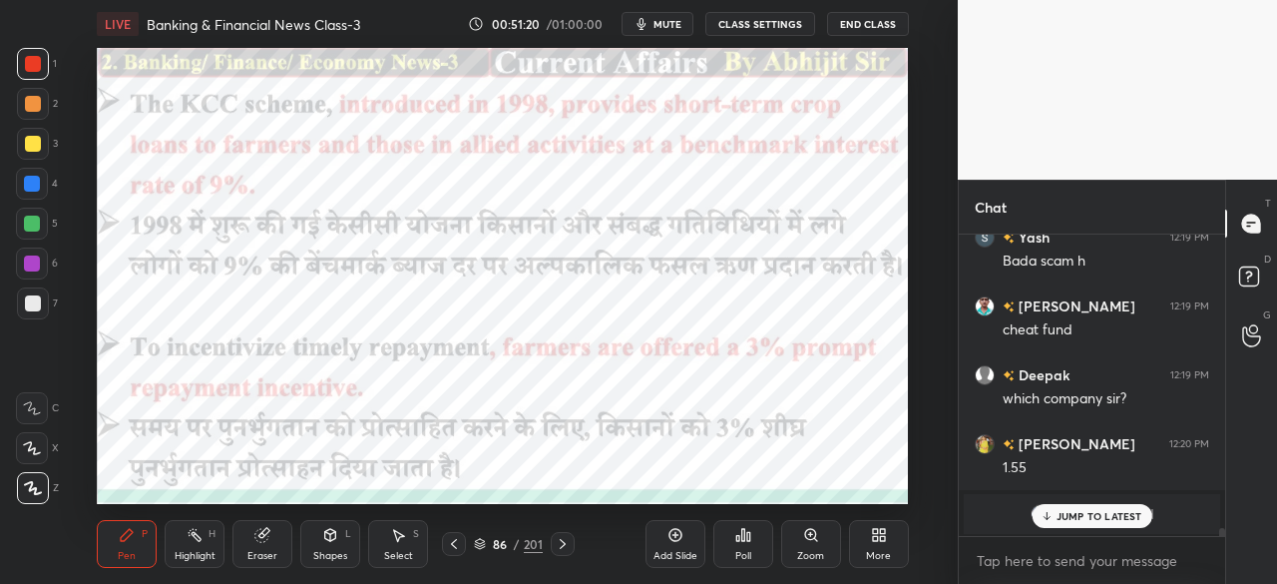
click at [451, 545] on icon at bounding box center [454, 544] width 16 height 16
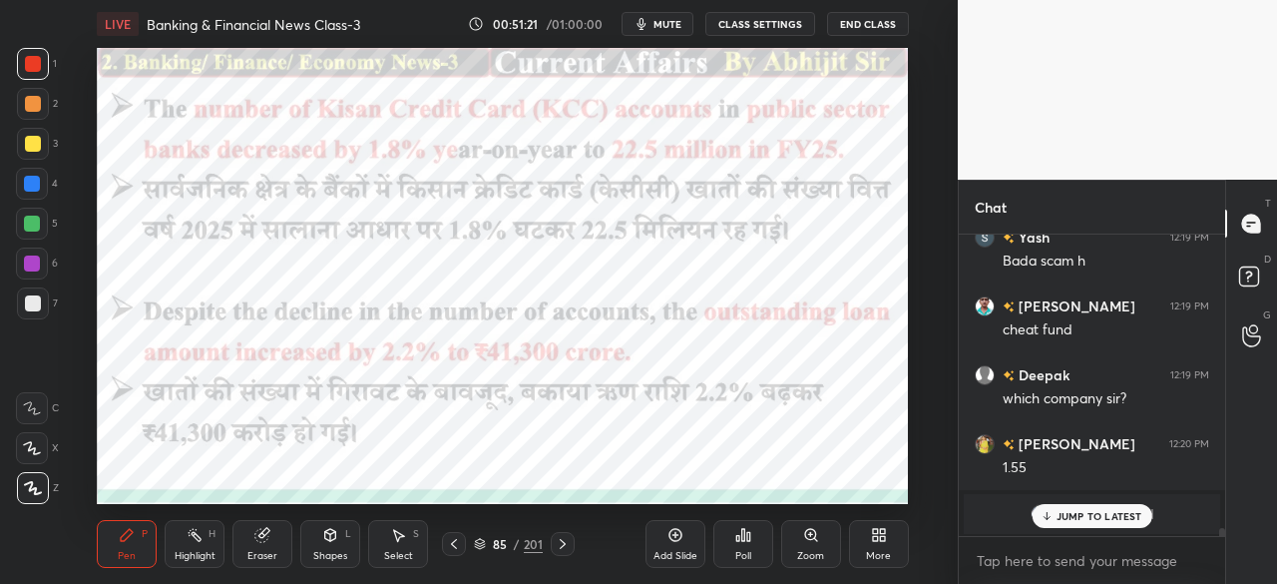
click at [561, 540] on icon at bounding box center [563, 544] width 6 height 10
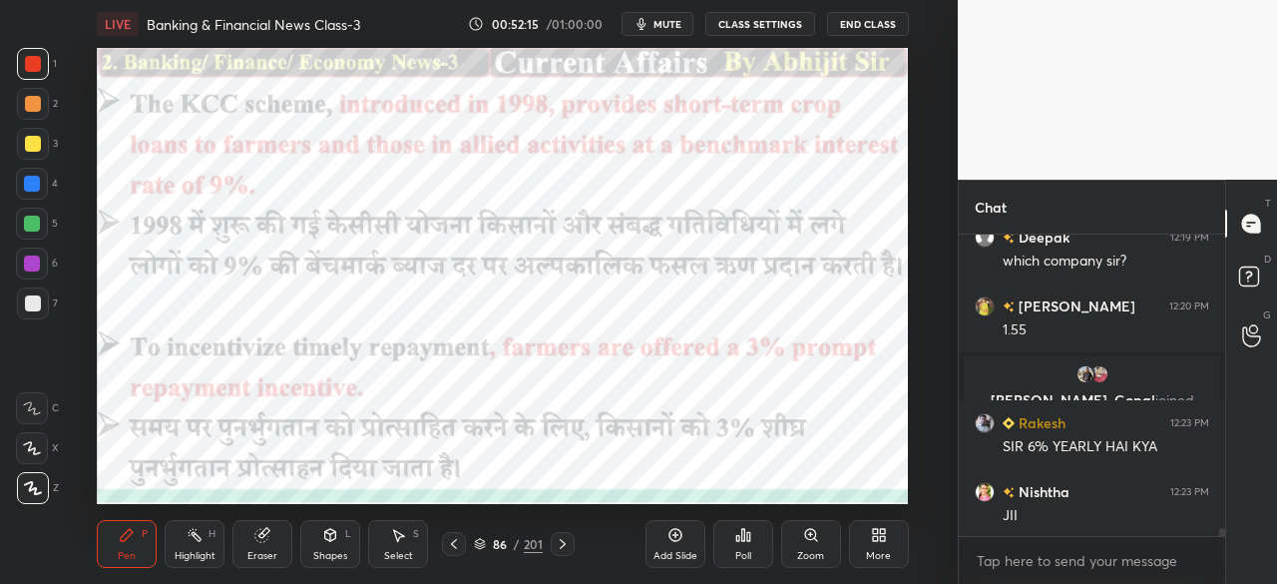
scroll to position [11324, 0]
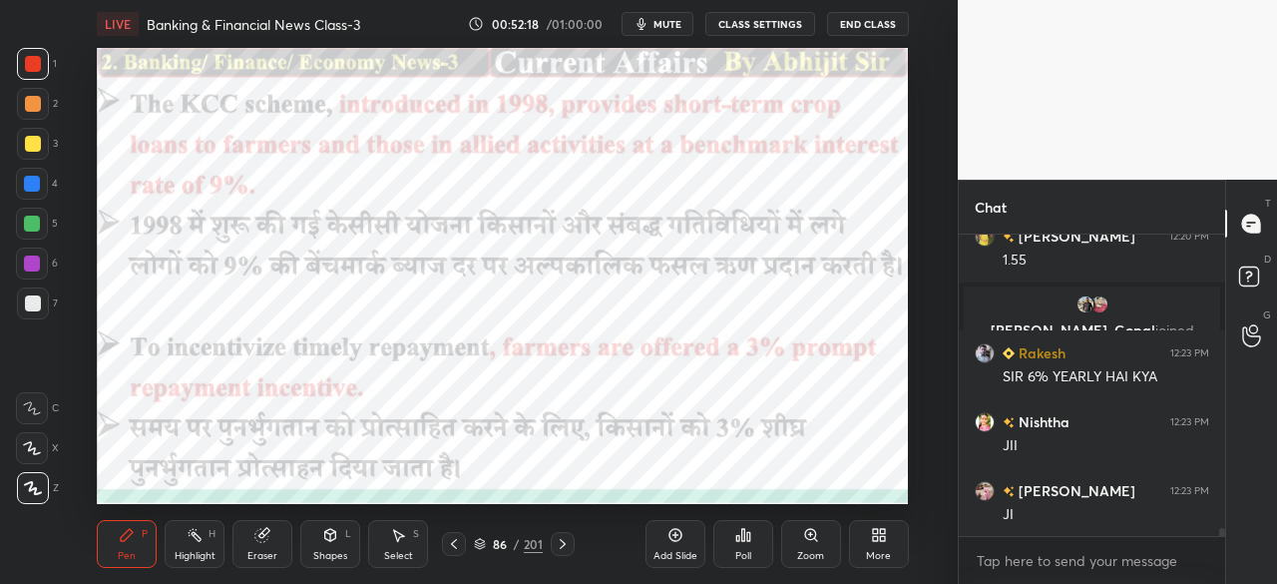
click at [561, 547] on icon at bounding box center [563, 544] width 6 height 10
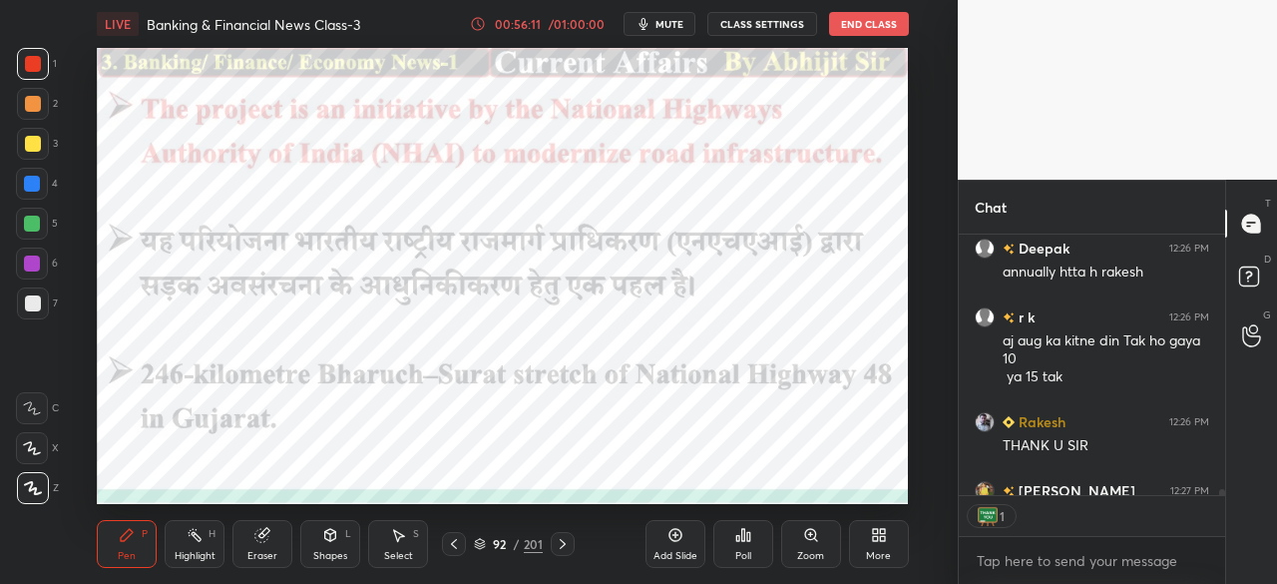
scroll to position [7, 6]
click at [872, 33] on button "End Class" at bounding box center [869, 24] width 80 height 24
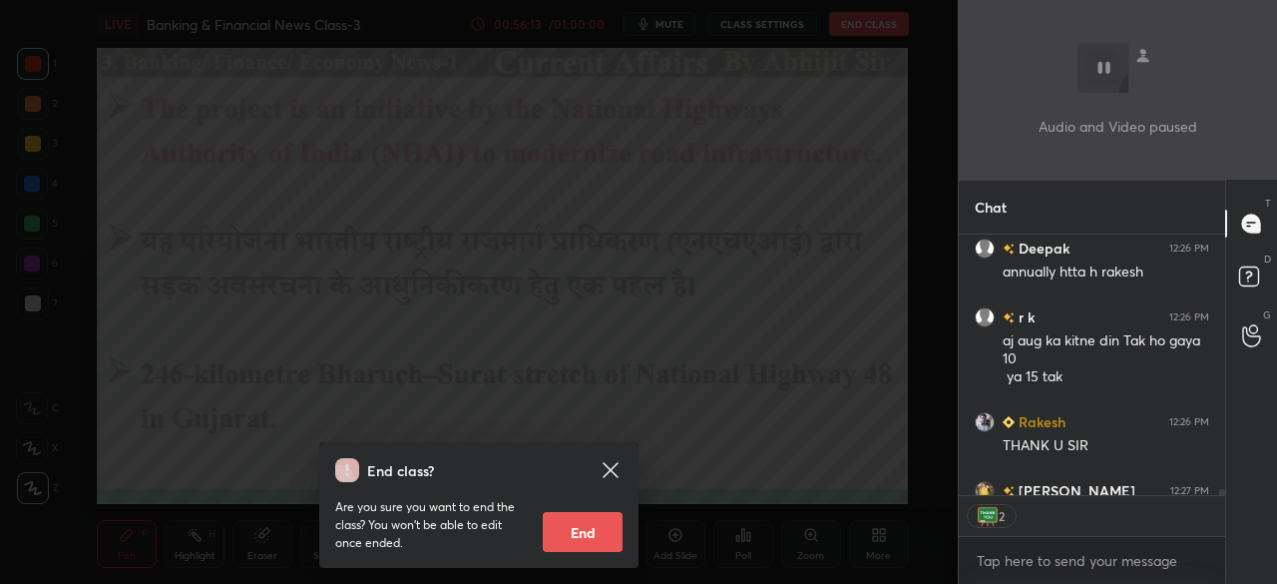
click at [597, 517] on button "End" at bounding box center [583, 532] width 80 height 40
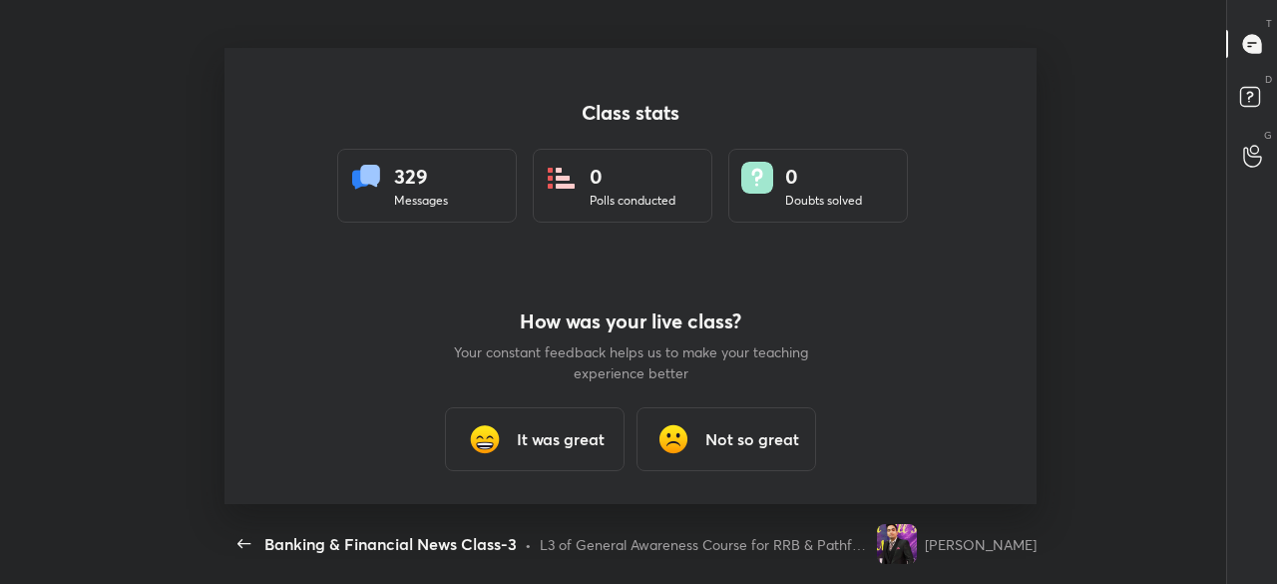
type textarea "x"
